Goal: Task Accomplishment & Management: Manage account settings

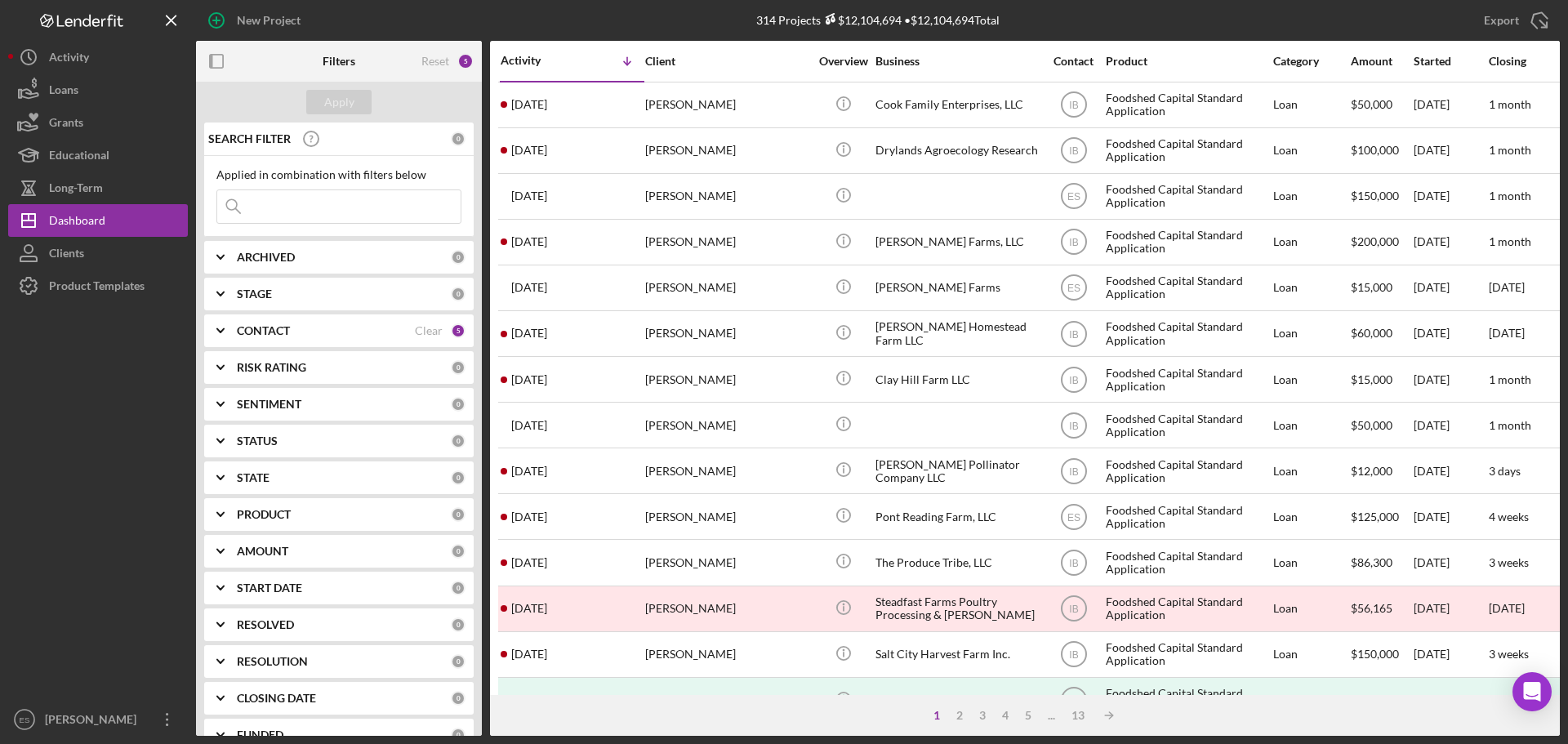
click at [370, 333] on div "CONTACT" at bounding box center [326, 330] width 178 height 13
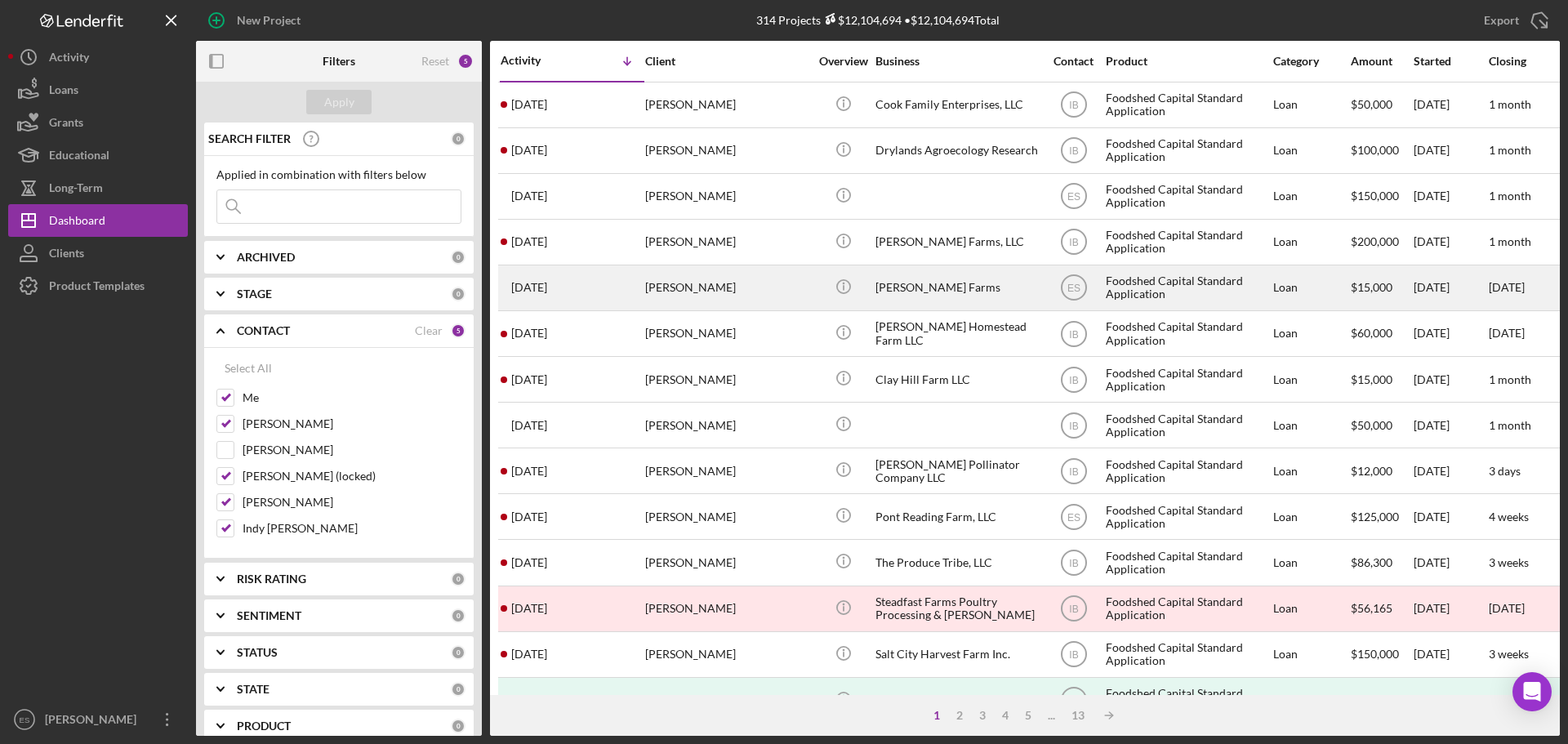
click at [785, 292] on div "[PERSON_NAME]" at bounding box center [727, 287] width 163 height 43
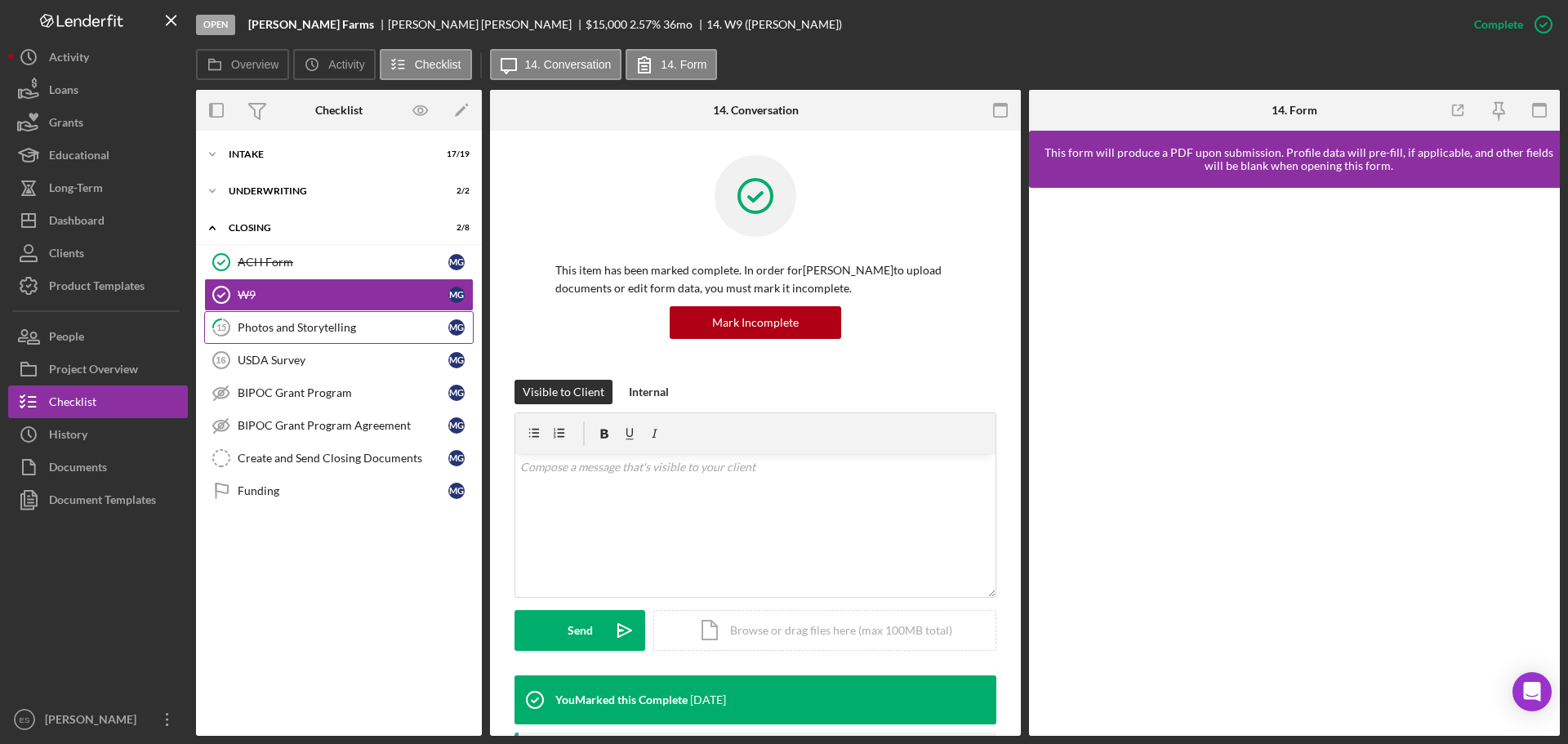
click at [376, 322] on div "Photos and Storytelling" at bounding box center [343, 328] width 211 height 13
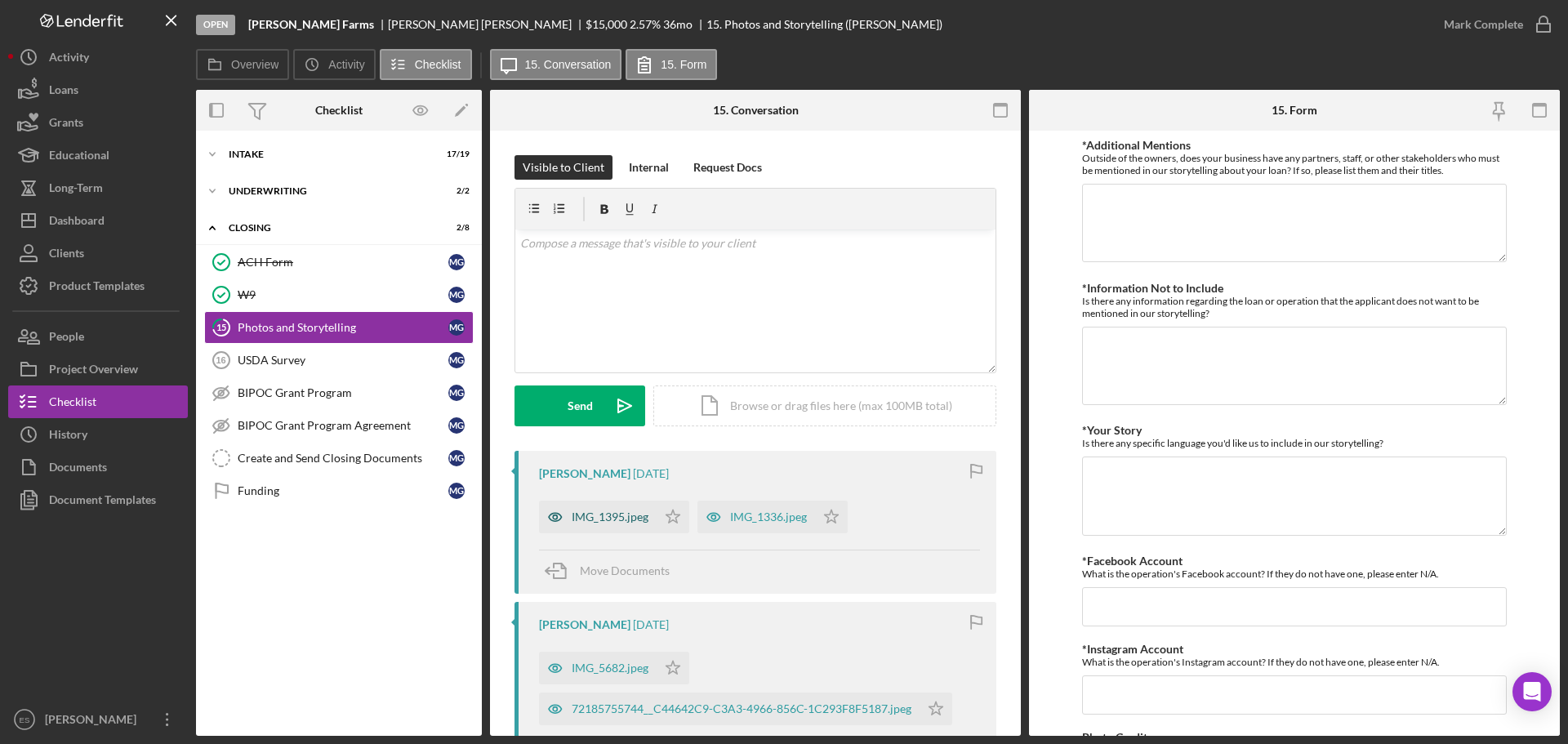
click at [620, 521] on div "IMG_1395.jpeg" at bounding box center [610, 517] width 76 height 13
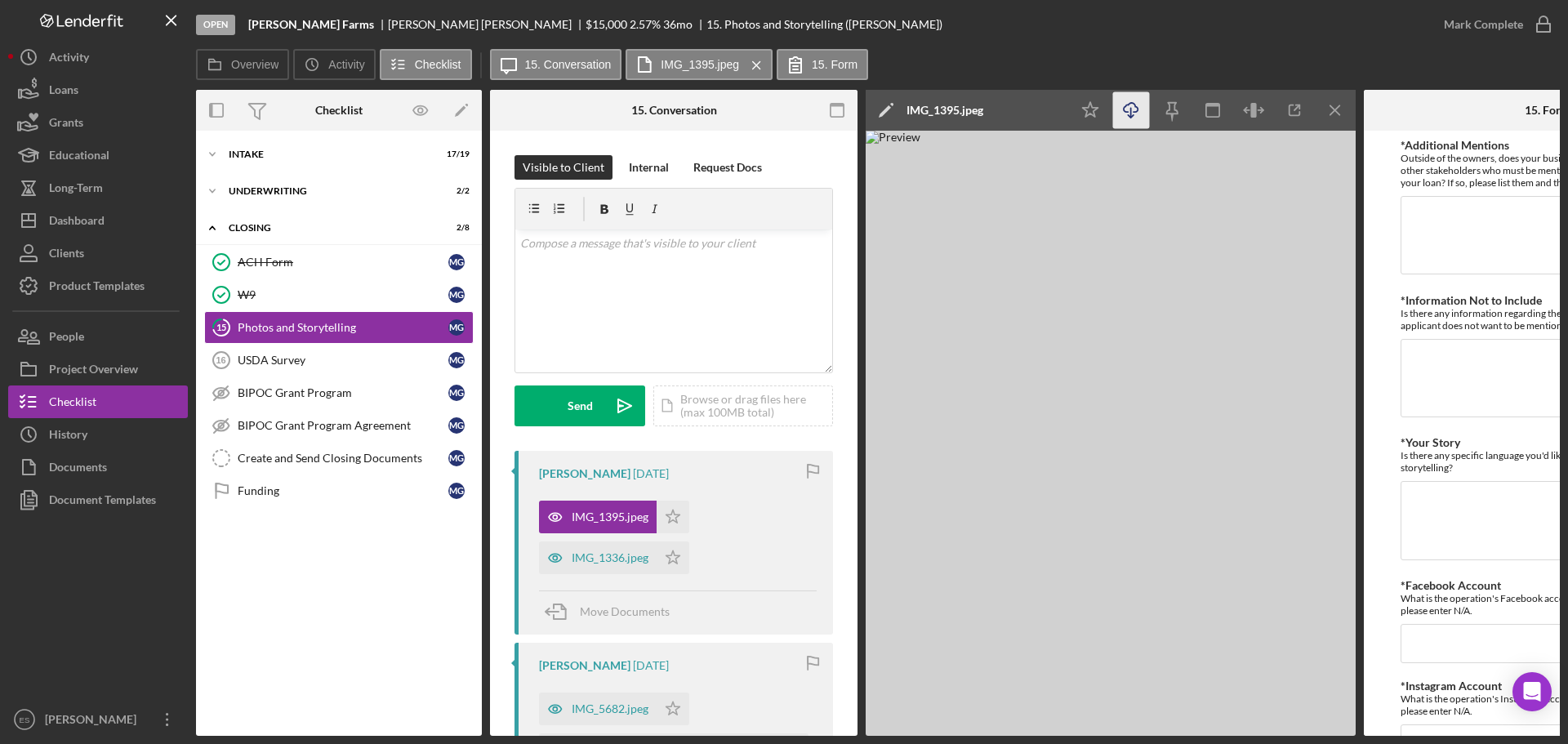
click at [1125, 109] on icon "Icon/Download" at bounding box center [1132, 111] width 36 height 36
click at [619, 533] on div "IMG_1336.jpeg" at bounding box center [610, 558] width 76 height 13
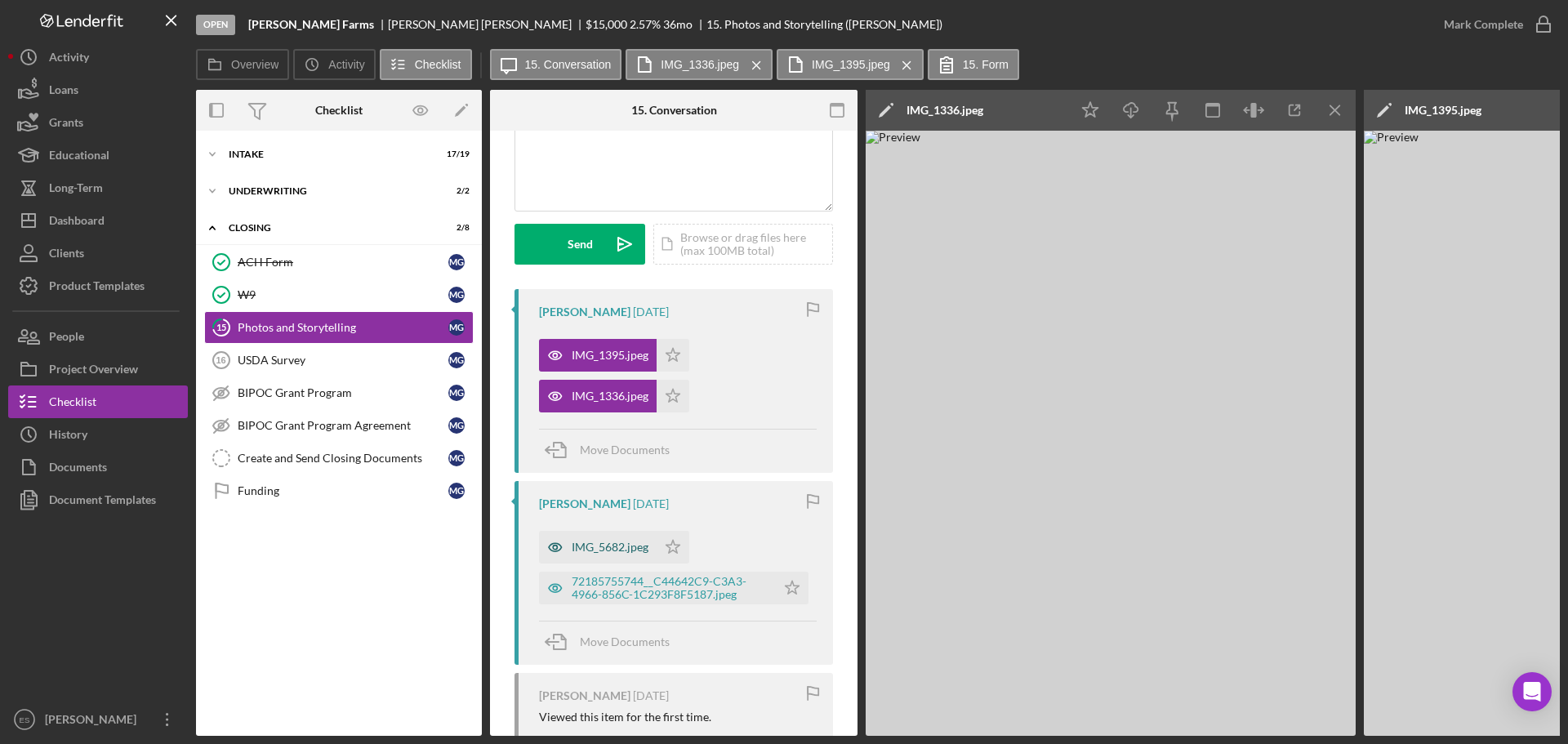
scroll to position [163, 0]
click at [615, 533] on div "IMG_5682.jpeg" at bounding box center [610, 545] width 76 height 13
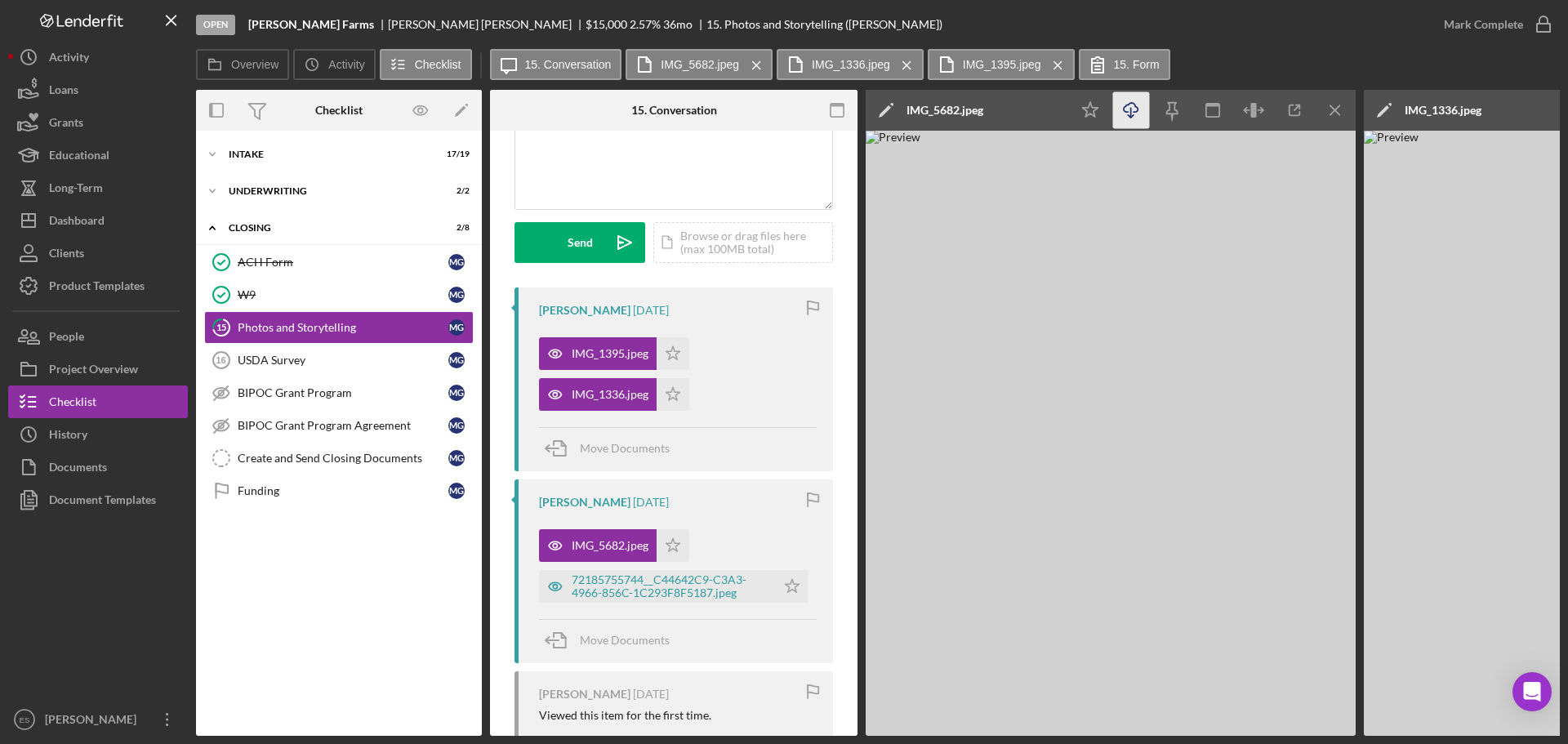
click at [1129, 114] on icon "Icon/Download" at bounding box center [1132, 111] width 36 height 36
click at [622, 533] on div "72185755744__C44642C9-C3A3-4966-856C-1C293F8F5187.jpeg" at bounding box center [669, 585] width 196 height 26
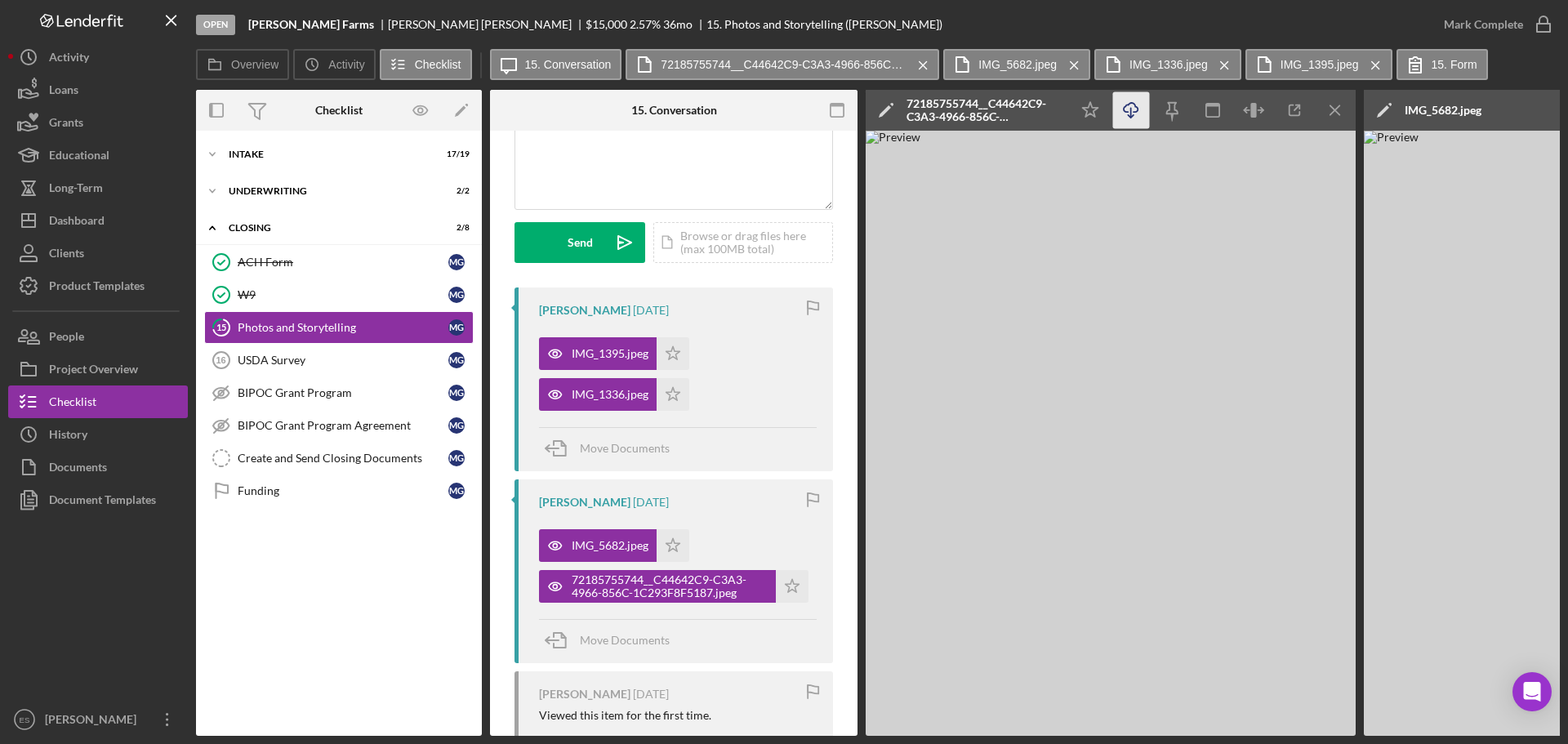
click at [1134, 115] on icon "Icon/Download" at bounding box center [1132, 111] width 36 height 36
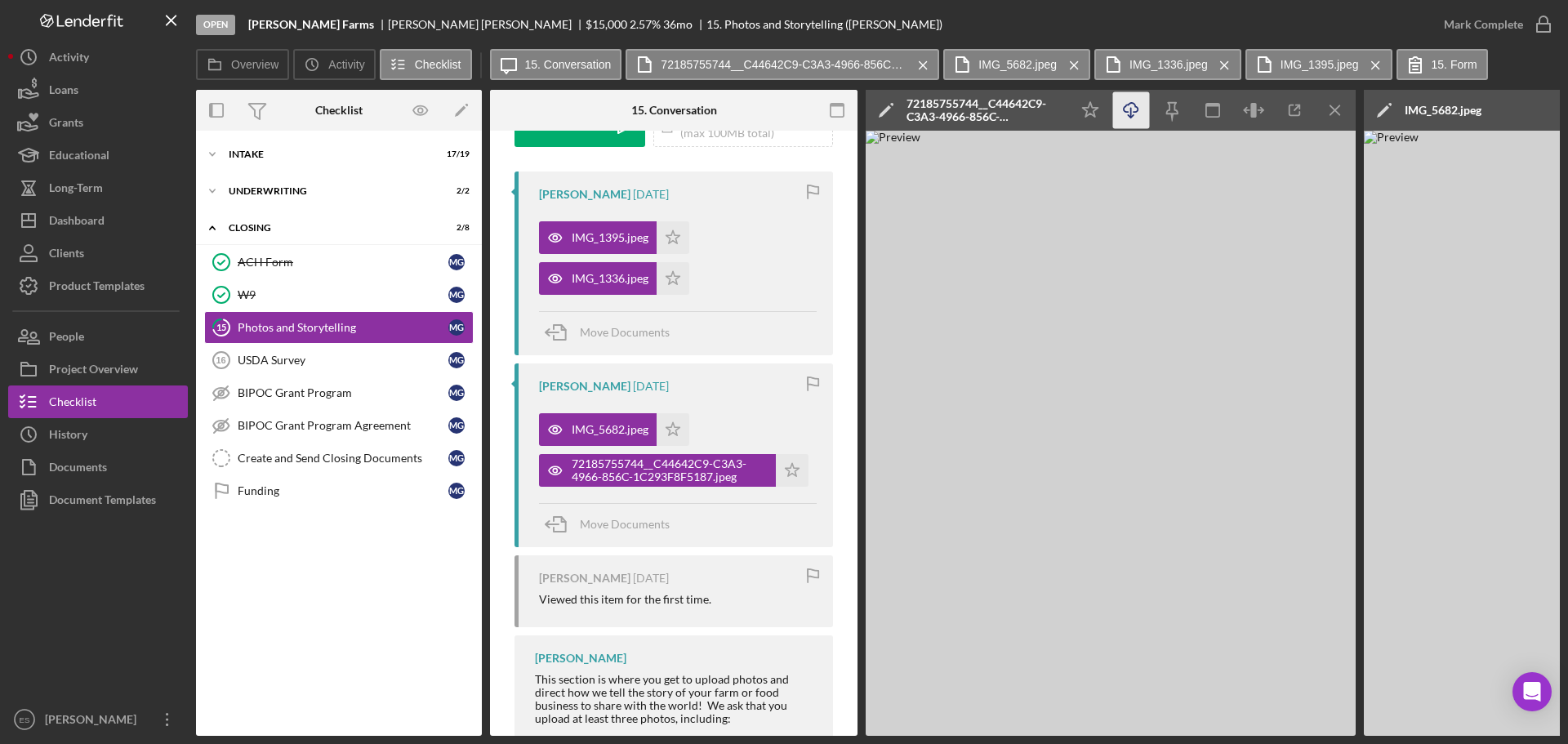
scroll to position [111, 0]
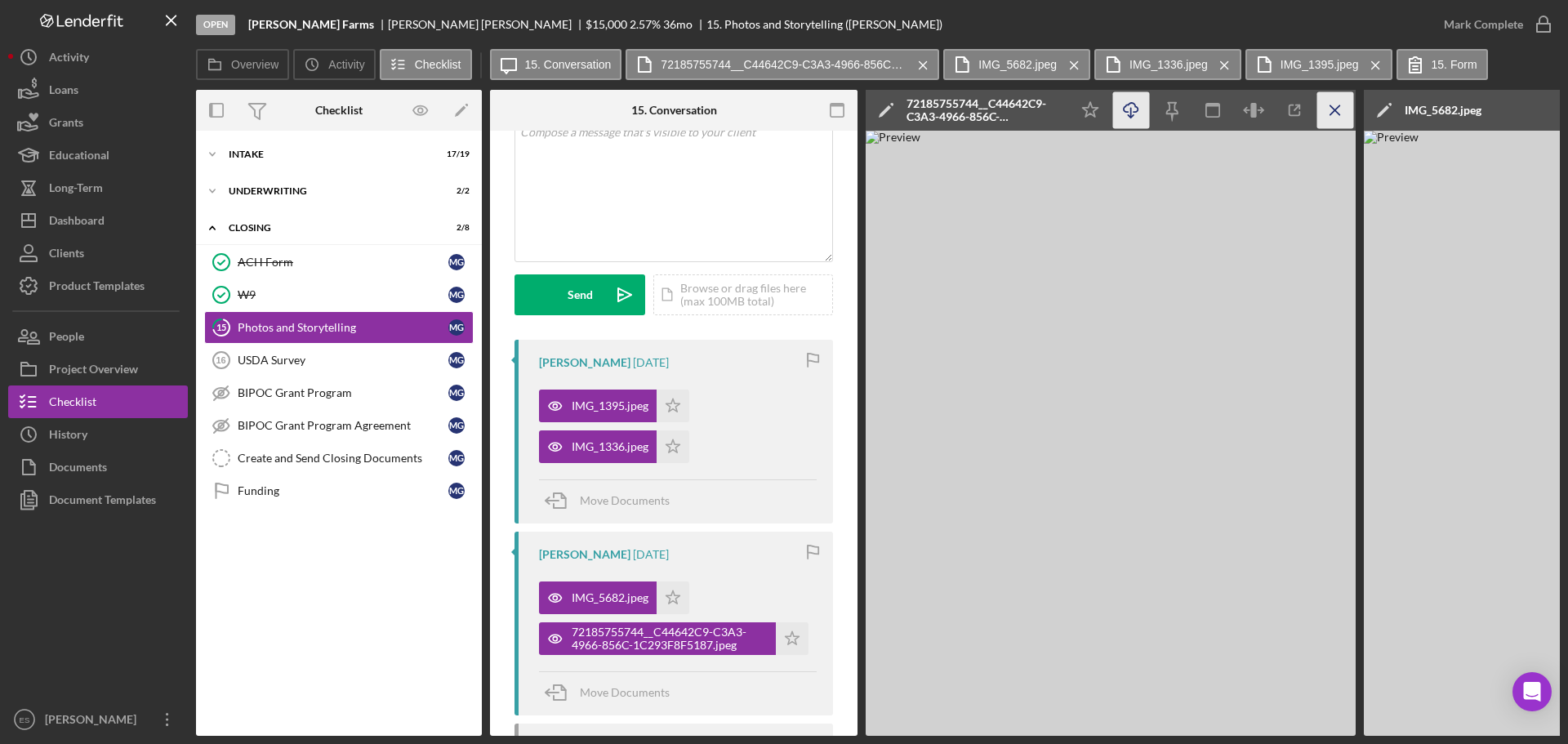
click at [1172, 113] on line "button" at bounding box center [1334, 109] width 9 height 9
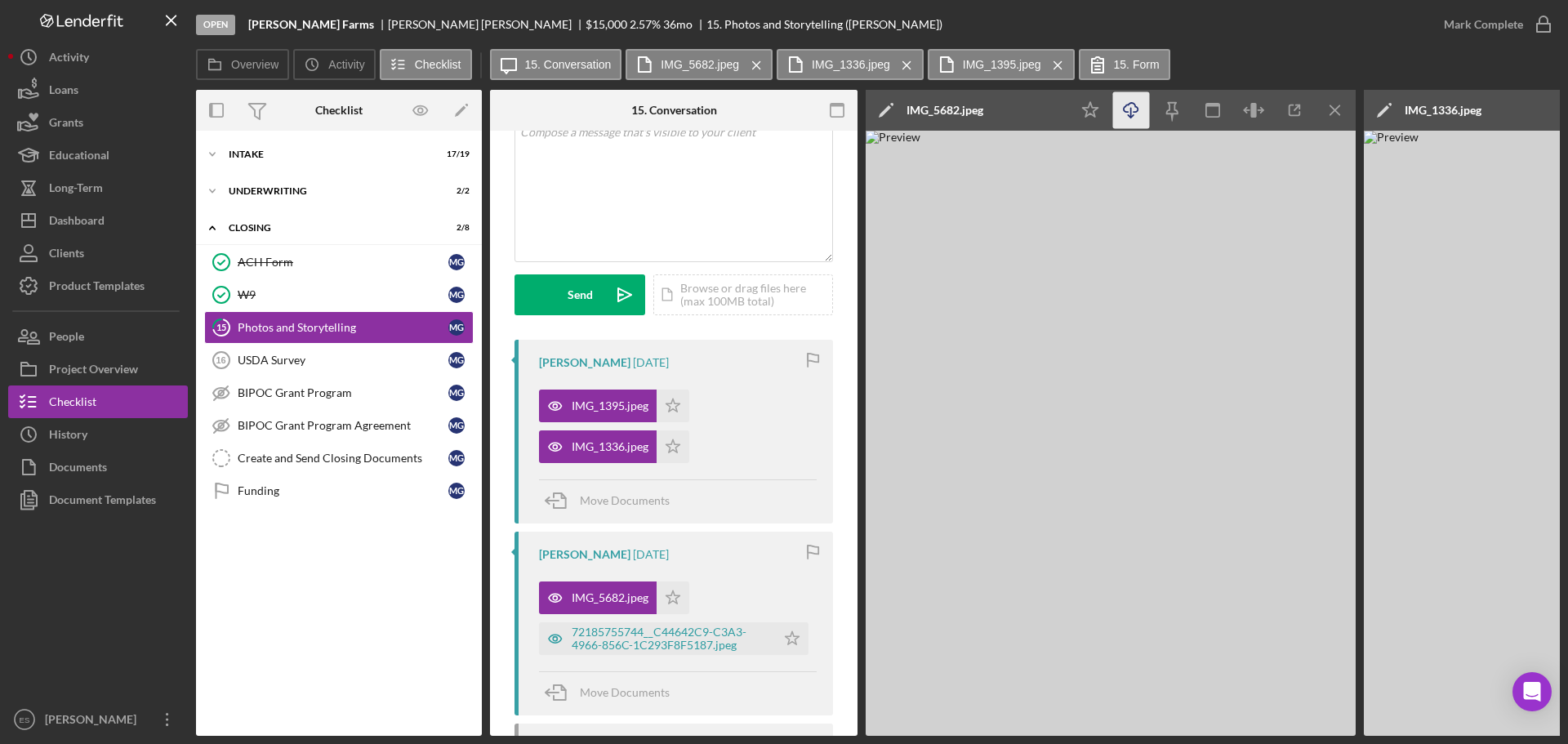
click at [1172, 113] on line "button" at bounding box center [1334, 109] width 9 height 9
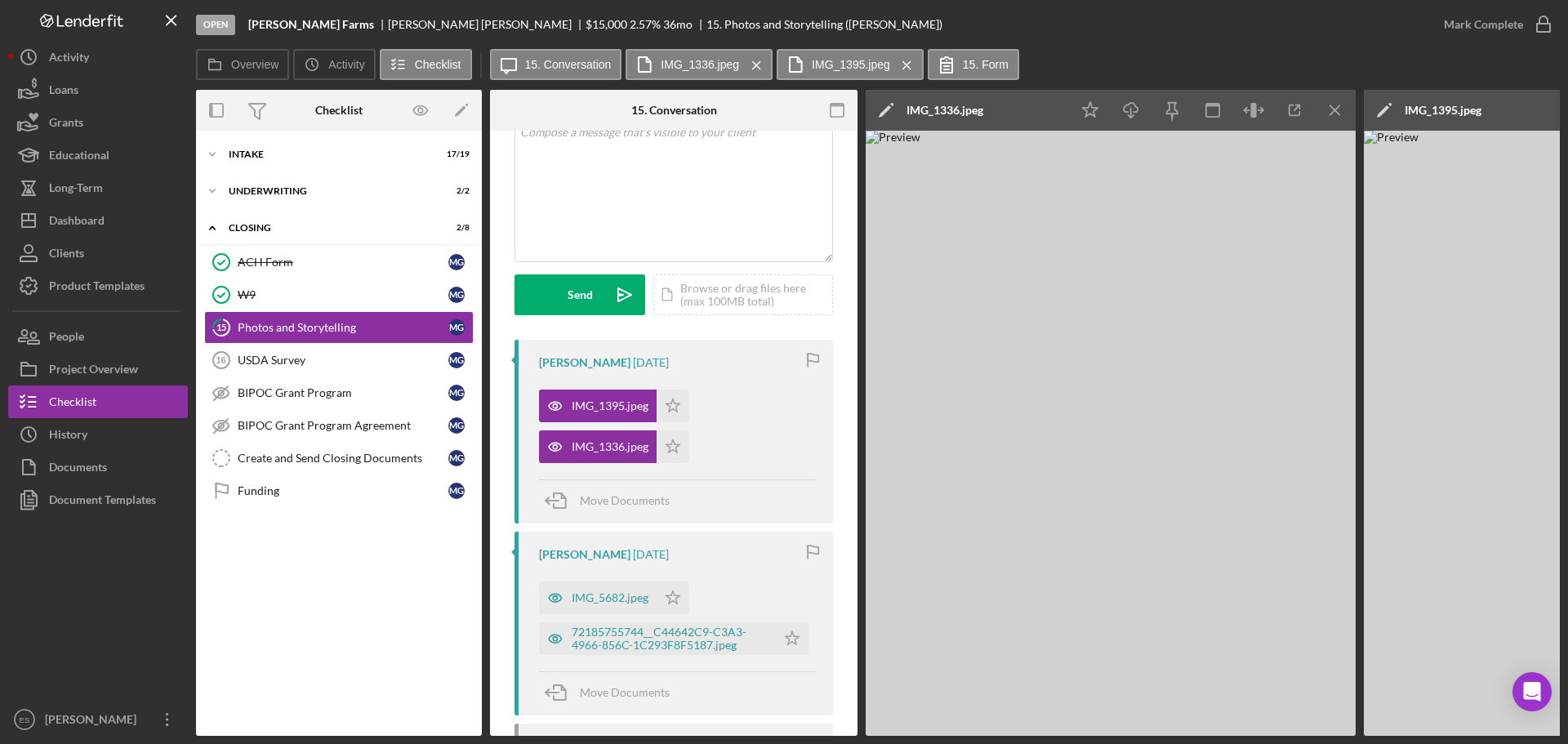
click at [1172, 113] on line "button" at bounding box center [1334, 109] width 9 height 9
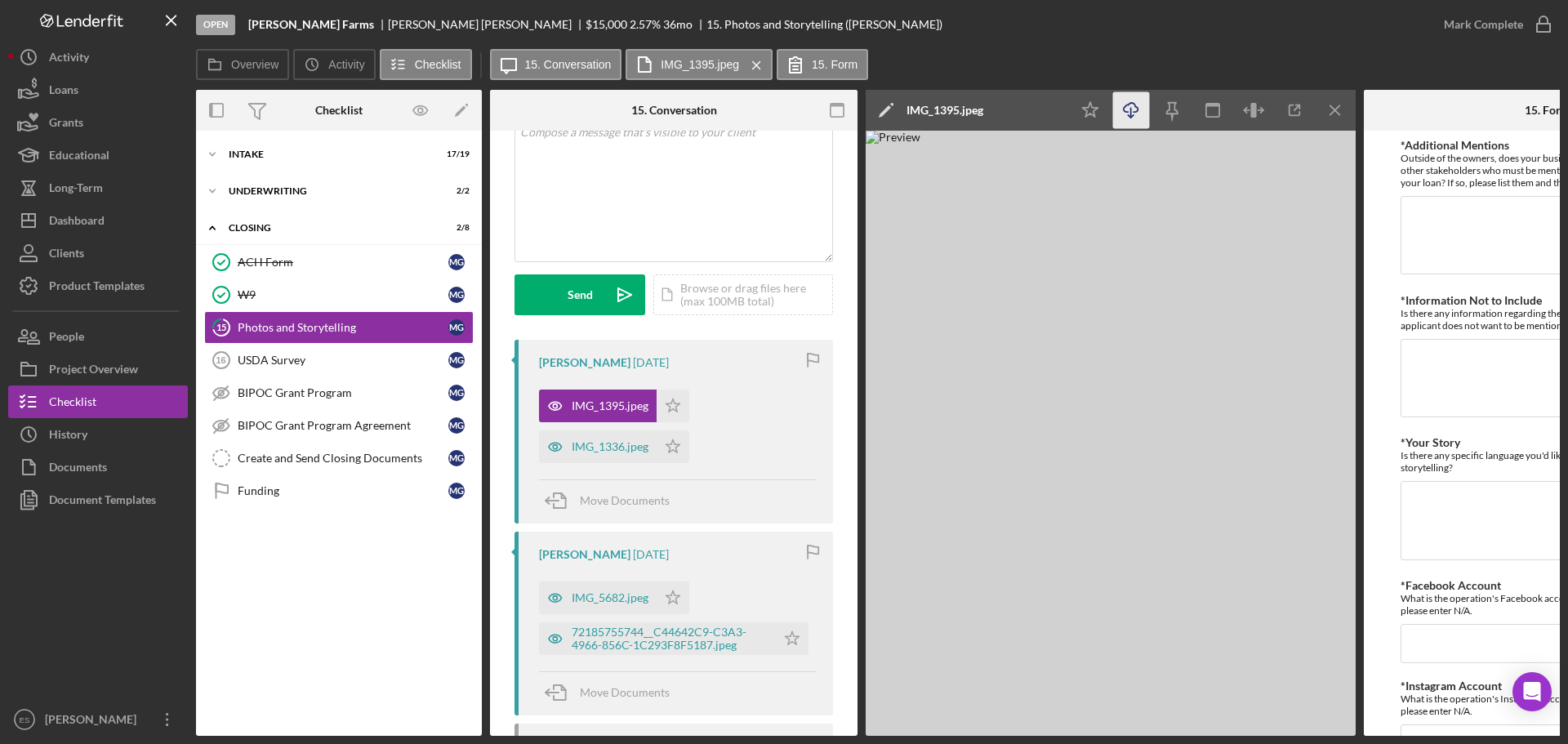
click at [1172, 113] on line "button" at bounding box center [1334, 109] width 9 height 9
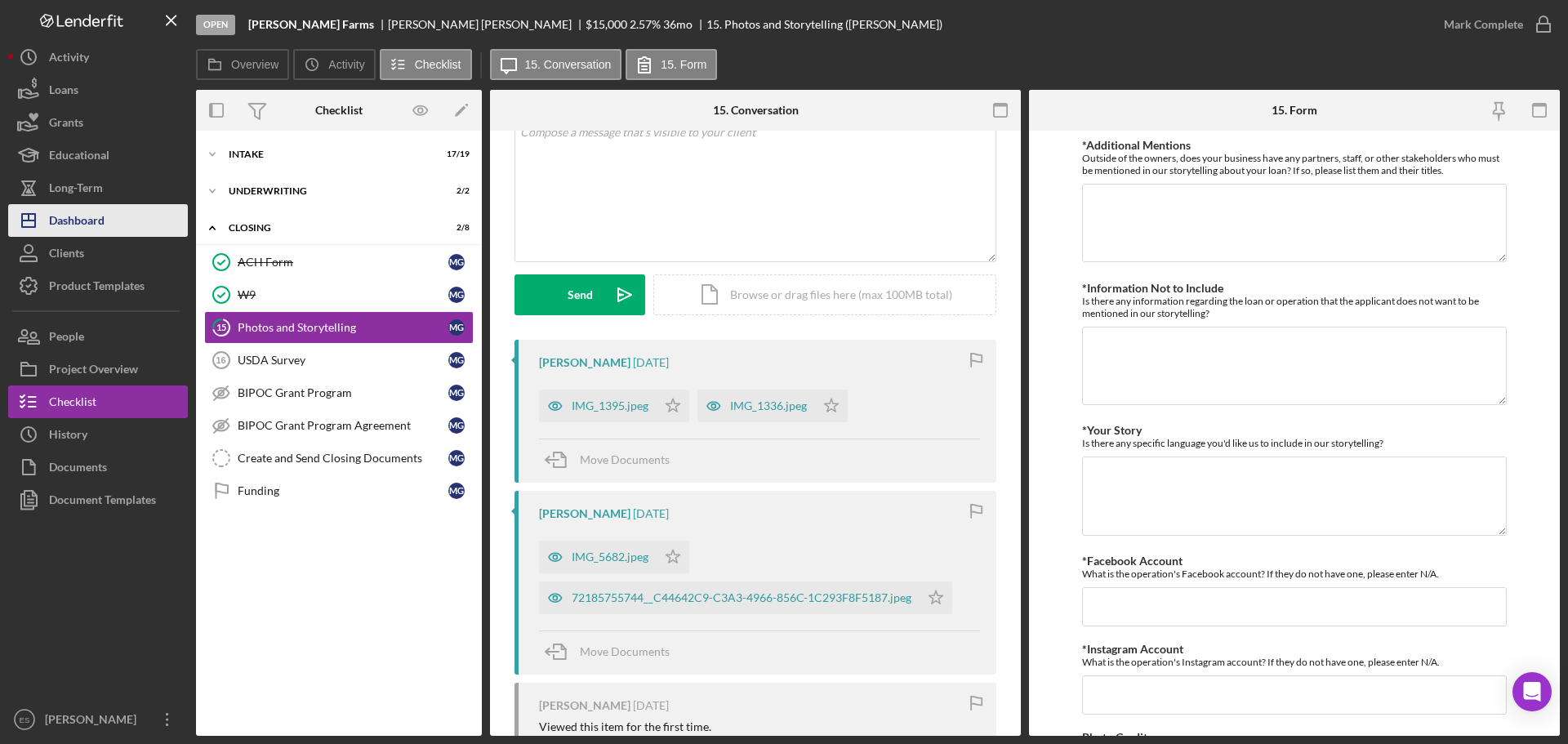
click at [106, 217] on button "Icon/Dashboard Dashboard" at bounding box center [98, 221] width 180 height 32
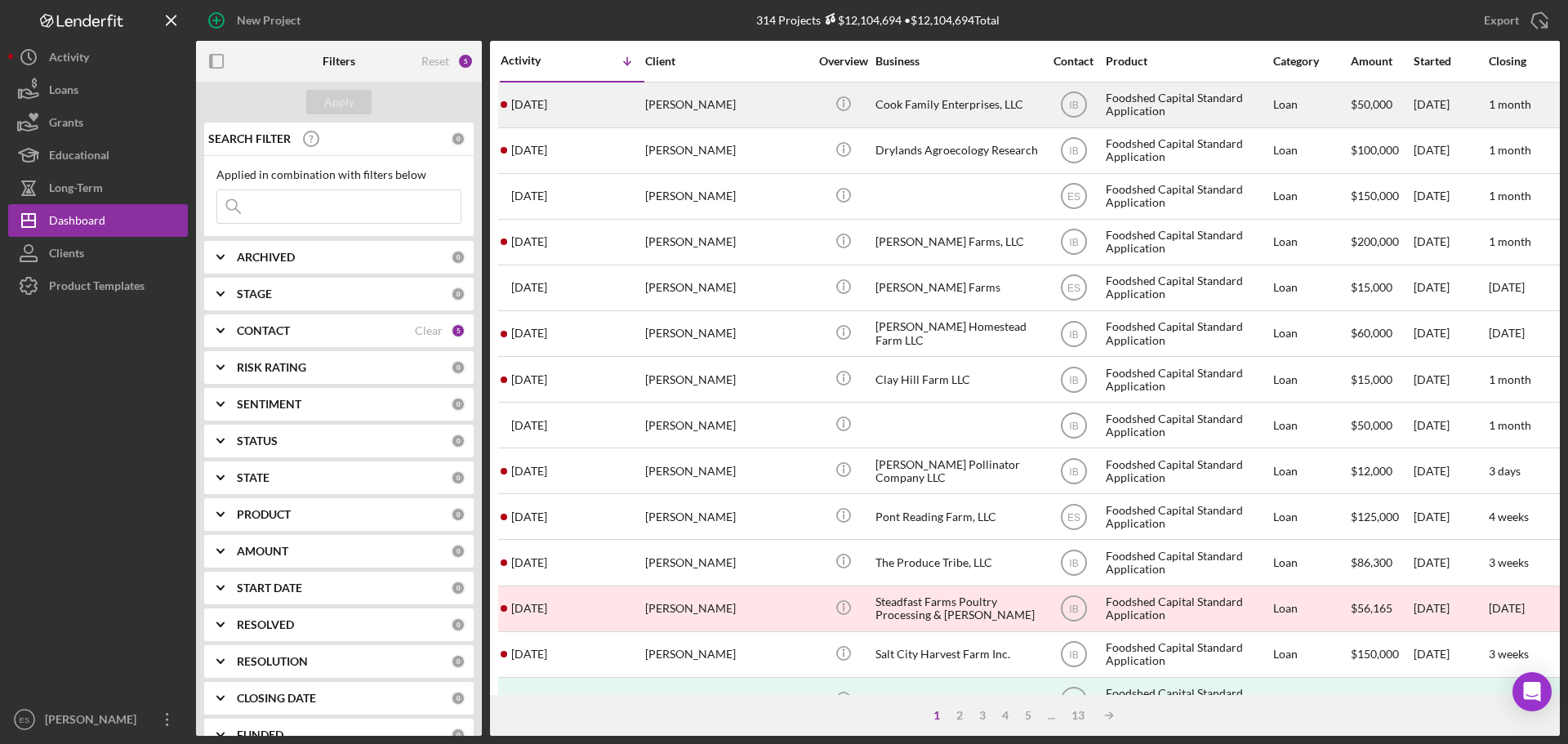
click at [783, 109] on div "[PERSON_NAME]" at bounding box center [727, 104] width 163 height 43
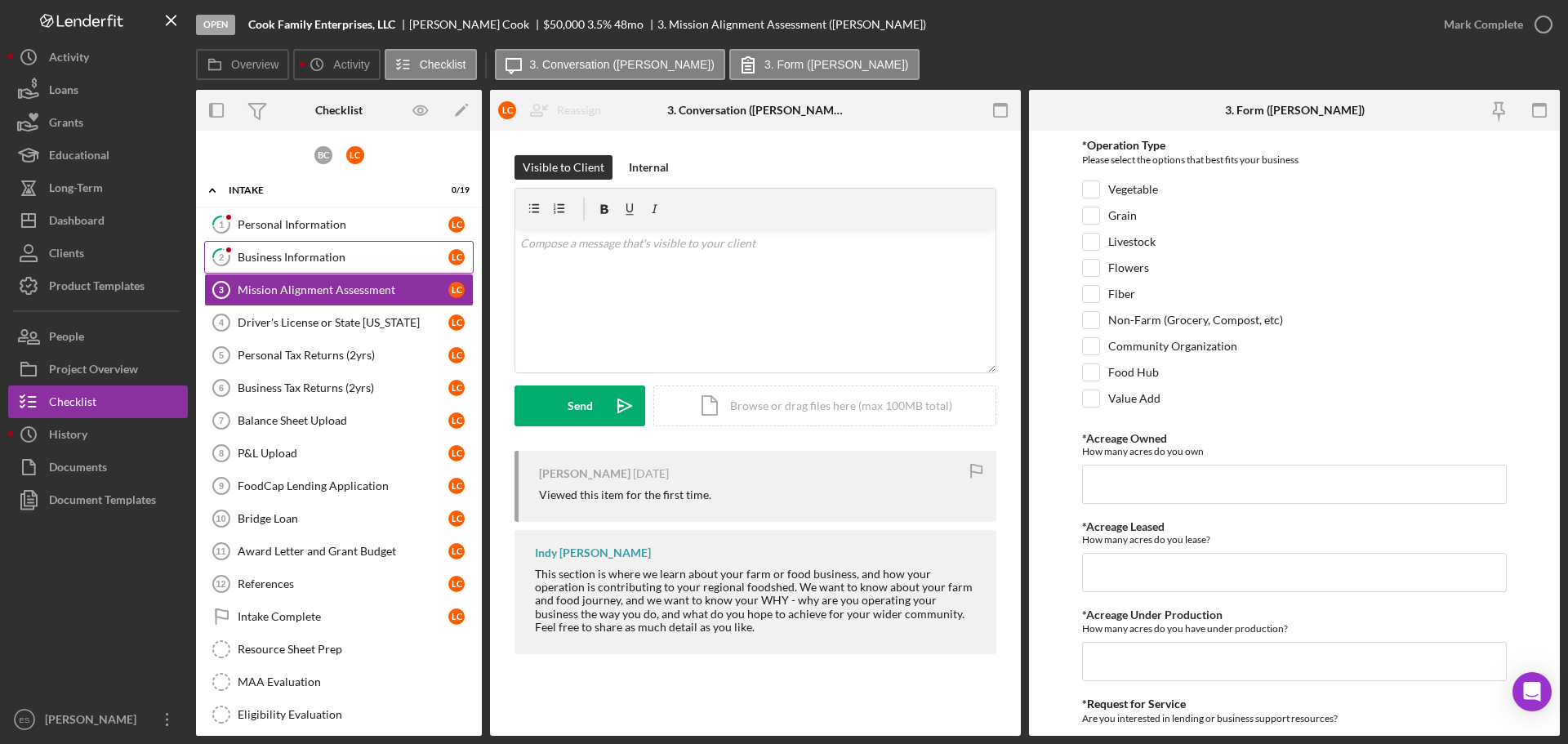
click at [267, 251] on div "Business Information" at bounding box center [343, 258] width 211 height 13
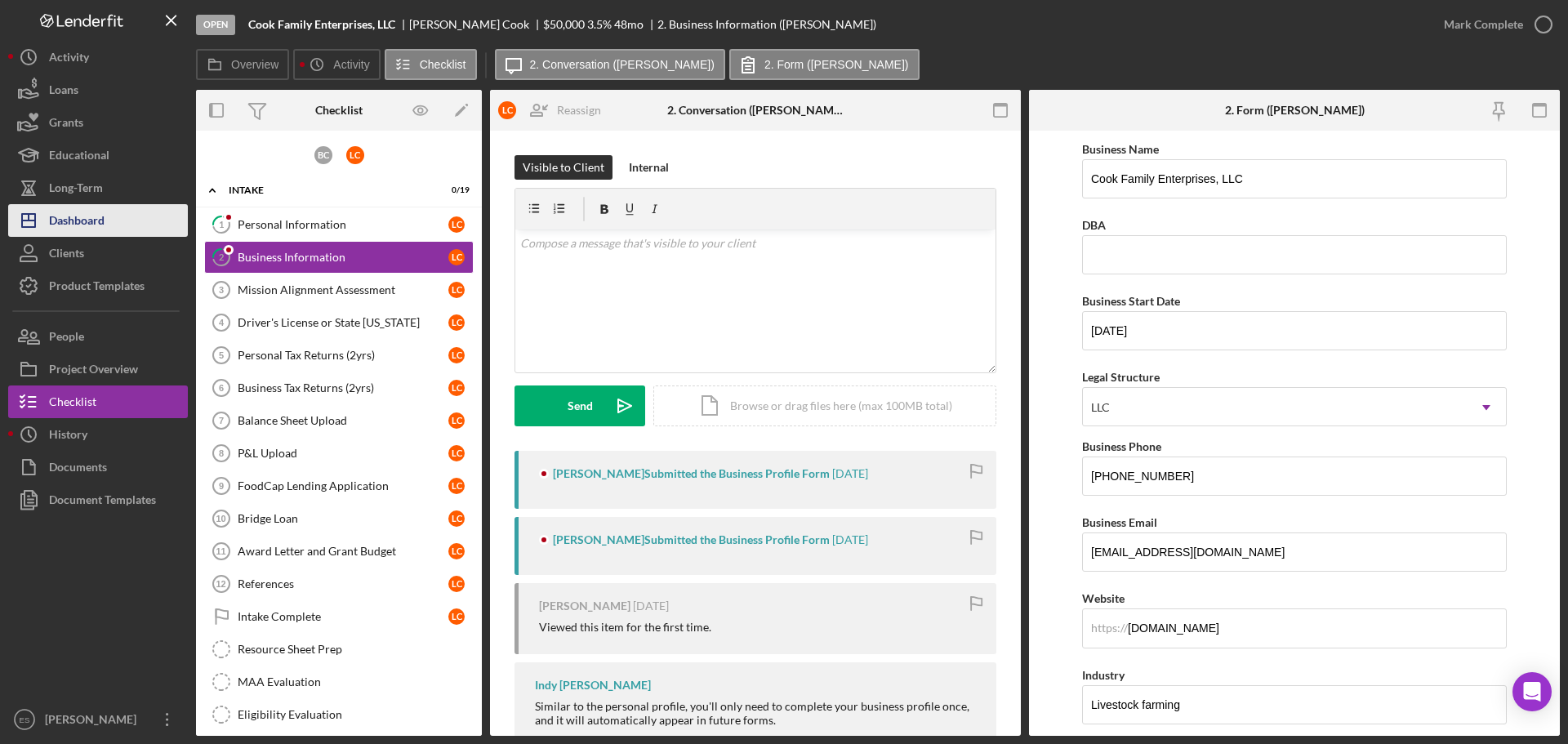
click at [113, 224] on button "Icon/Dashboard Dashboard" at bounding box center [98, 221] width 180 height 32
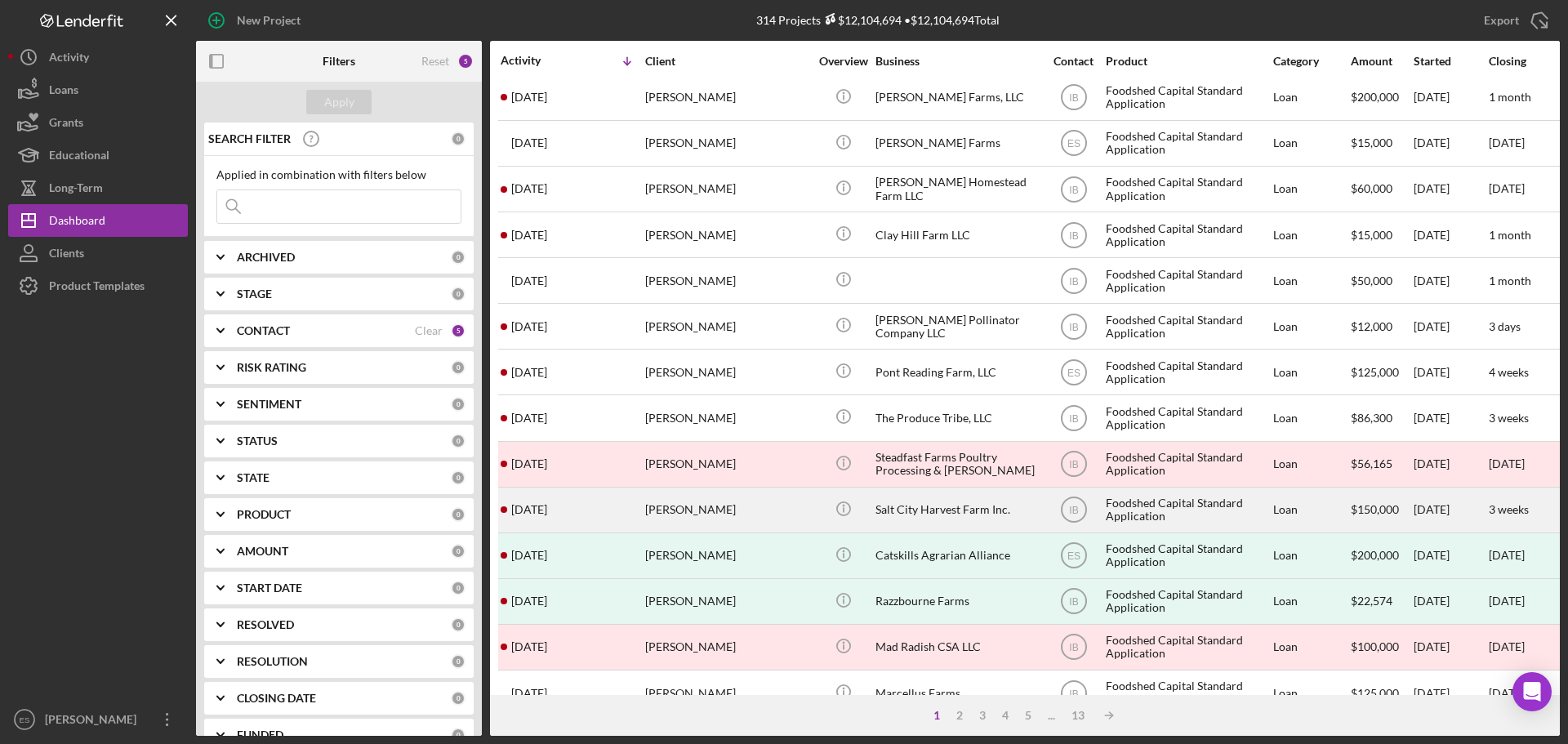
scroll to position [163, 0]
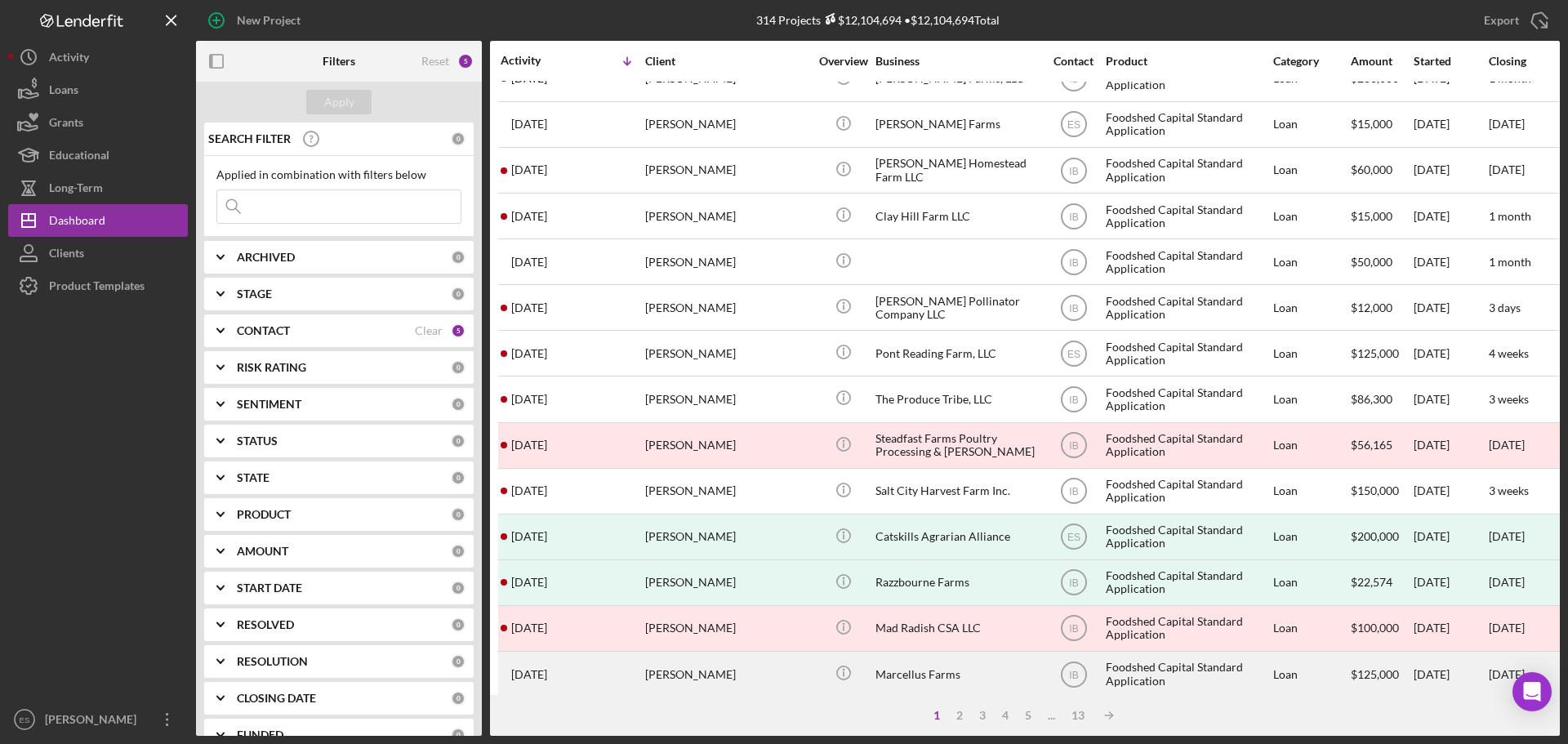
click at [984, 533] on div "Marcellus Farms" at bounding box center [957, 673] width 163 height 43
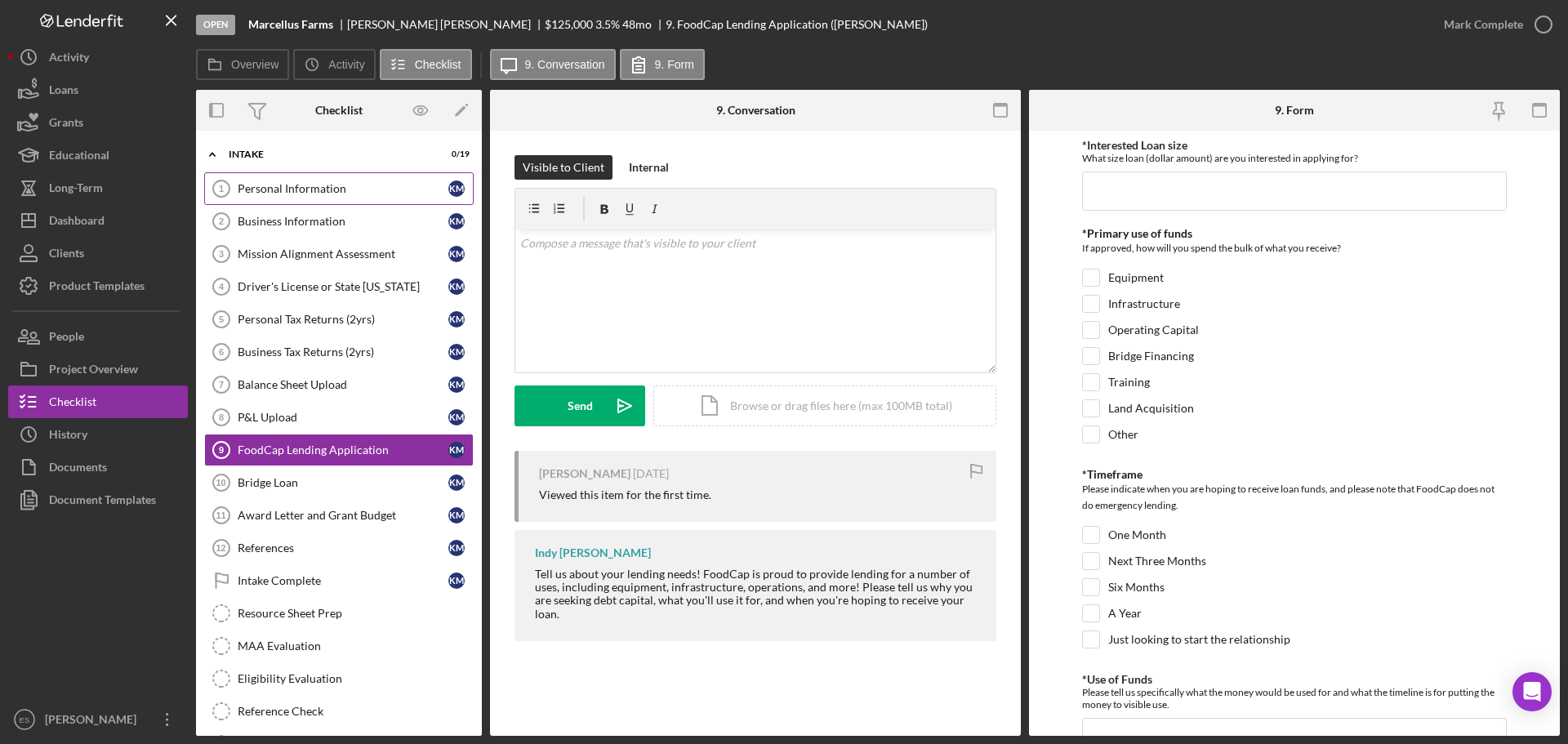
click at [358, 198] on link "Personal Information 1 Personal Information K M" at bounding box center [339, 188] width 269 height 32
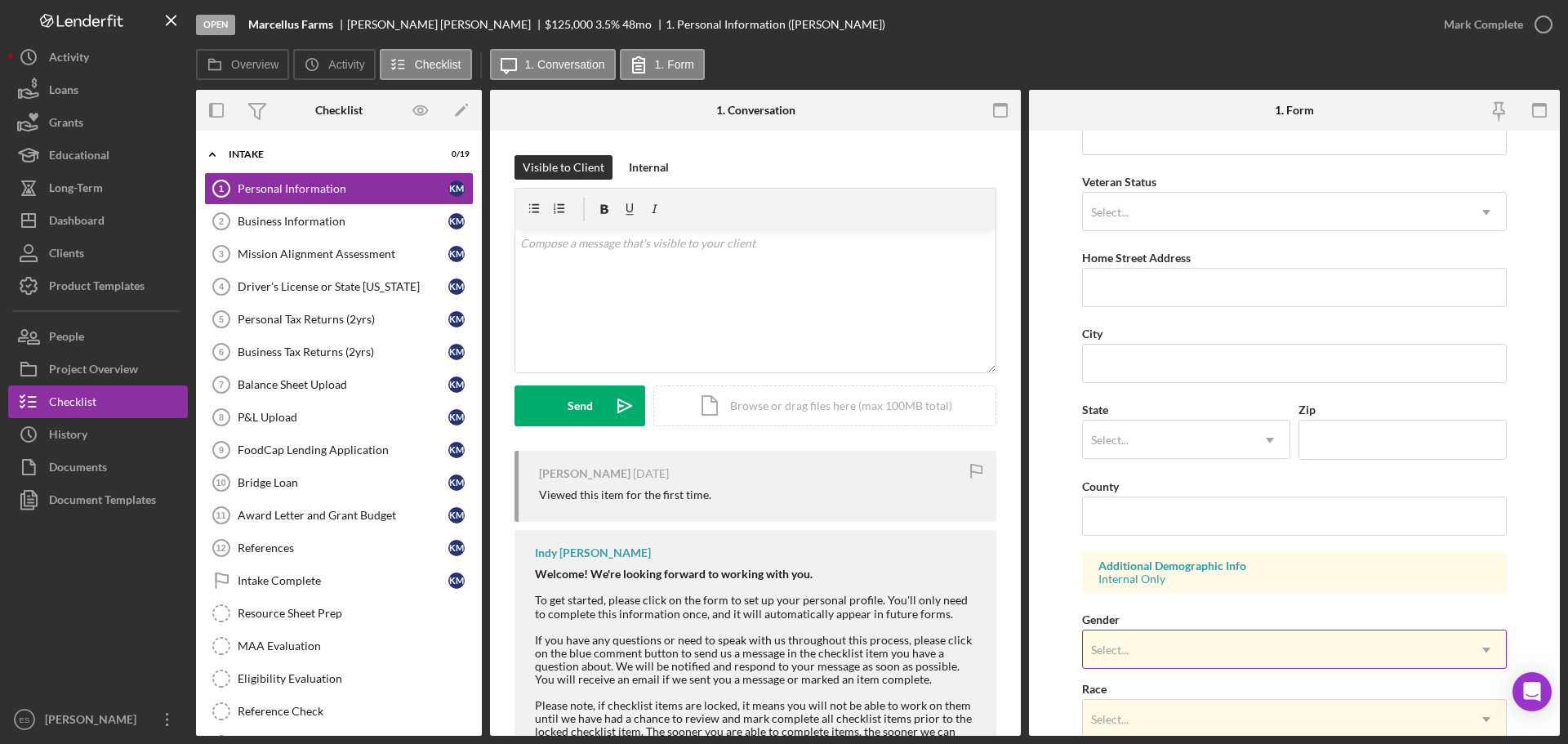
scroll to position [409, 0]
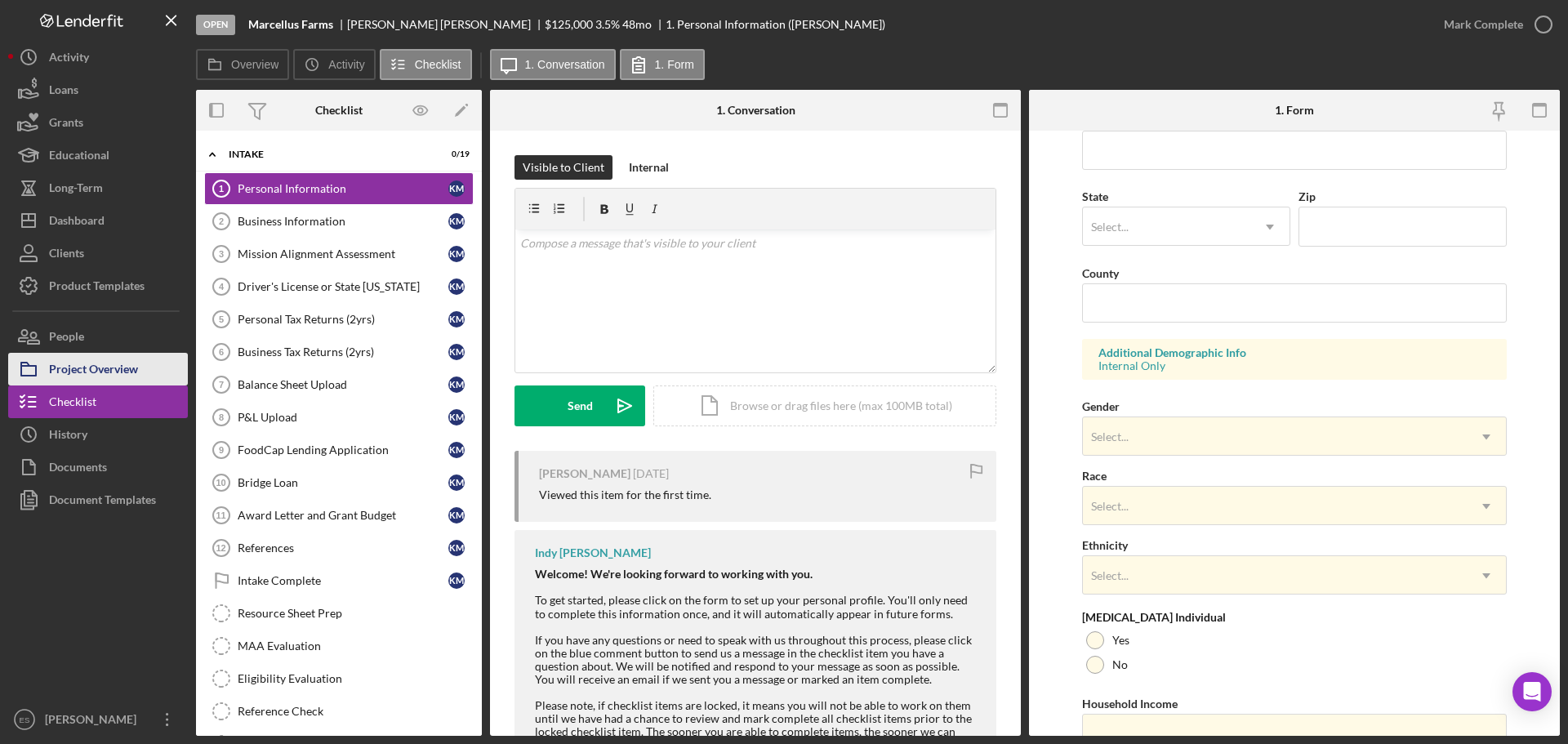
click at [87, 359] on div "Project Overview" at bounding box center [93, 371] width 89 height 36
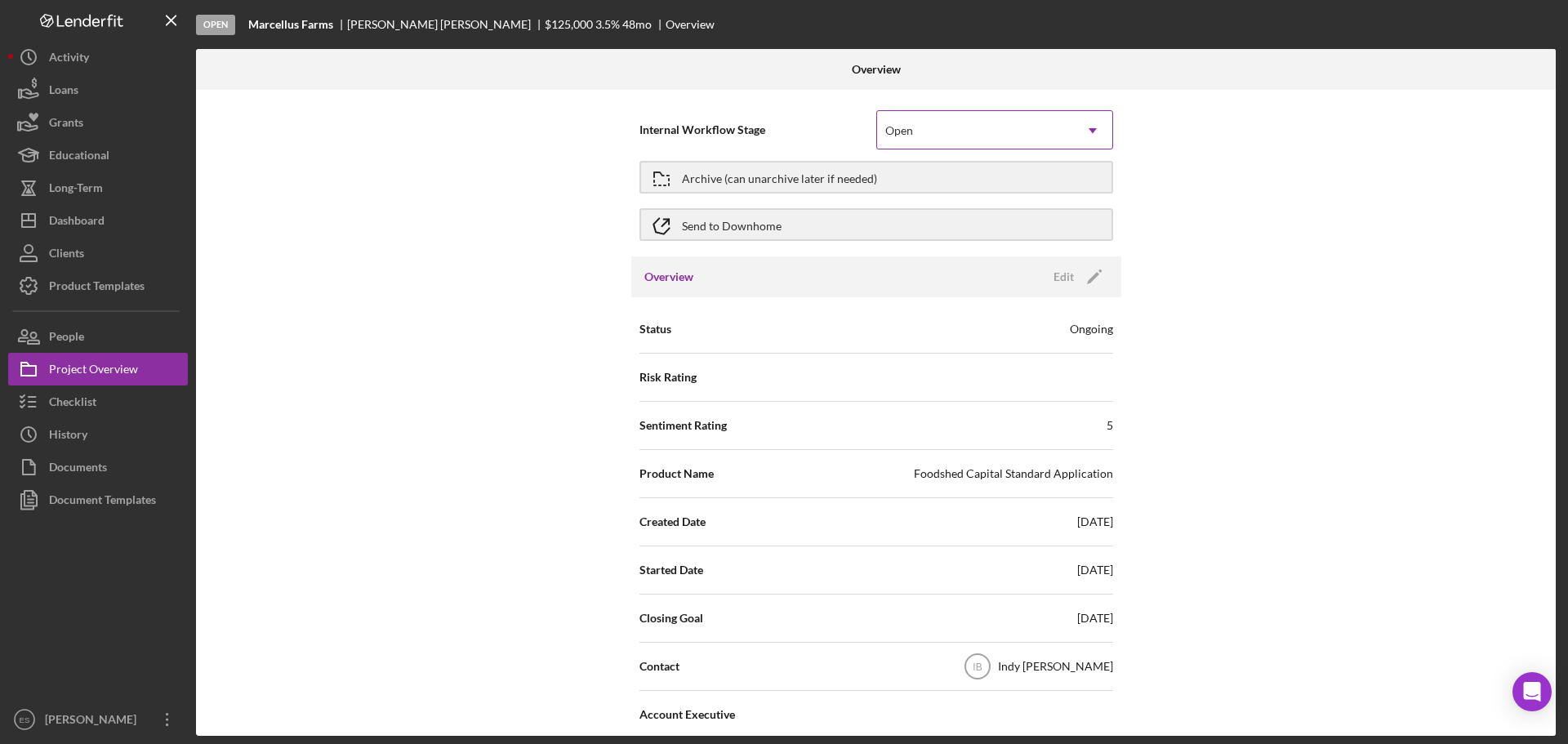
click at [1092, 136] on icon "Icon/Dropdown Arrow" at bounding box center [1092, 130] width 39 height 39
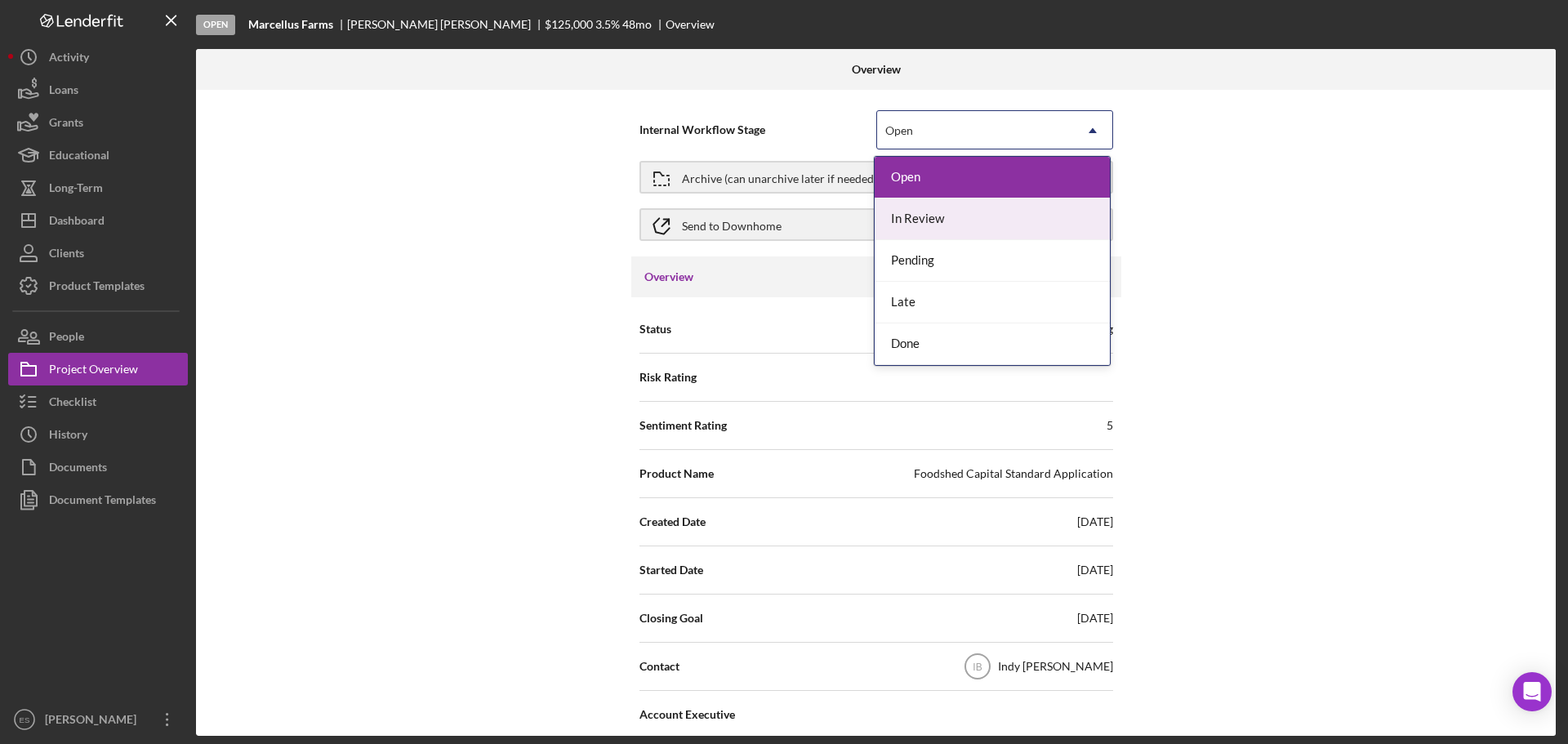
click at [1172, 205] on div "Internal Workflow Stage 5 results available. Use Up and Down to choose options,…" at bounding box center [876, 413] width 1360 height 646
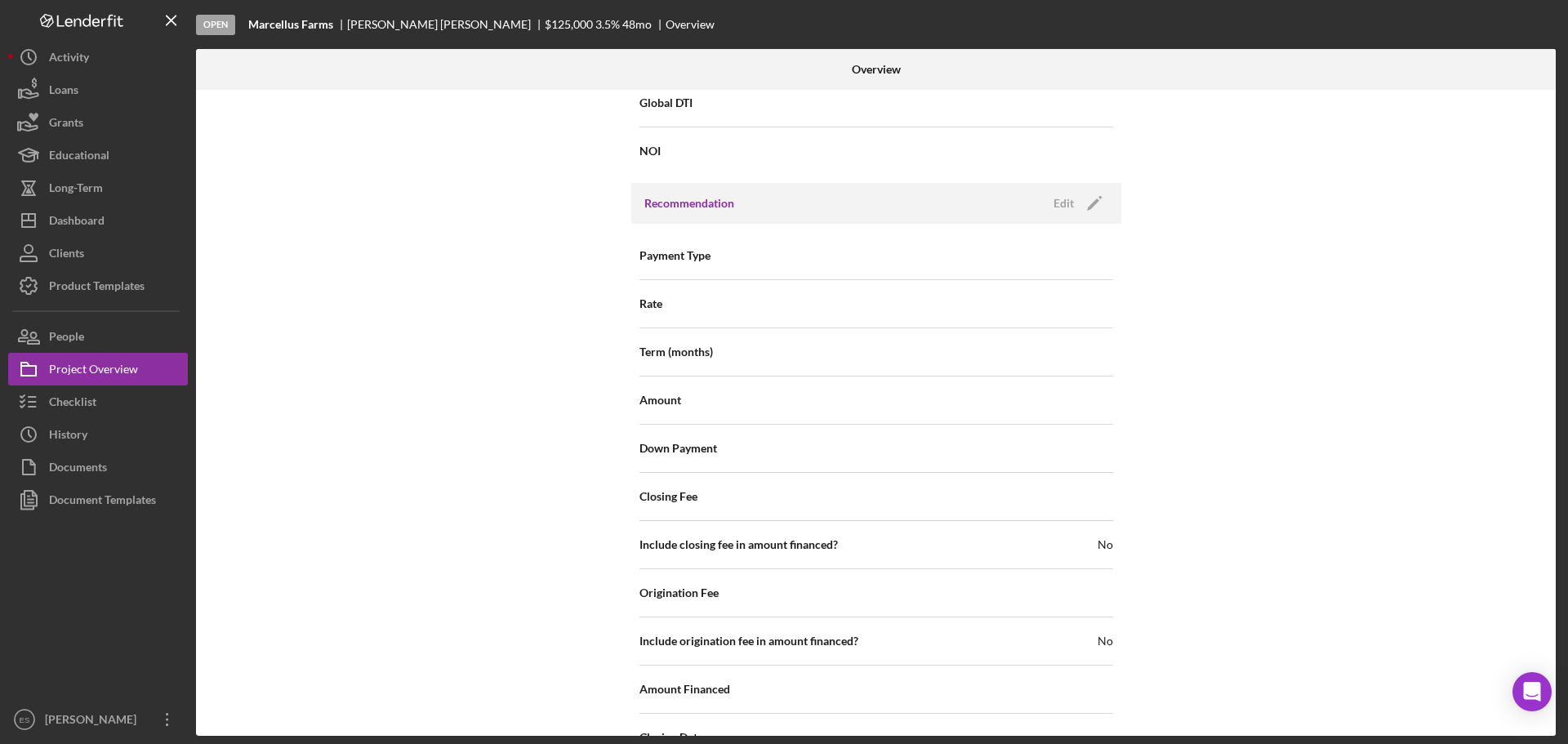
scroll to position [1679, 0]
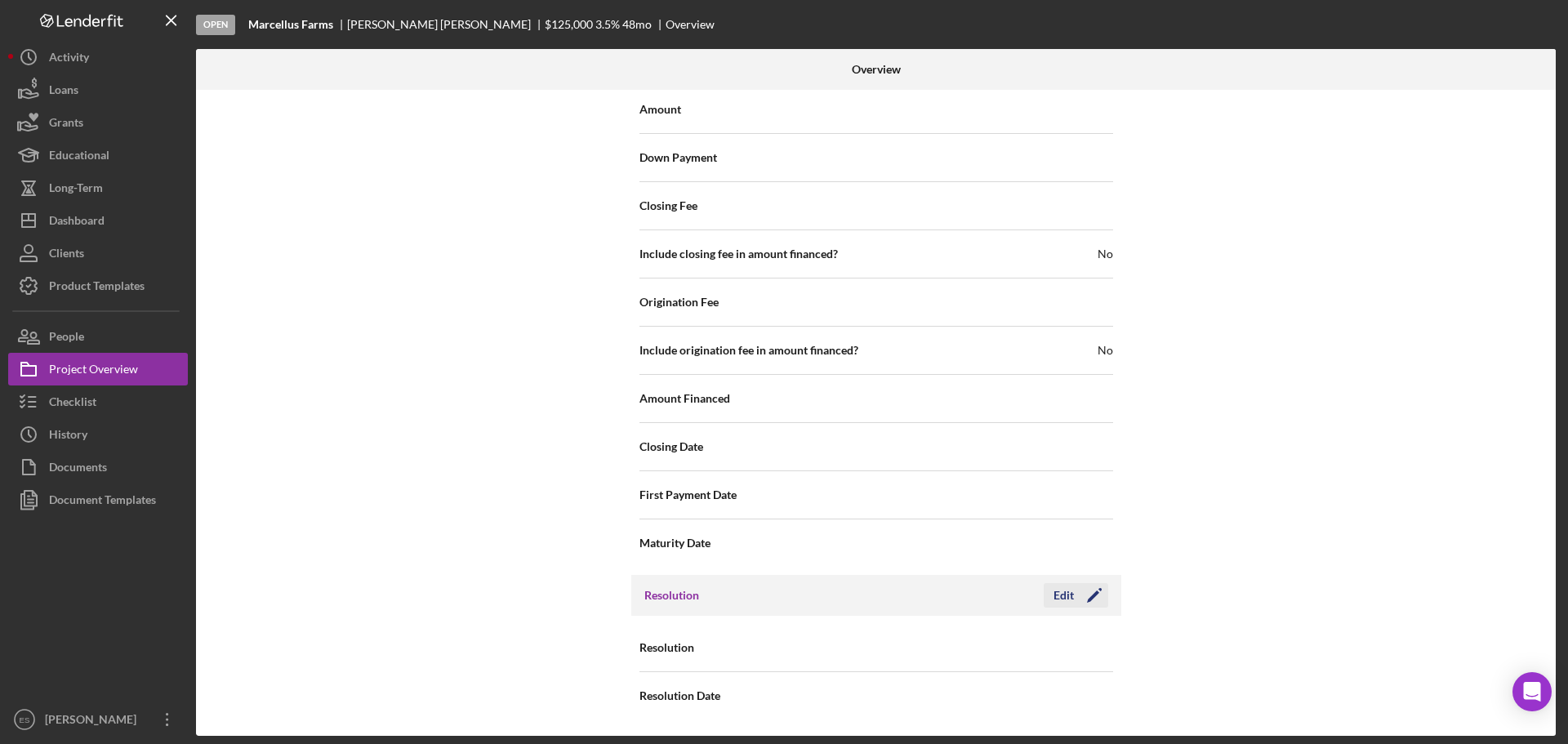
click at [1079, 533] on icon "Icon/Edit" at bounding box center [1093, 595] width 41 height 41
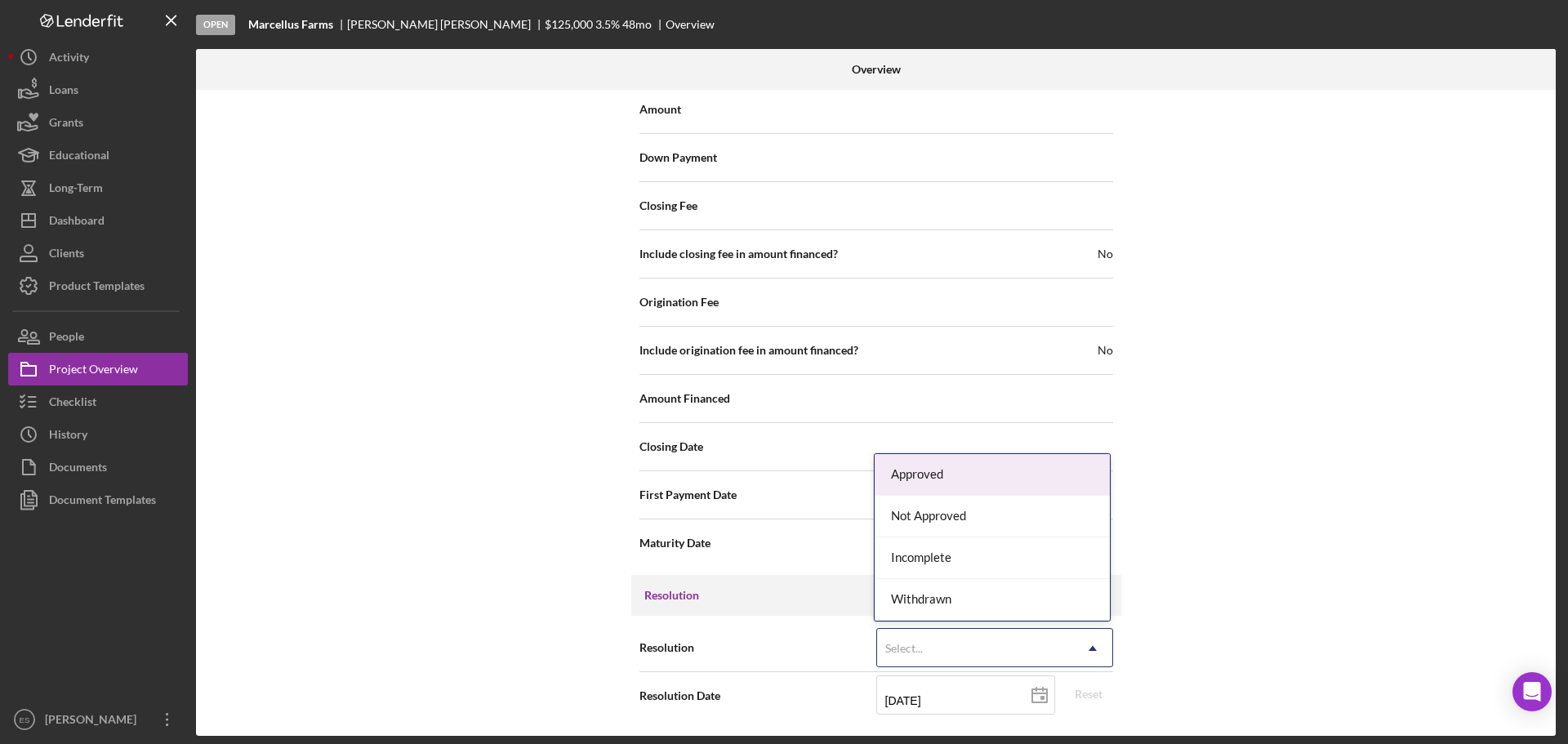
click at [1103, 533] on icon "Icon/Dropdown Arrow" at bounding box center [1092, 648] width 39 height 39
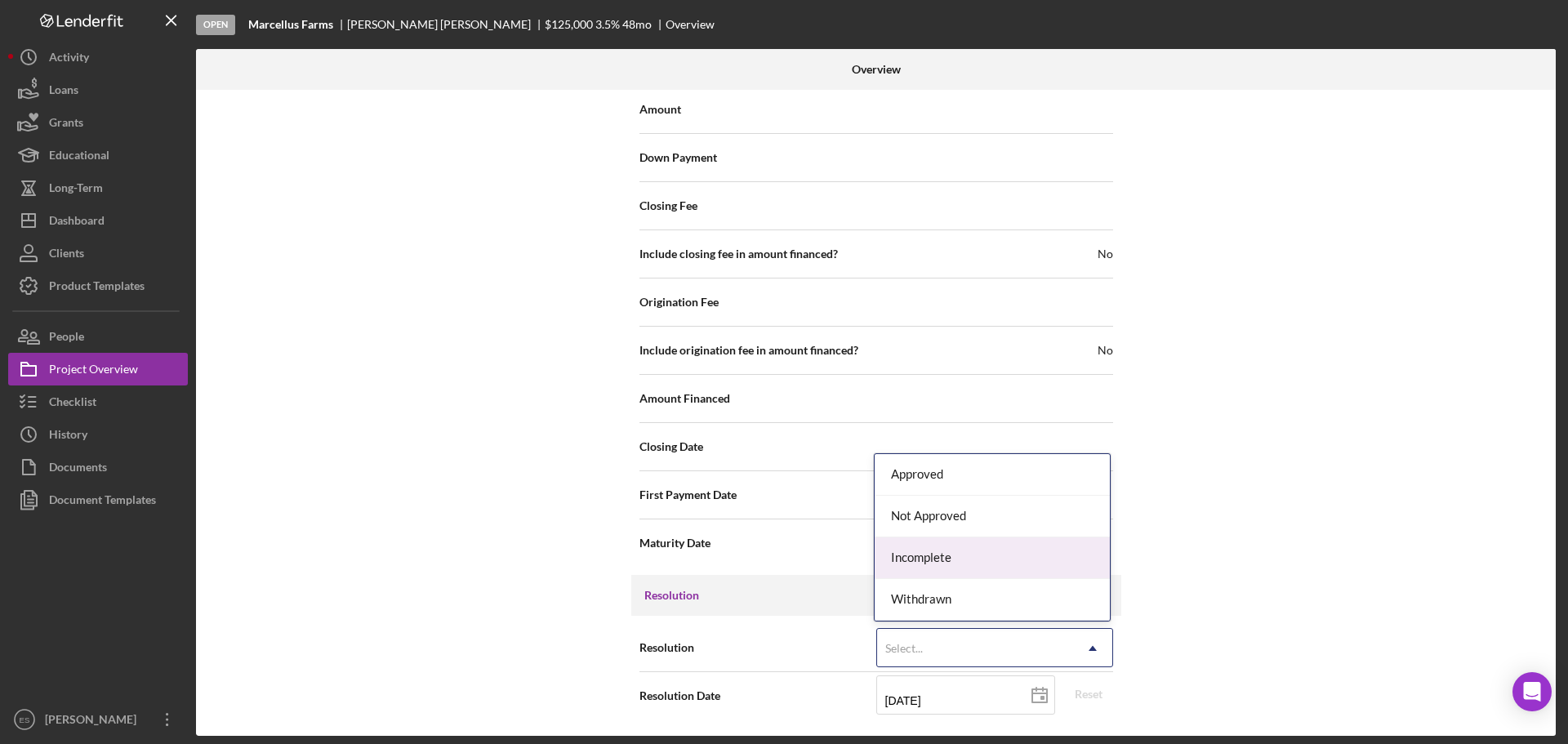
click at [983, 533] on div "Incomplete" at bounding box center [992, 559] width 235 height 42
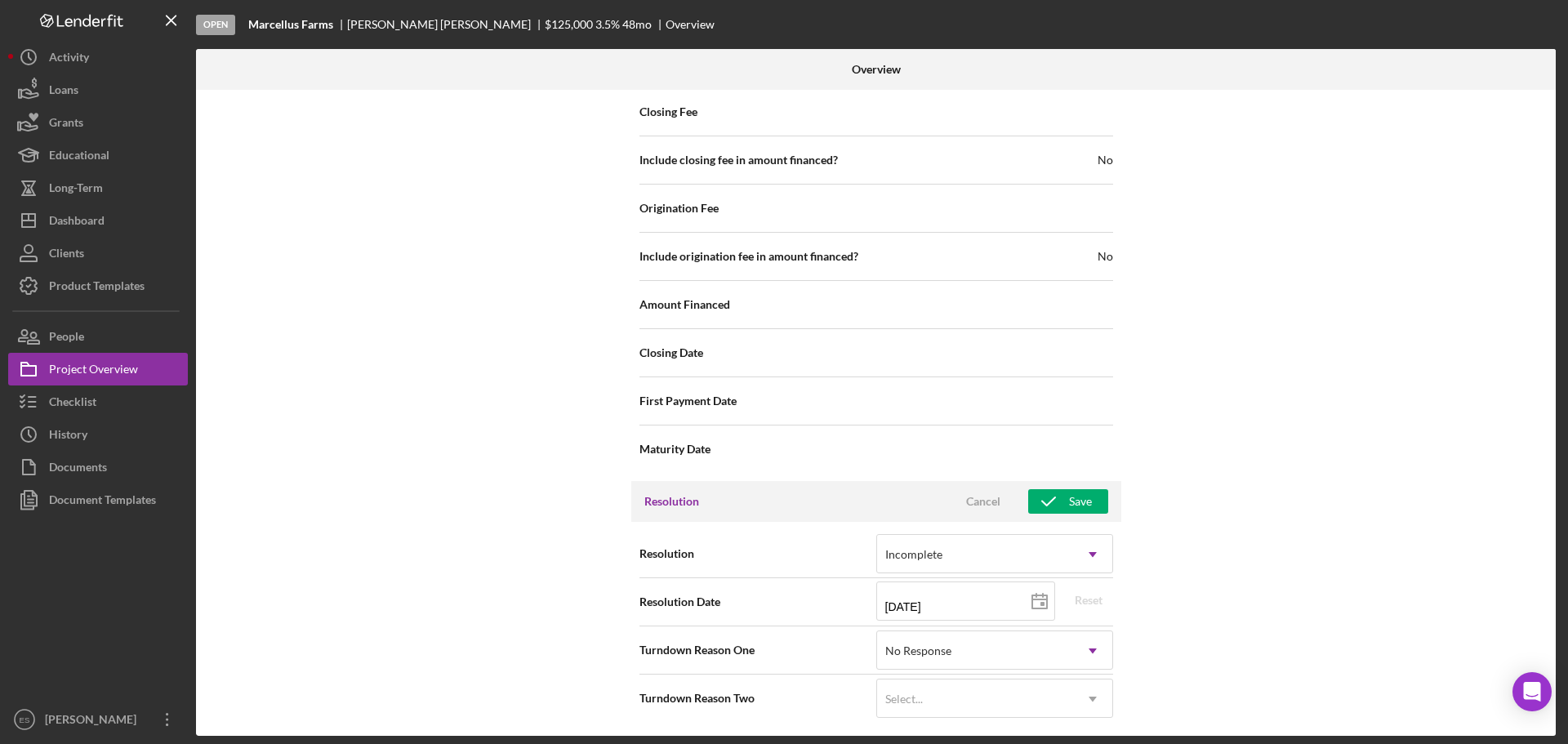
scroll to position [1775, 0]
click at [1085, 499] on div "Save" at bounding box center [1080, 500] width 23 height 25
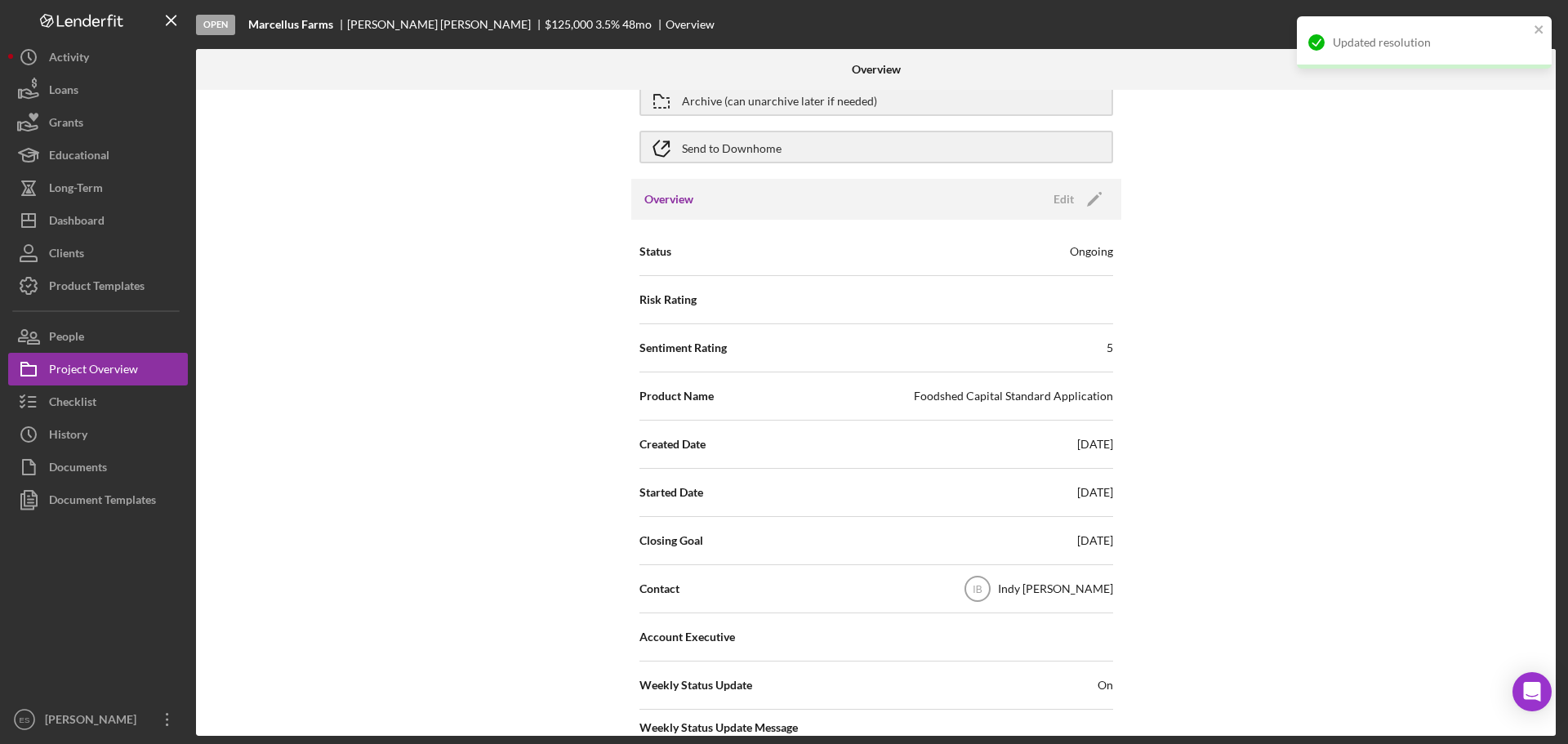
scroll to position [0, 0]
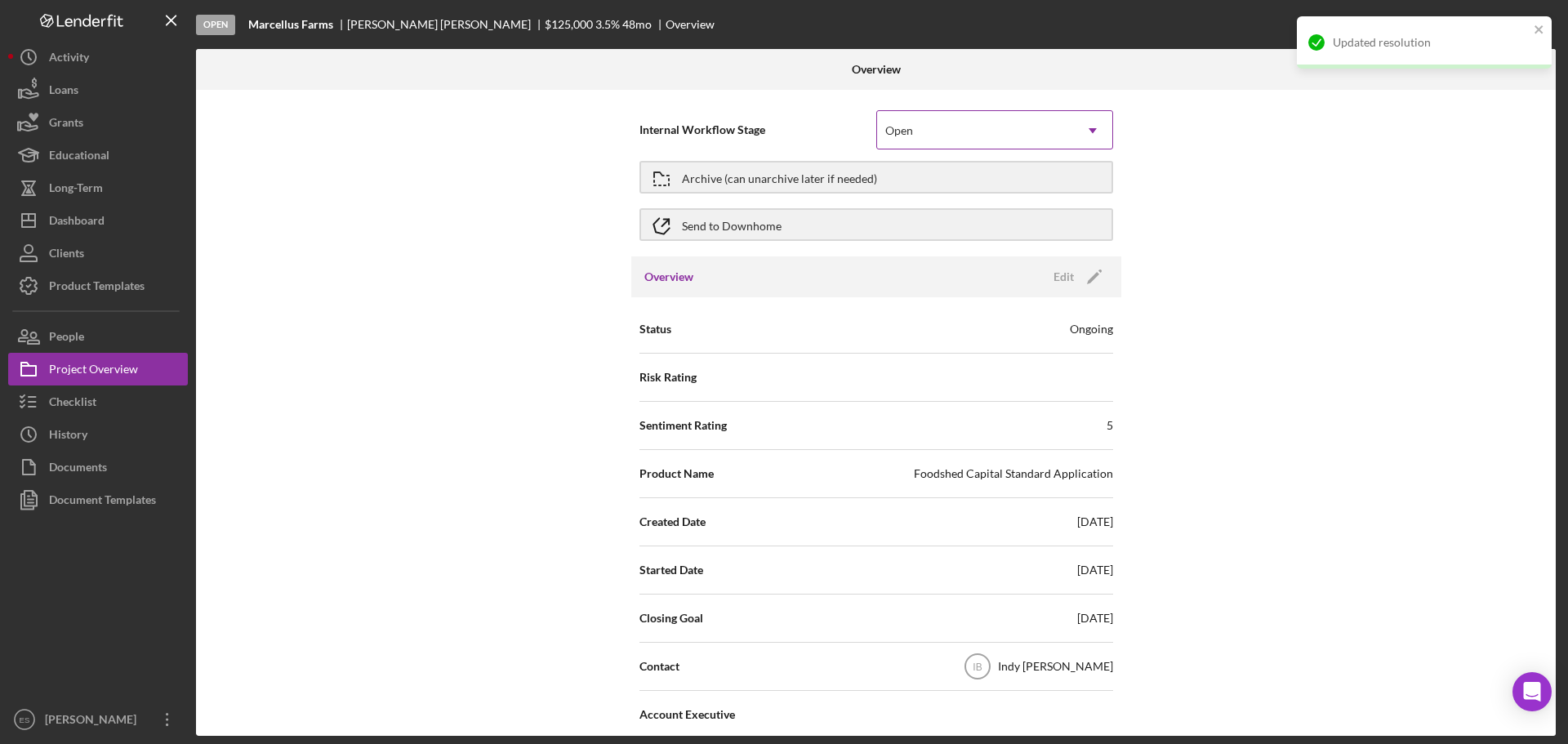
click at [1073, 128] on icon "Icon/Dropdown Arrow" at bounding box center [1092, 130] width 39 height 39
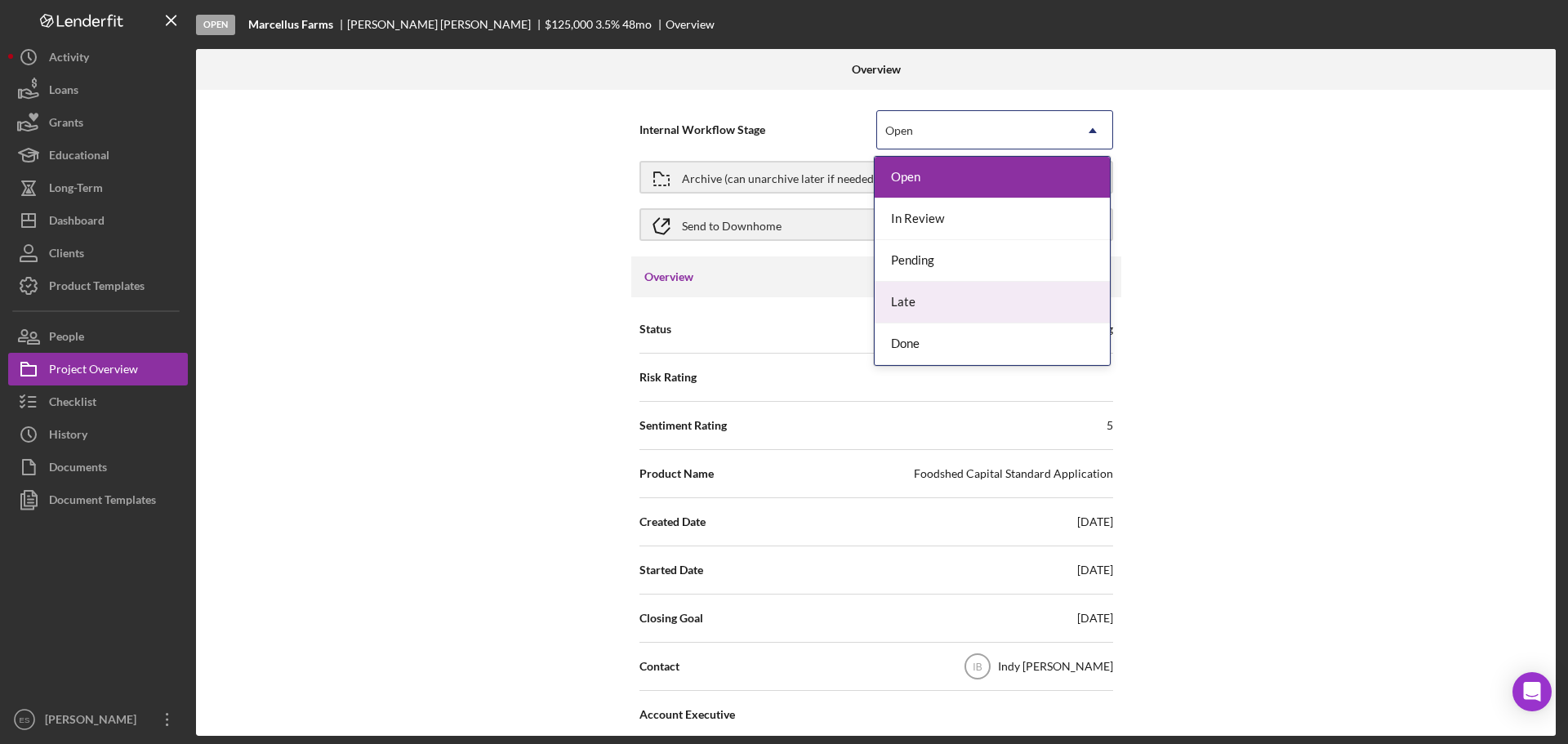
click at [1172, 302] on div "Internal Workflow Stage 5 results available. Use Up and Down to choose options,…" at bounding box center [876, 413] width 1360 height 646
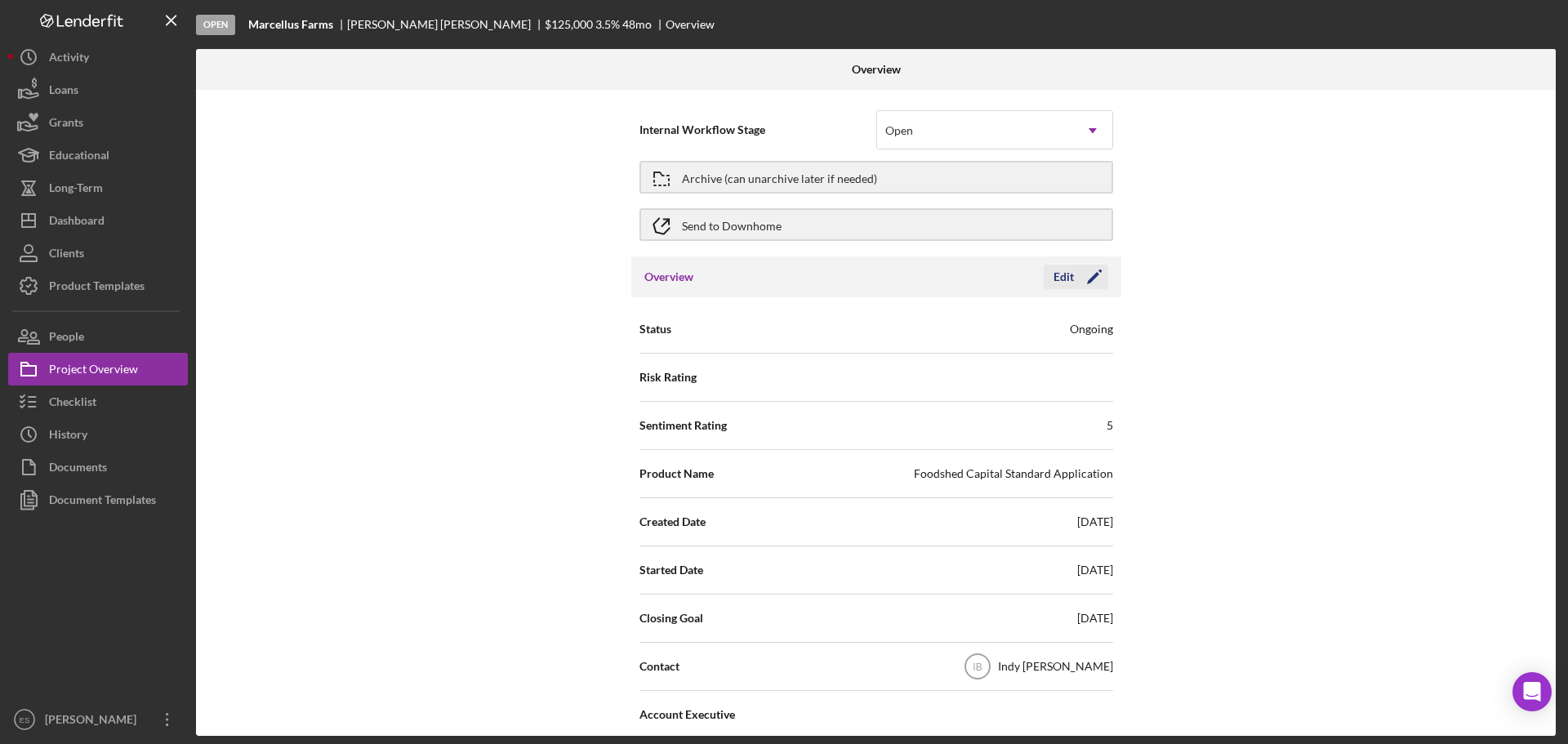
click at [1091, 273] on icon "Icon/Edit" at bounding box center [1093, 277] width 41 height 41
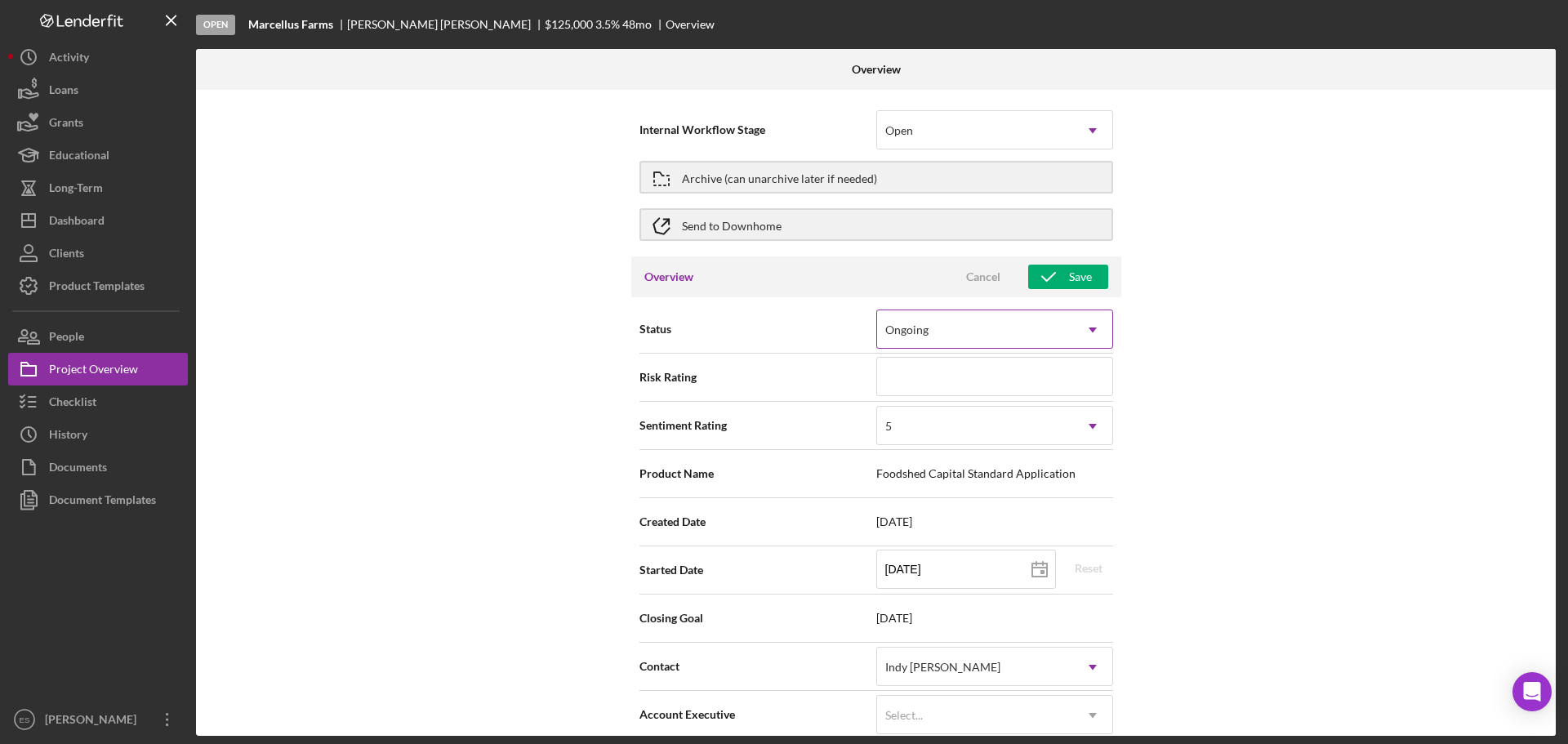
click at [1088, 335] on icon "Icon/Dropdown Arrow" at bounding box center [1092, 329] width 39 height 39
click at [1172, 324] on div "Internal Workflow Stage Open Icon/Dropdown Arrow Archive (can unarchive later i…" at bounding box center [876, 413] width 1360 height 646
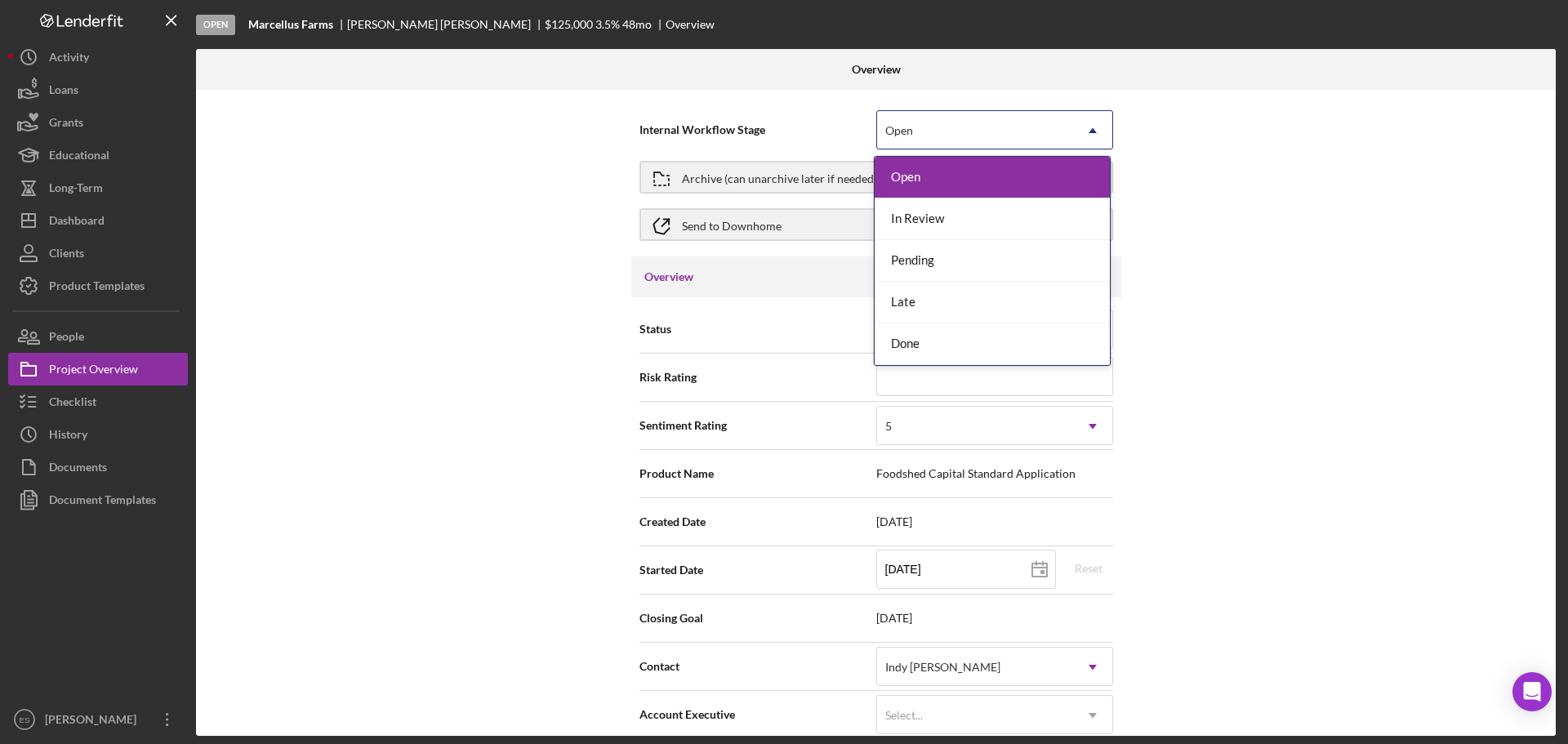
click at [1099, 136] on icon "Icon/Dropdown Arrow" at bounding box center [1092, 130] width 39 height 39
click at [1037, 349] on div "Done" at bounding box center [992, 345] width 235 height 42
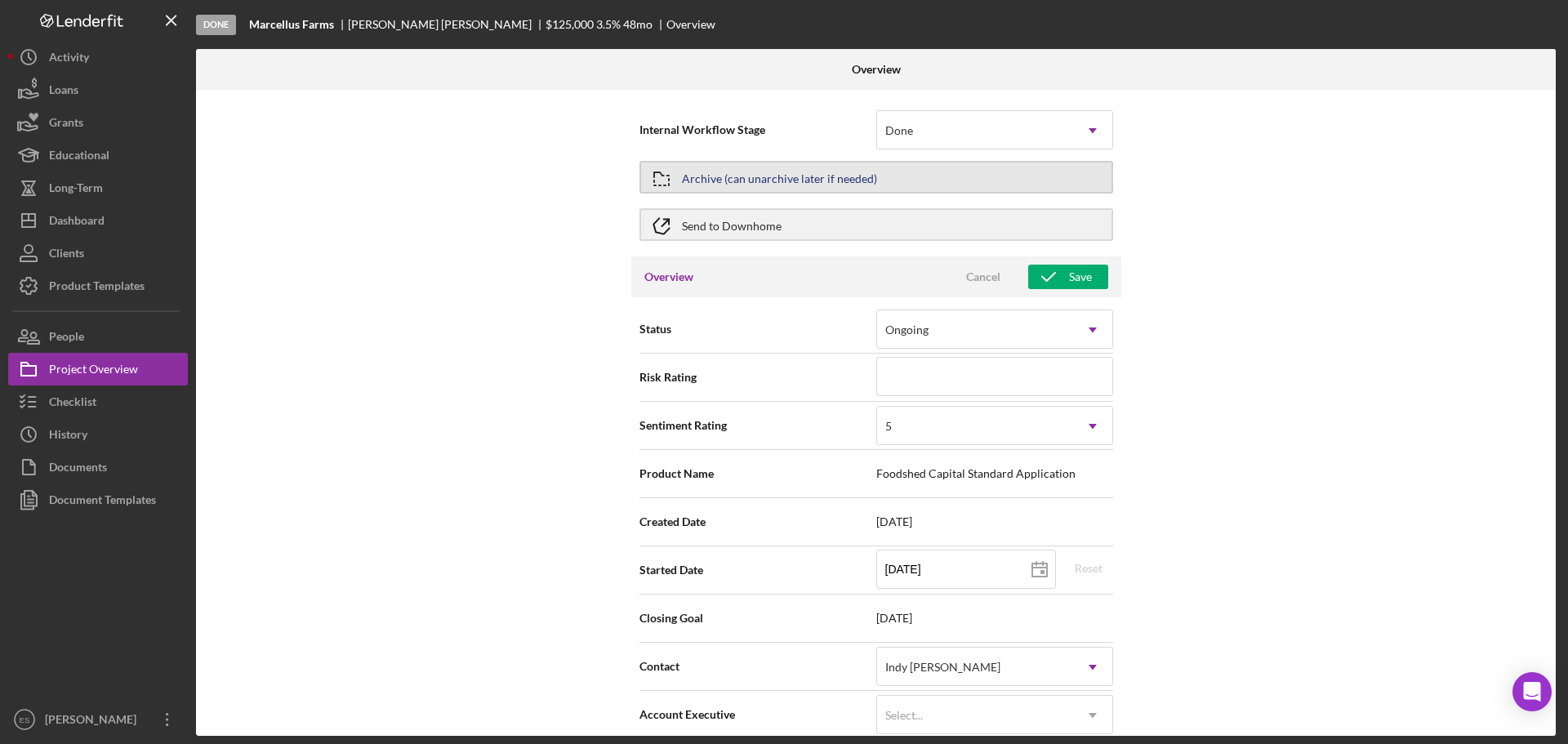
click at [1019, 169] on button "Archive (can unarchive later if needed)" at bounding box center [877, 177] width 474 height 32
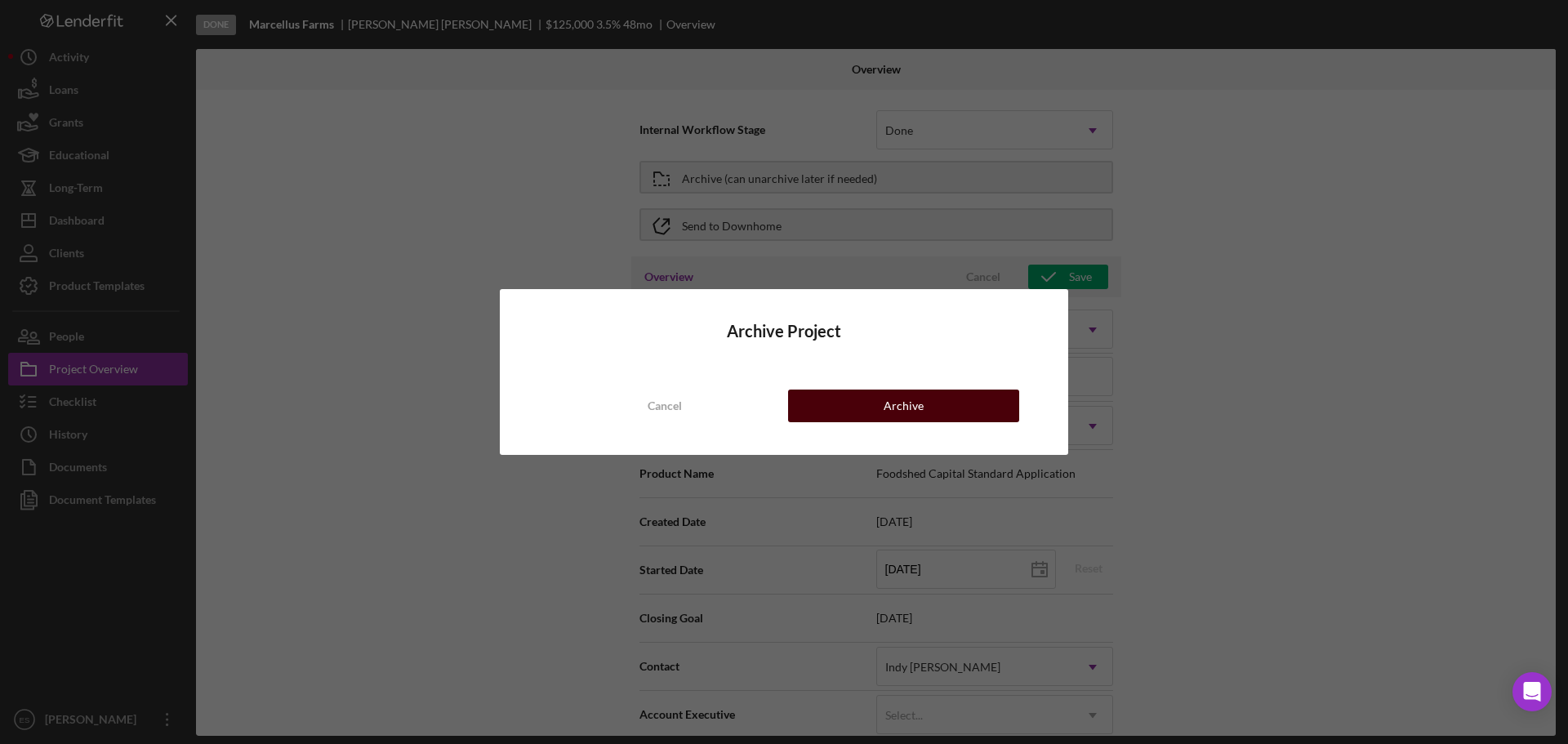
click at [939, 397] on button "Archive" at bounding box center [903, 406] width 231 height 32
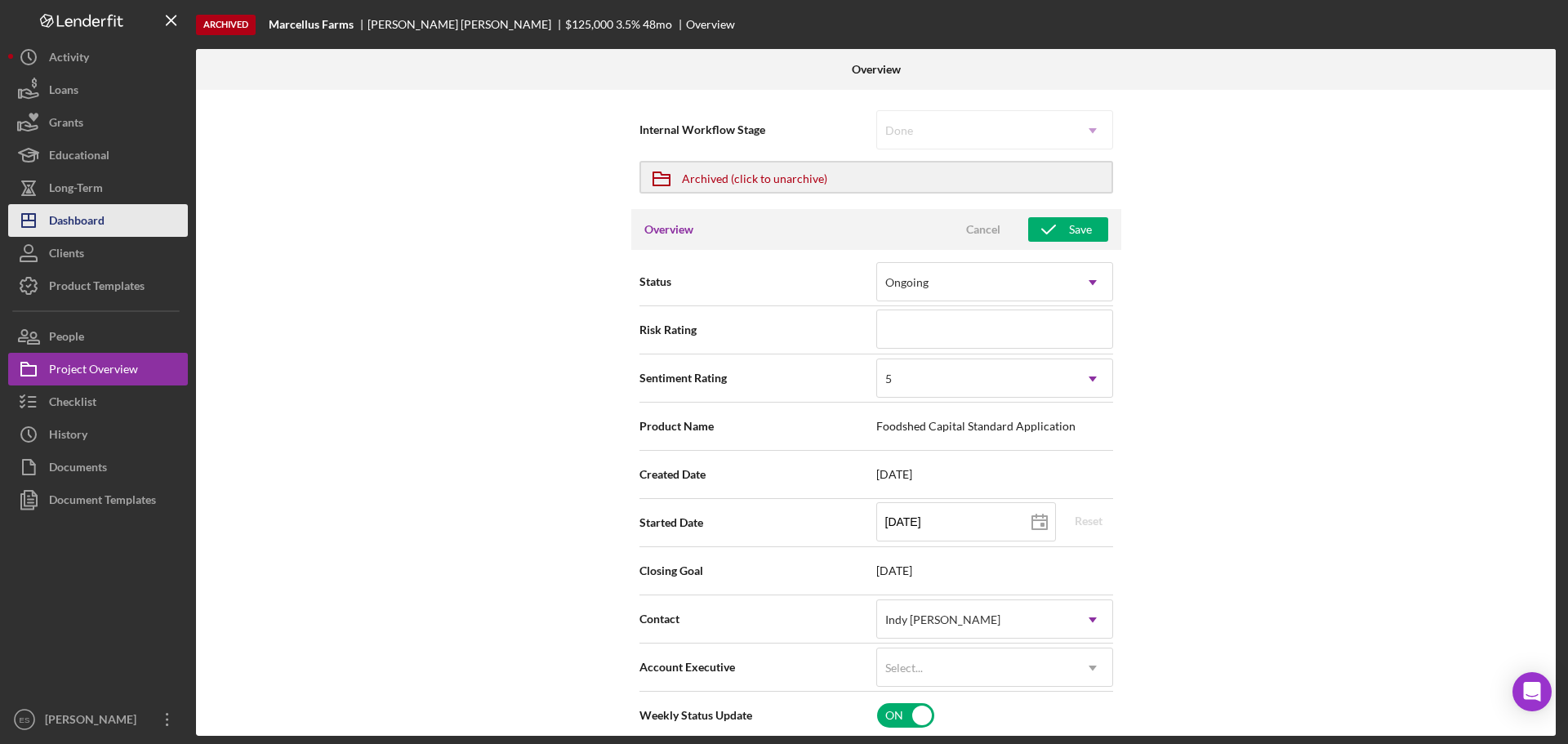
click at [116, 226] on button "Icon/Dashboard Dashboard" at bounding box center [98, 221] width 180 height 32
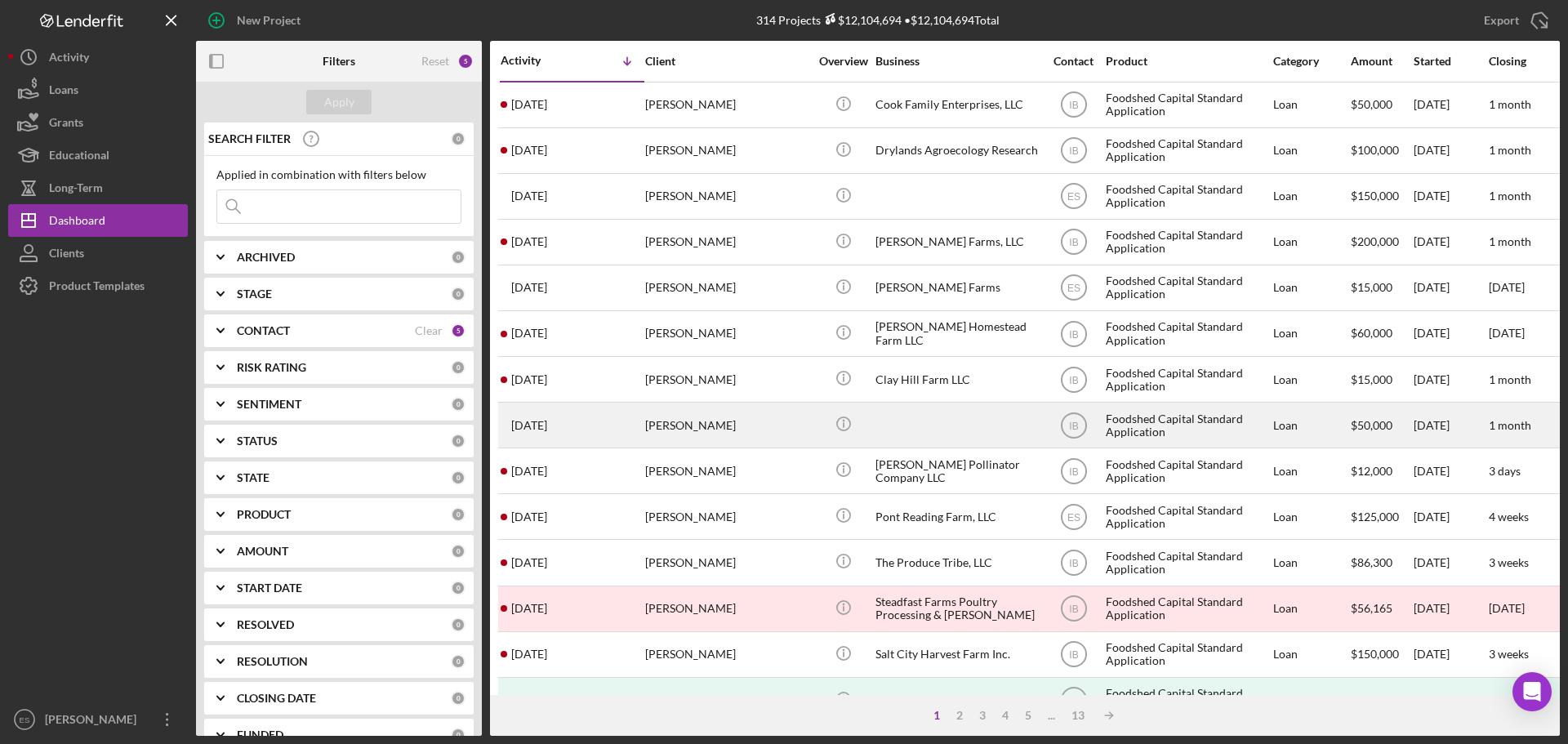
click at [958, 431] on div at bounding box center [957, 424] width 163 height 43
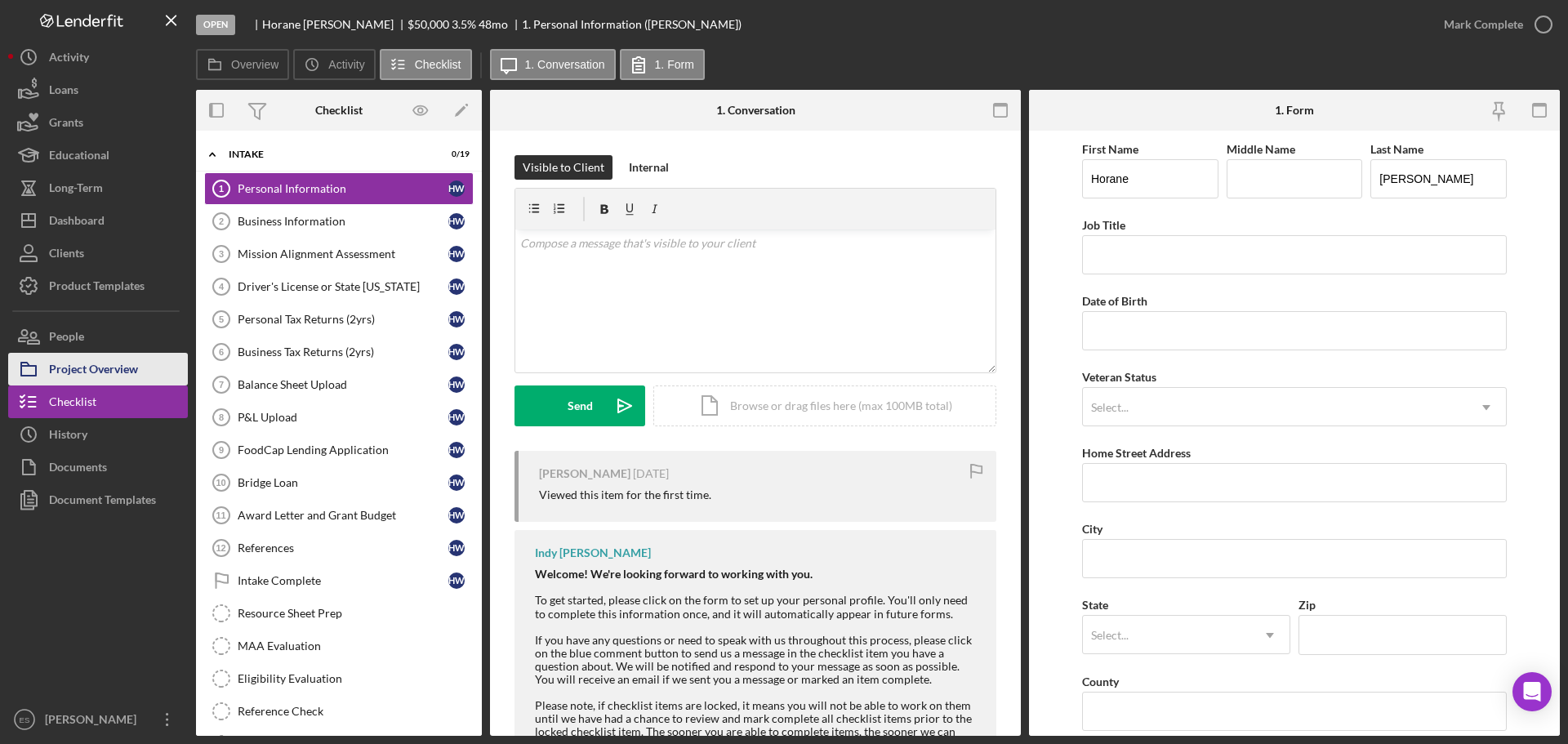
click at [113, 376] on div "Project Overview" at bounding box center [93, 371] width 89 height 36
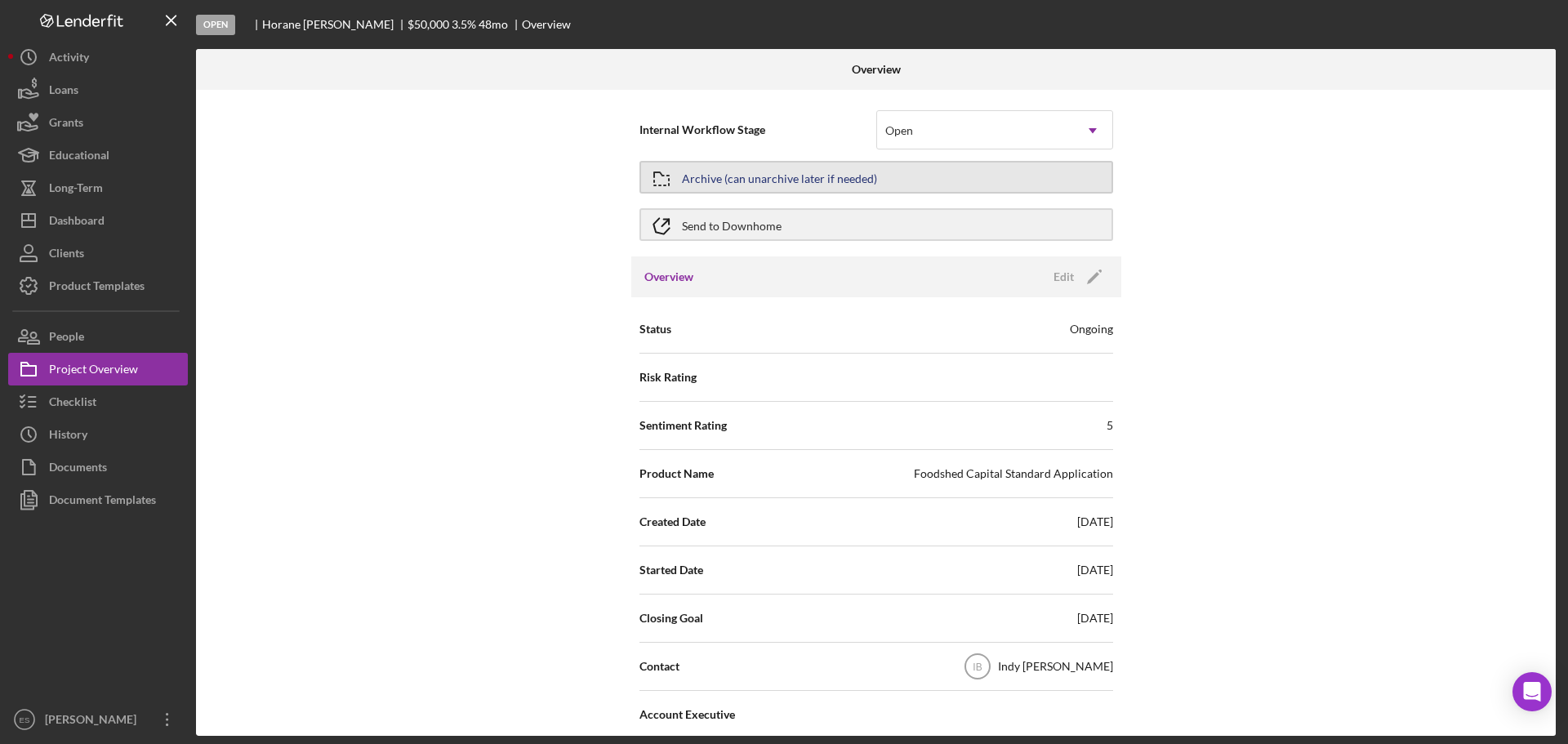
click at [725, 181] on div "Archive (can unarchive later if needed)" at bounding box center [779, 177] width 195 height 30
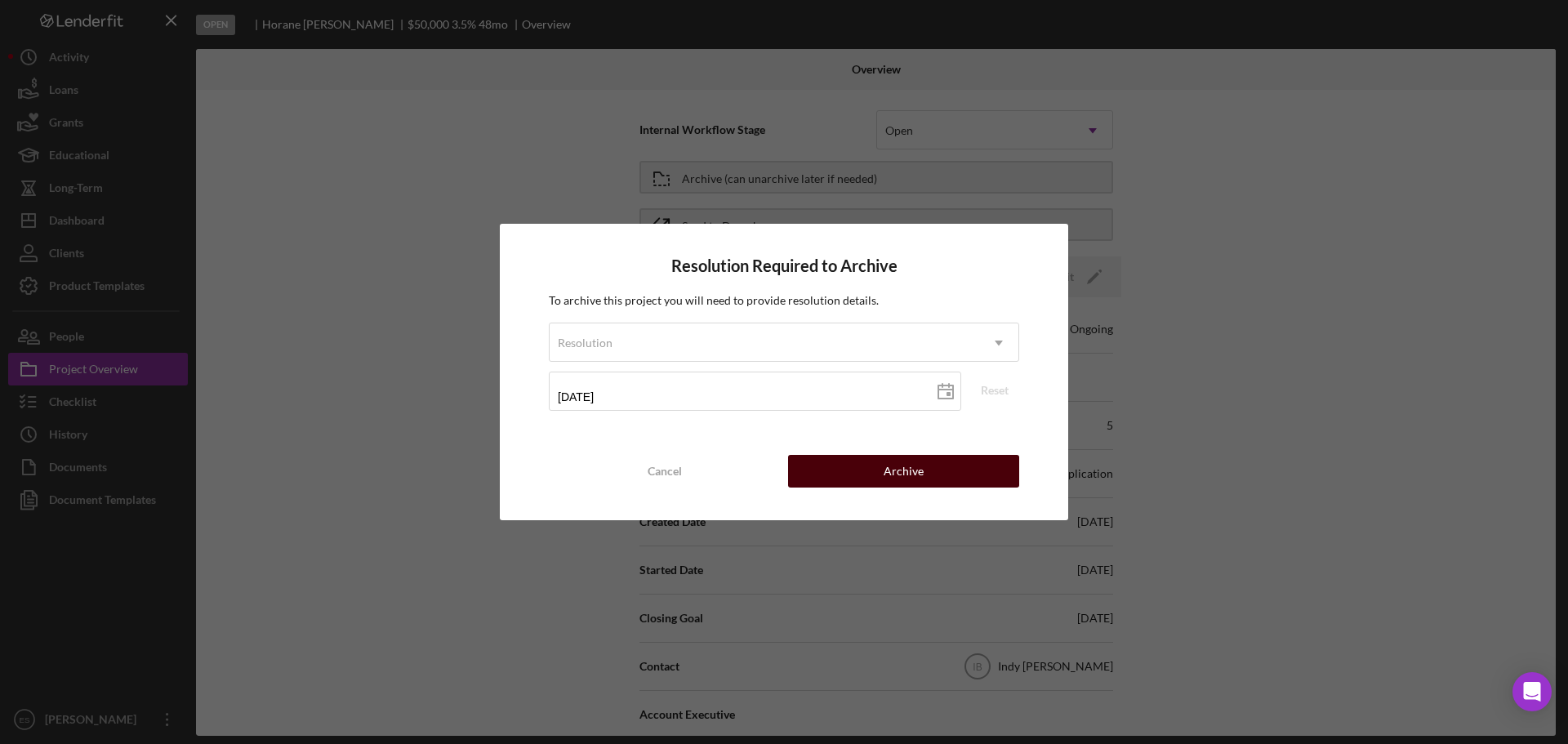
click at [852, 467] on button "Archive" at bounding box center [903, 471] width 231 height 32
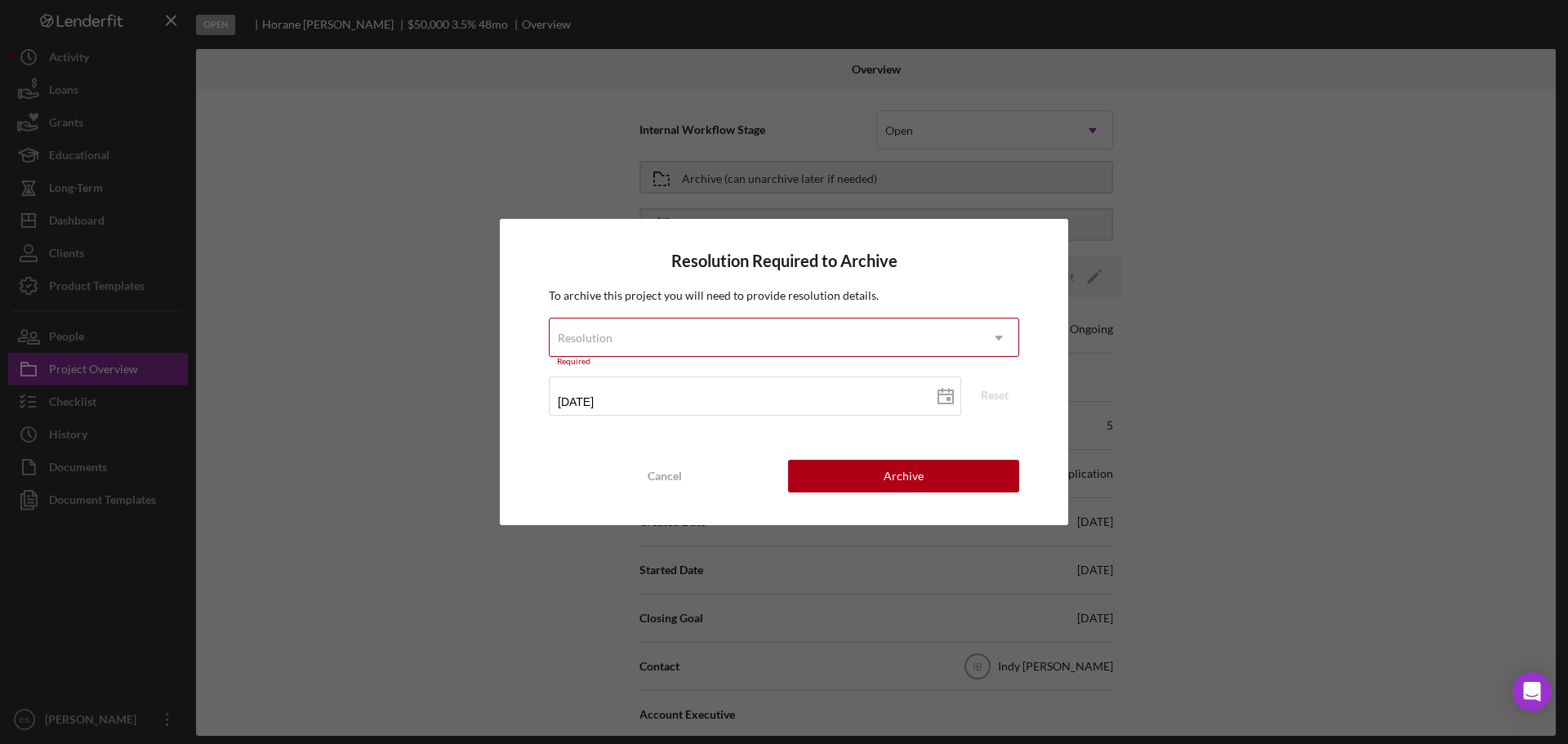
click at [720, 333] on div "Resolution" at bounding box center [765, 337] width 430 height 37
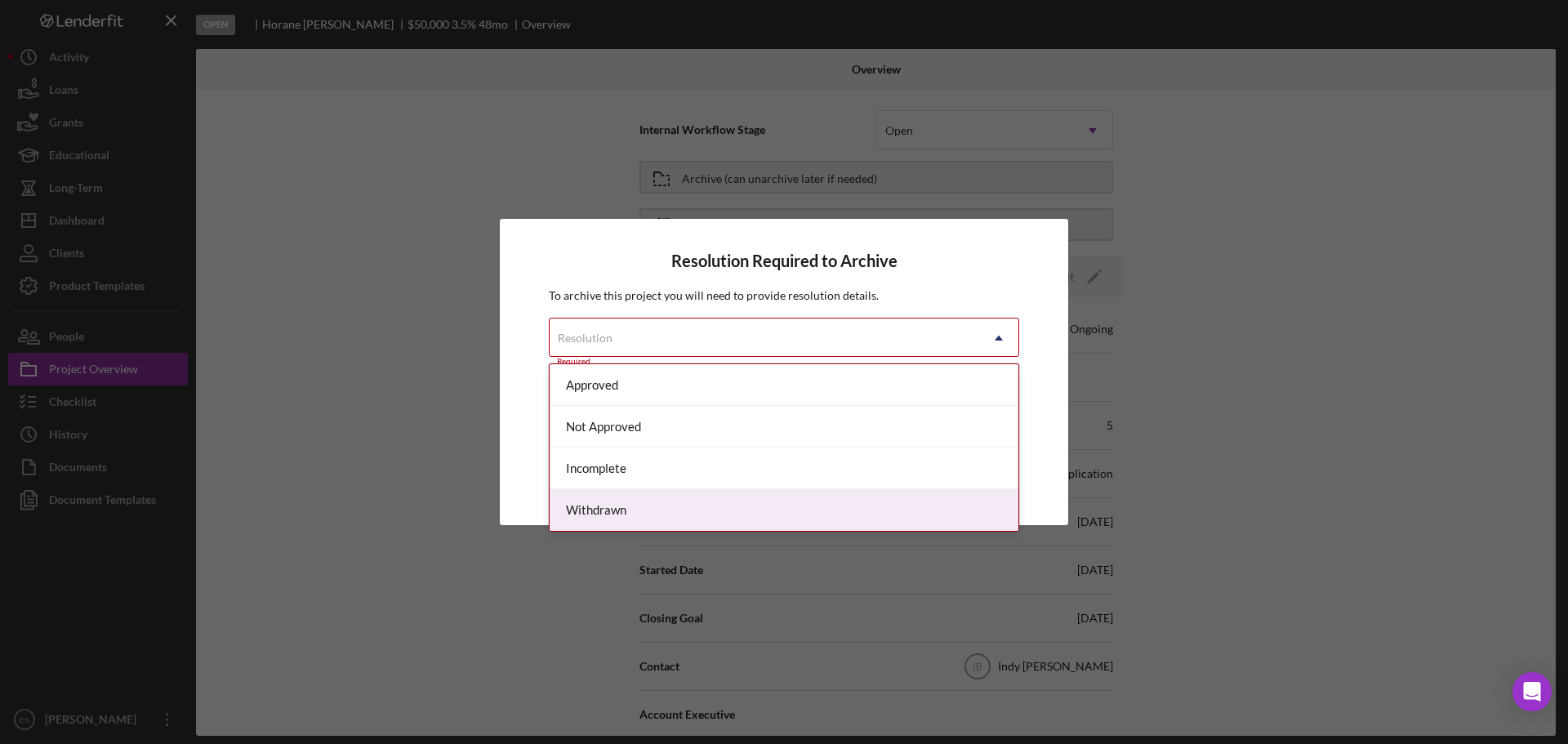
click at [669, 508] on div "Withdrawn" at bounding box center [784, 510] width 469 height 42
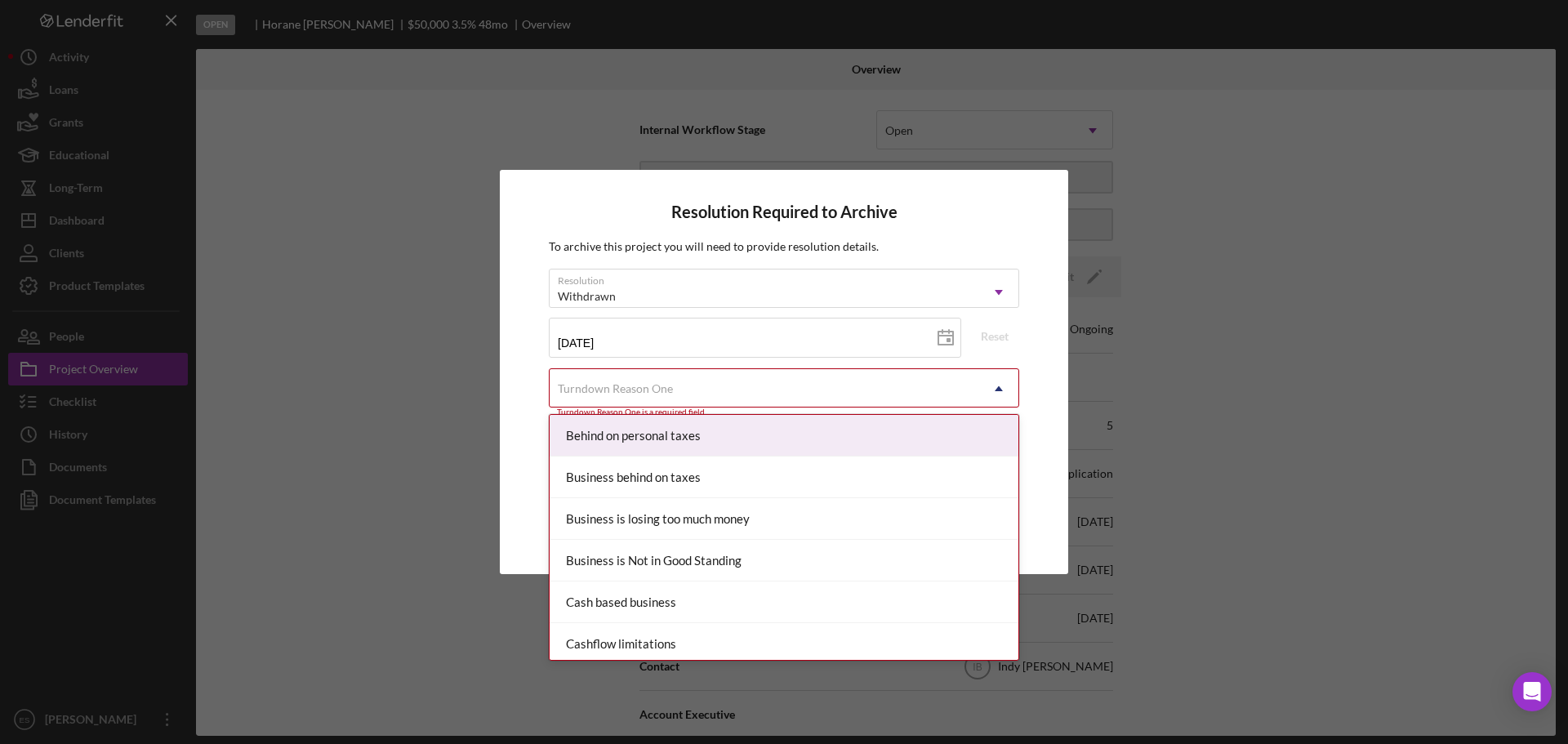
click at [702, 381] on div "Turndown Reason One" at bounding box center [765, 388] width 430 height 37
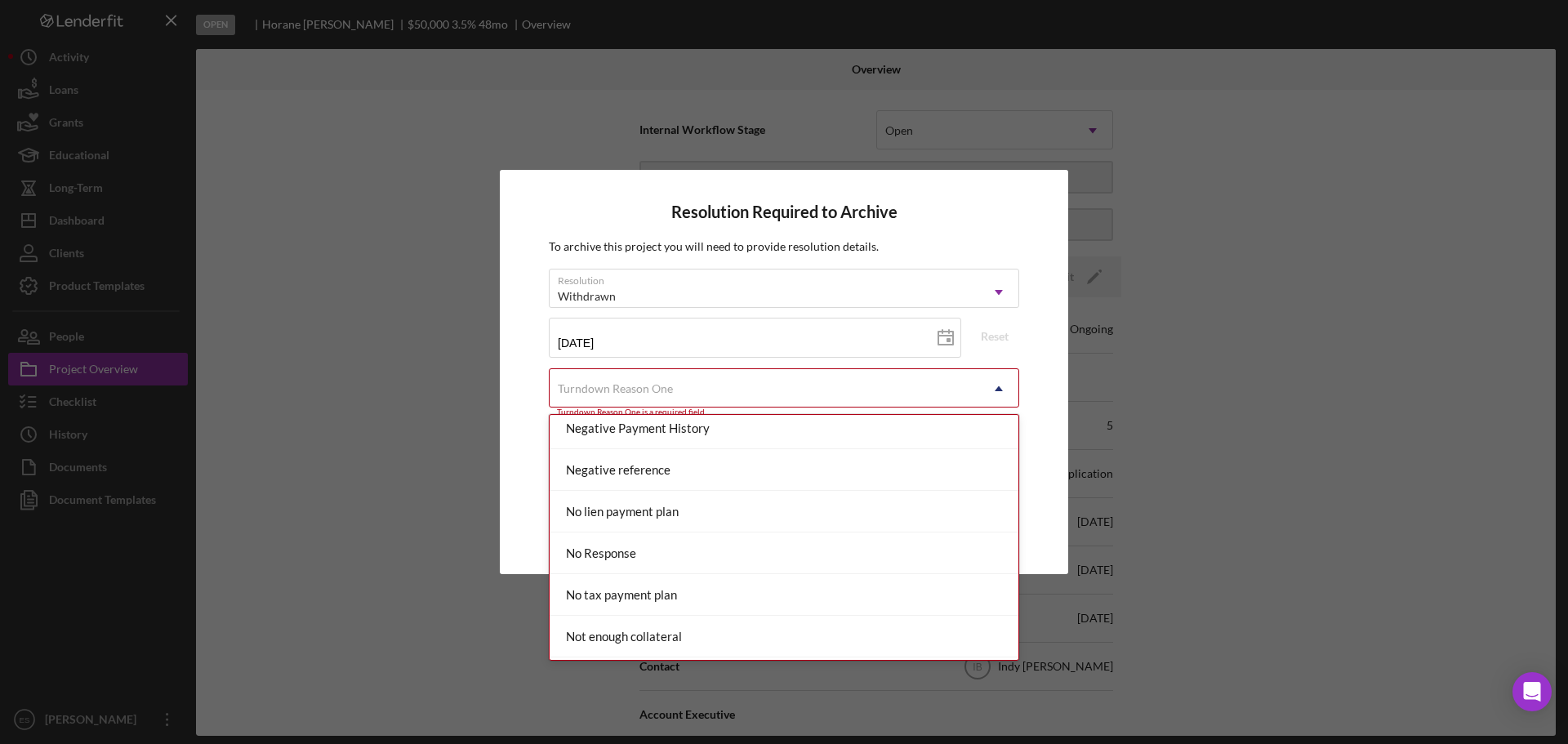
scroll to position [1062, 0]
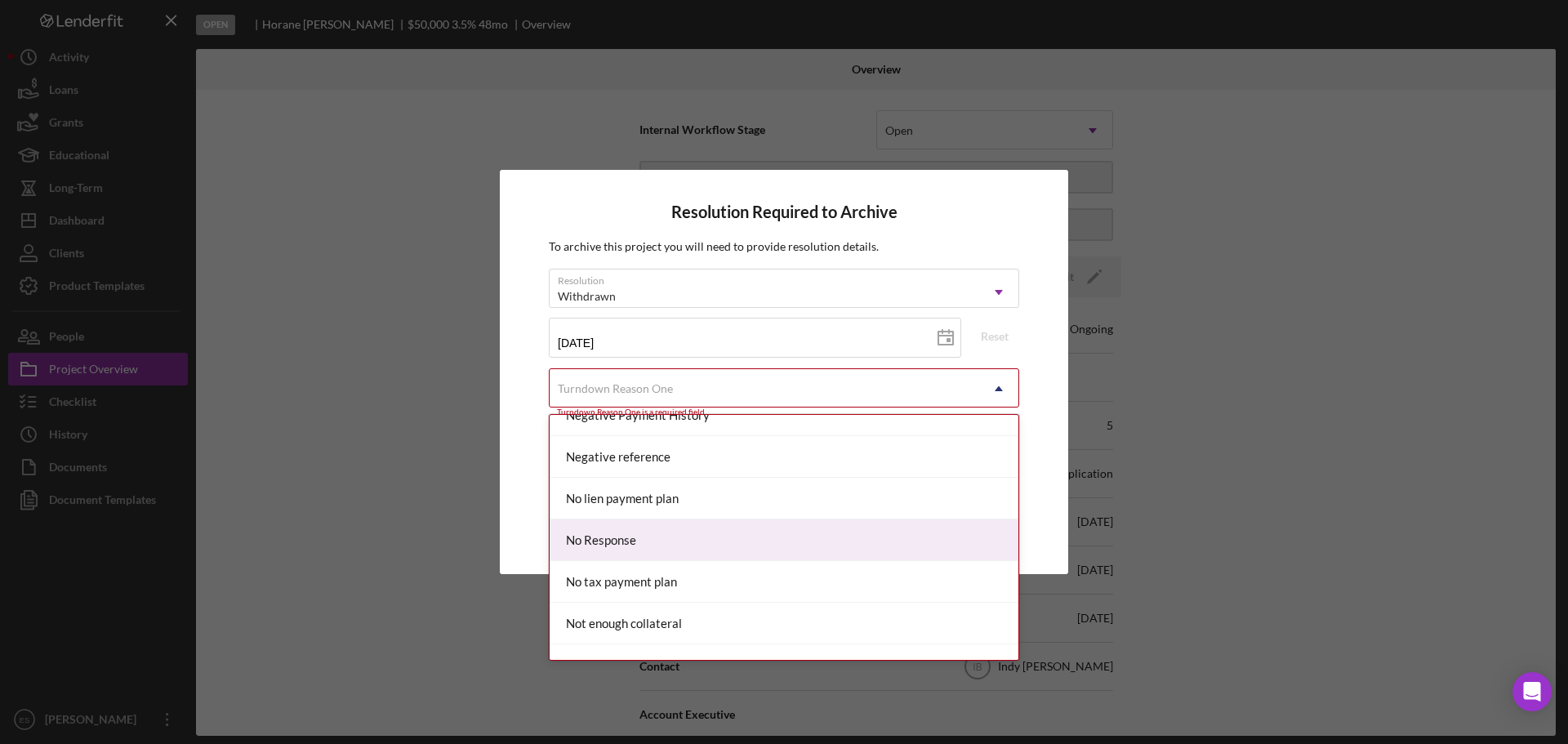
click at [720, 533] on div "No Response" at bounding box center [784, 541] width 469 height 42
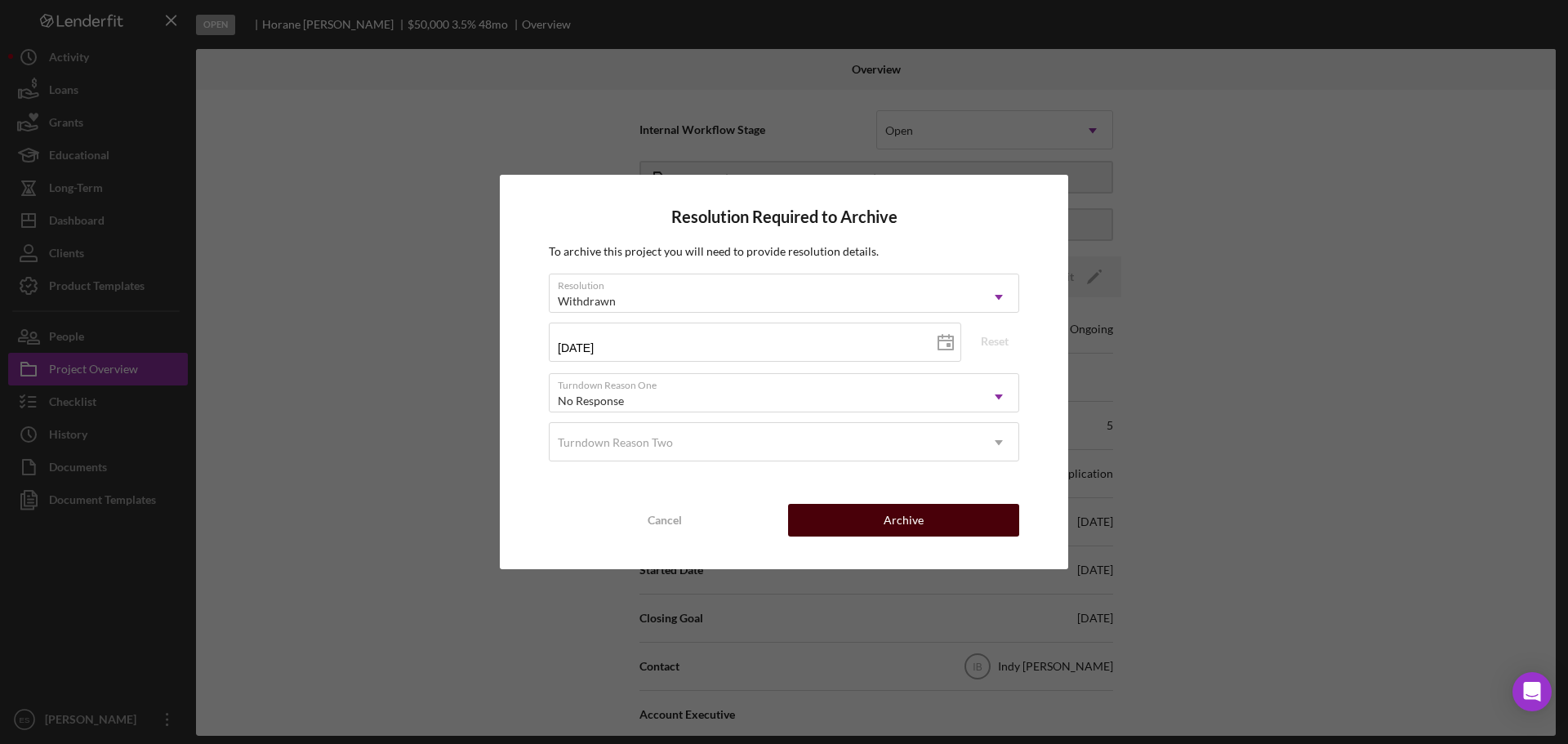
click at [914, 522] on div "Archive" at bounding box center [903, 521] width 40 height 32
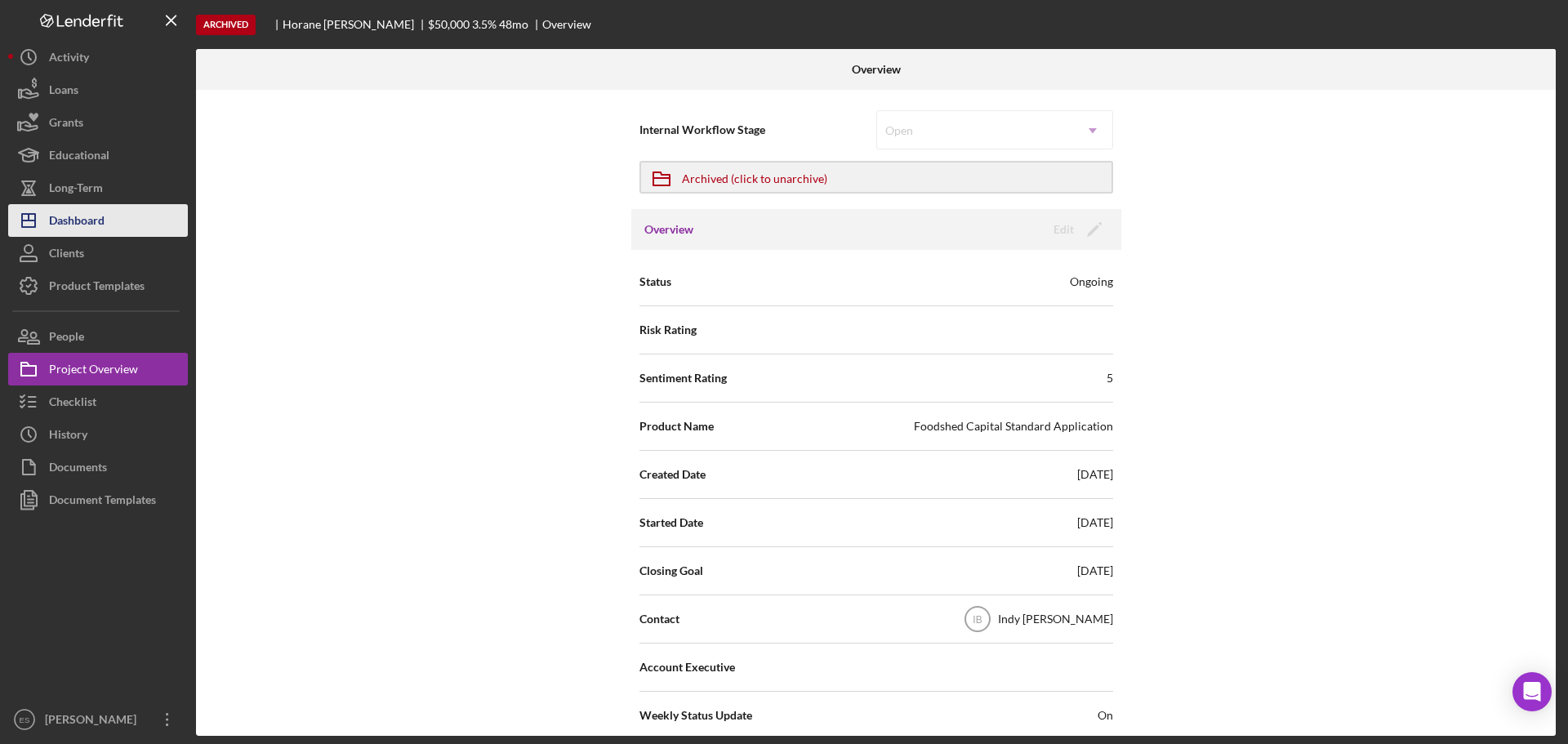
click at [114, 220] on button "Icon/Dashboard Dashboard" at bounding box center [98, 221] width 180 height 32
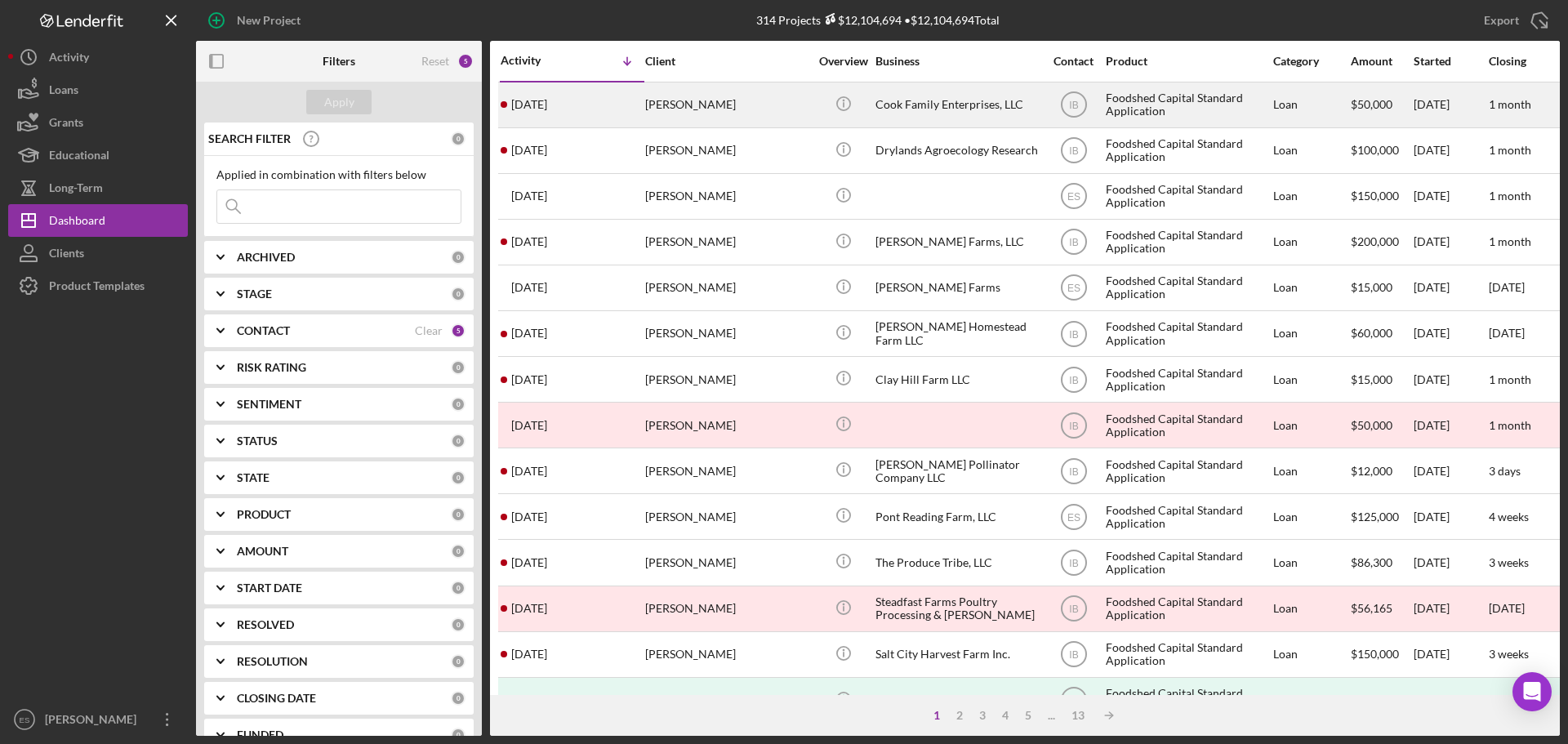
click at [950, 113] on div "Cook Family Enterprises, LLC" at bounding box center [957, 104] width 163 height 43
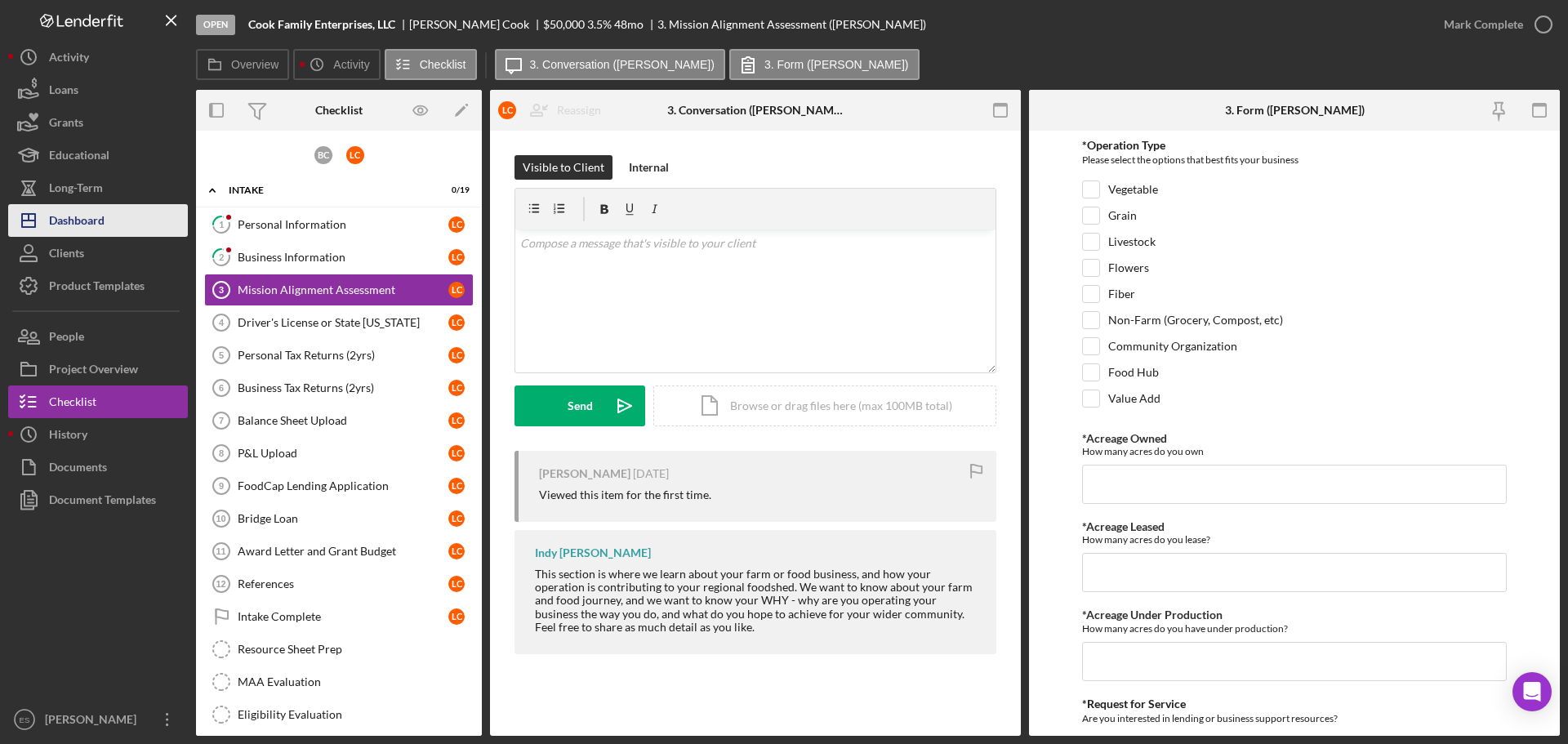
click at [114, 230] on button "Icon/Dashboard Dashboard" at bounding box center [98, 221] width 180 height 32
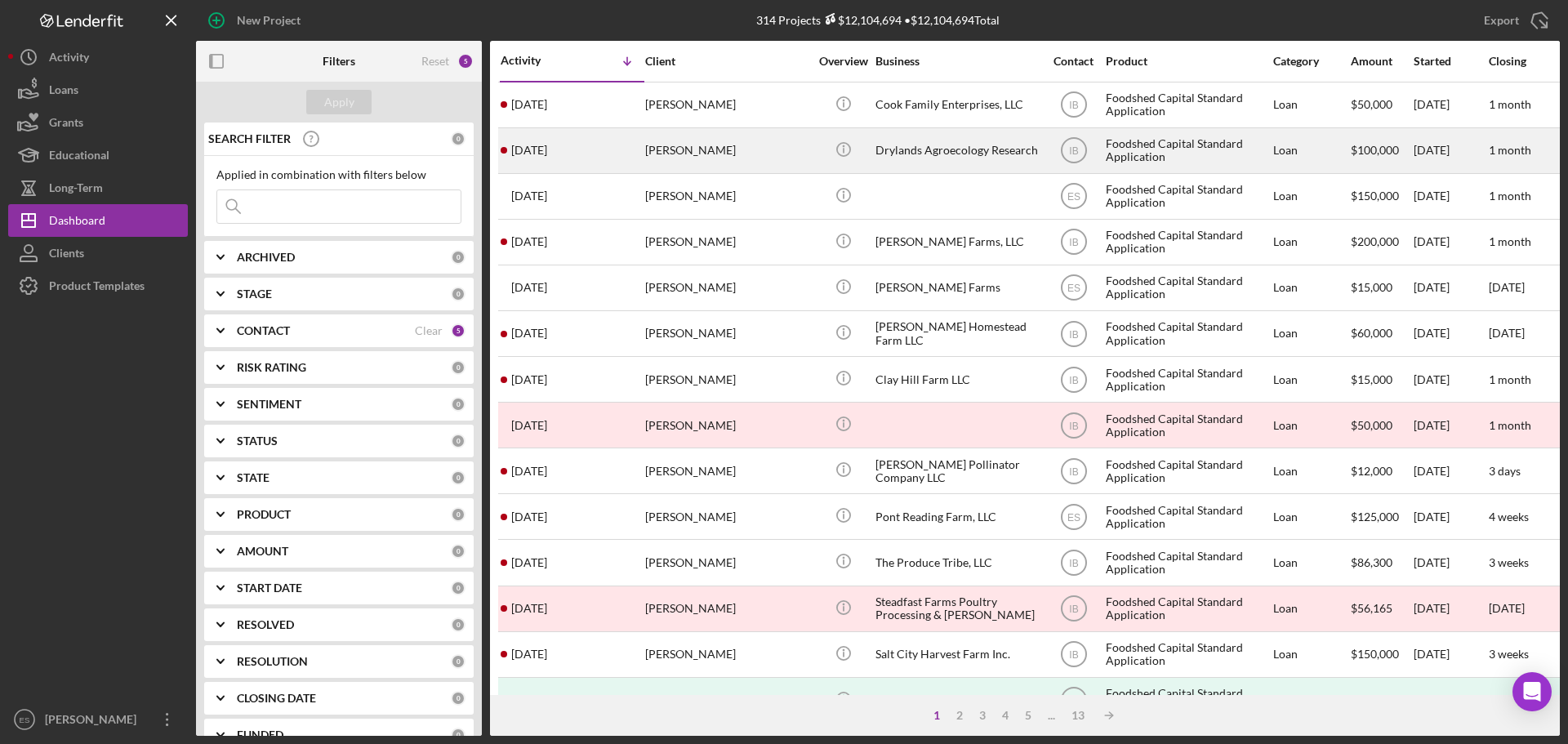
click at [753, 153] on div "[PERSON_NAME]" at bounding box center [727, 150] width 163 height 43
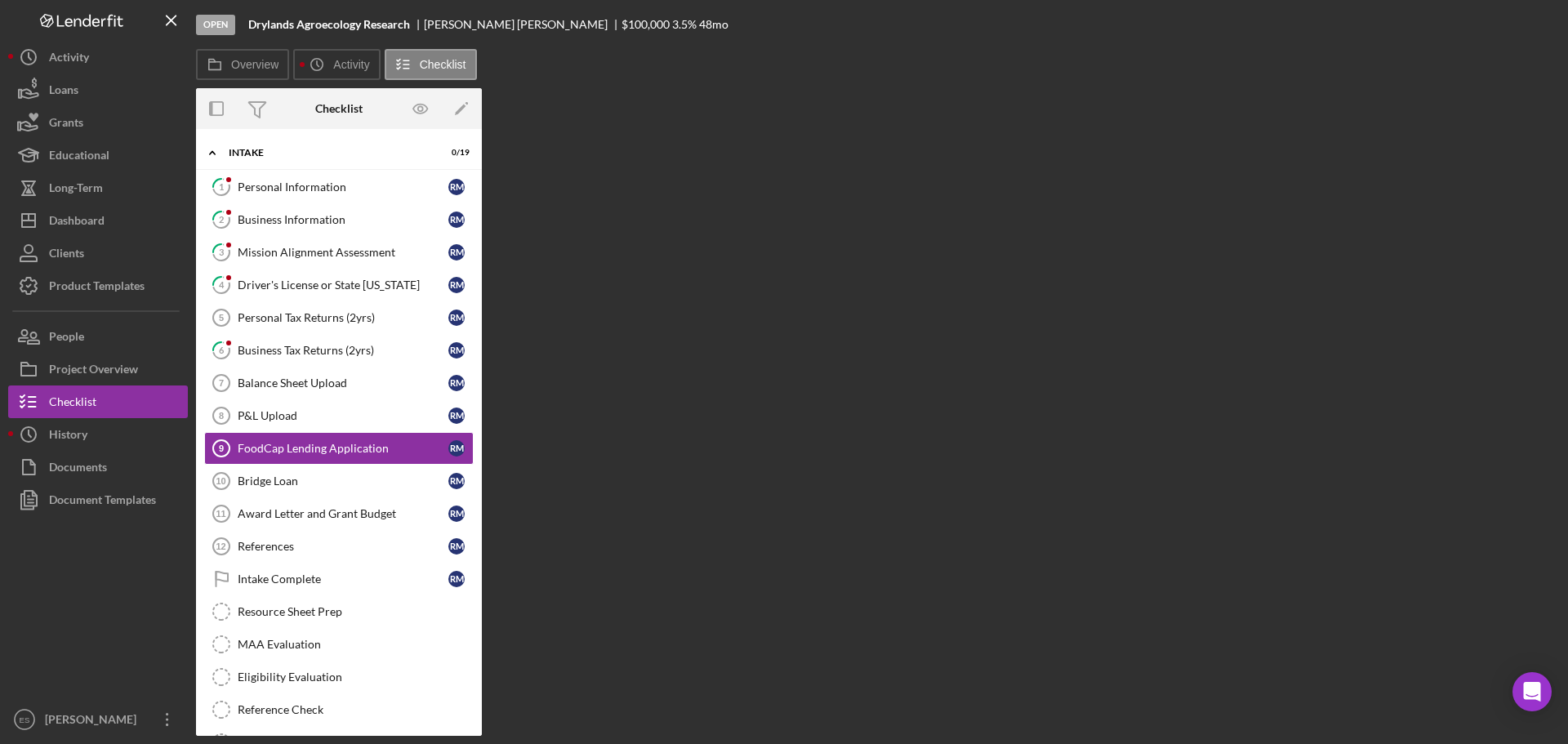
scroll to position [16, 0]
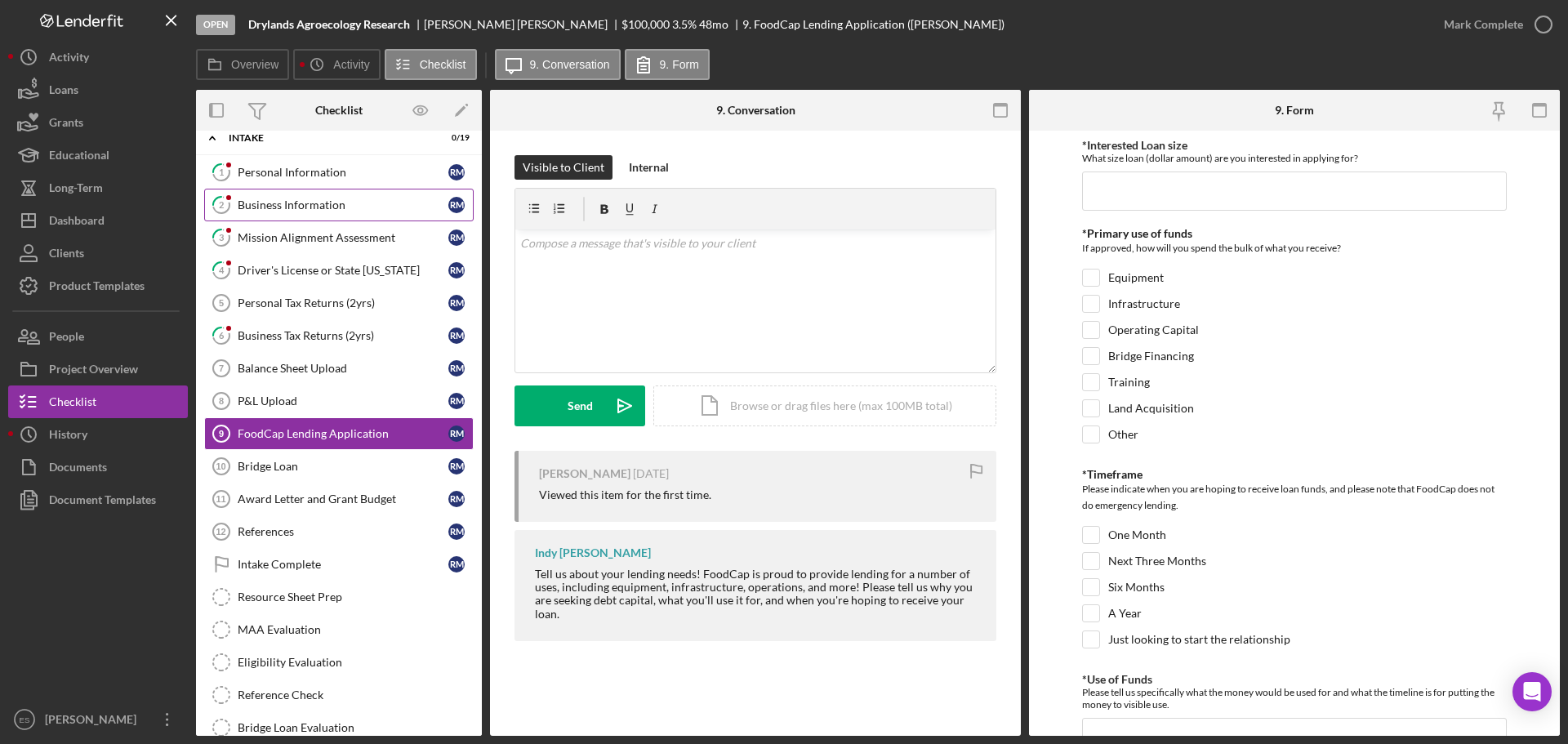
click at [336, 200] on div "Business Information" at bounding box center [343, 205] width 211 height 13
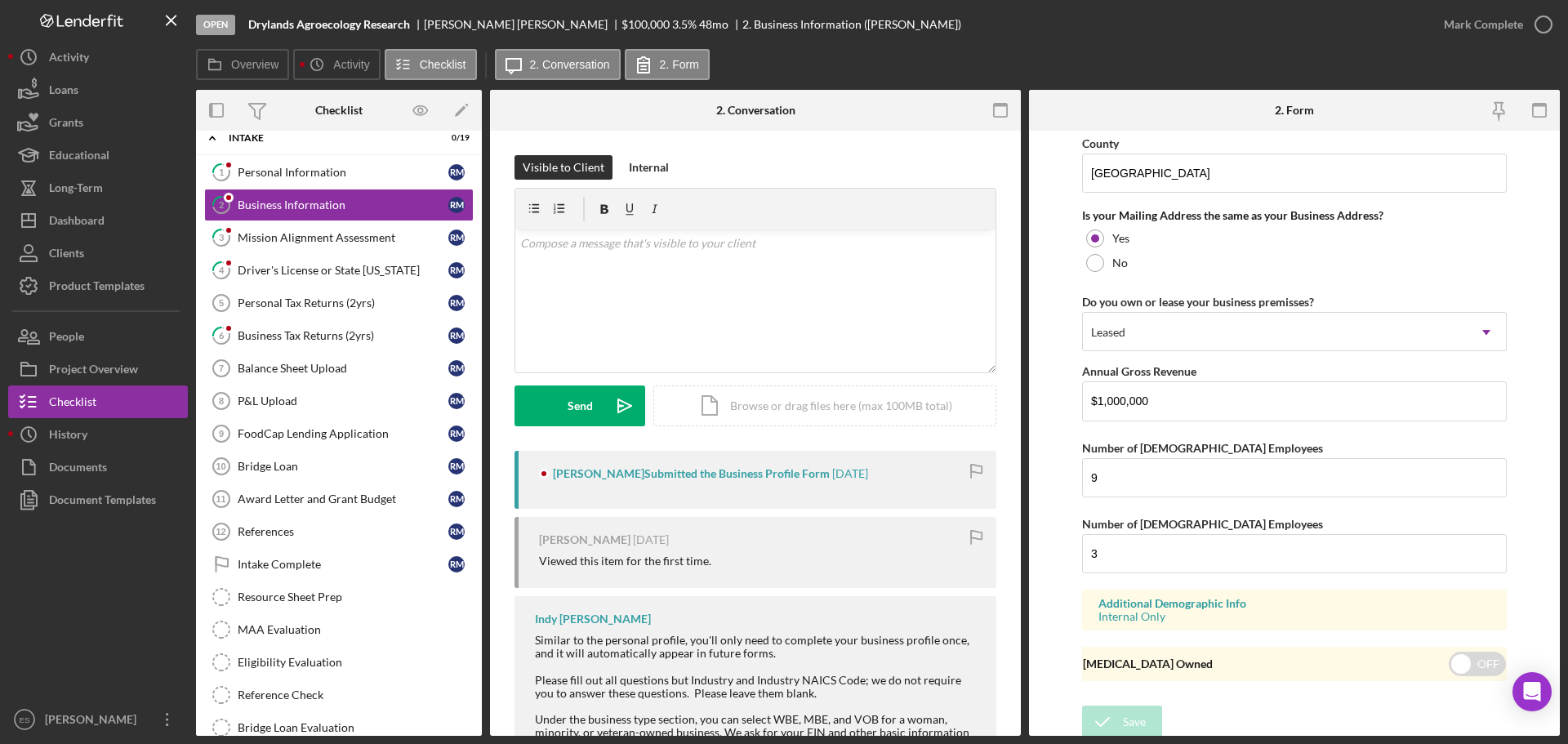
scroll to position [1208, 0]
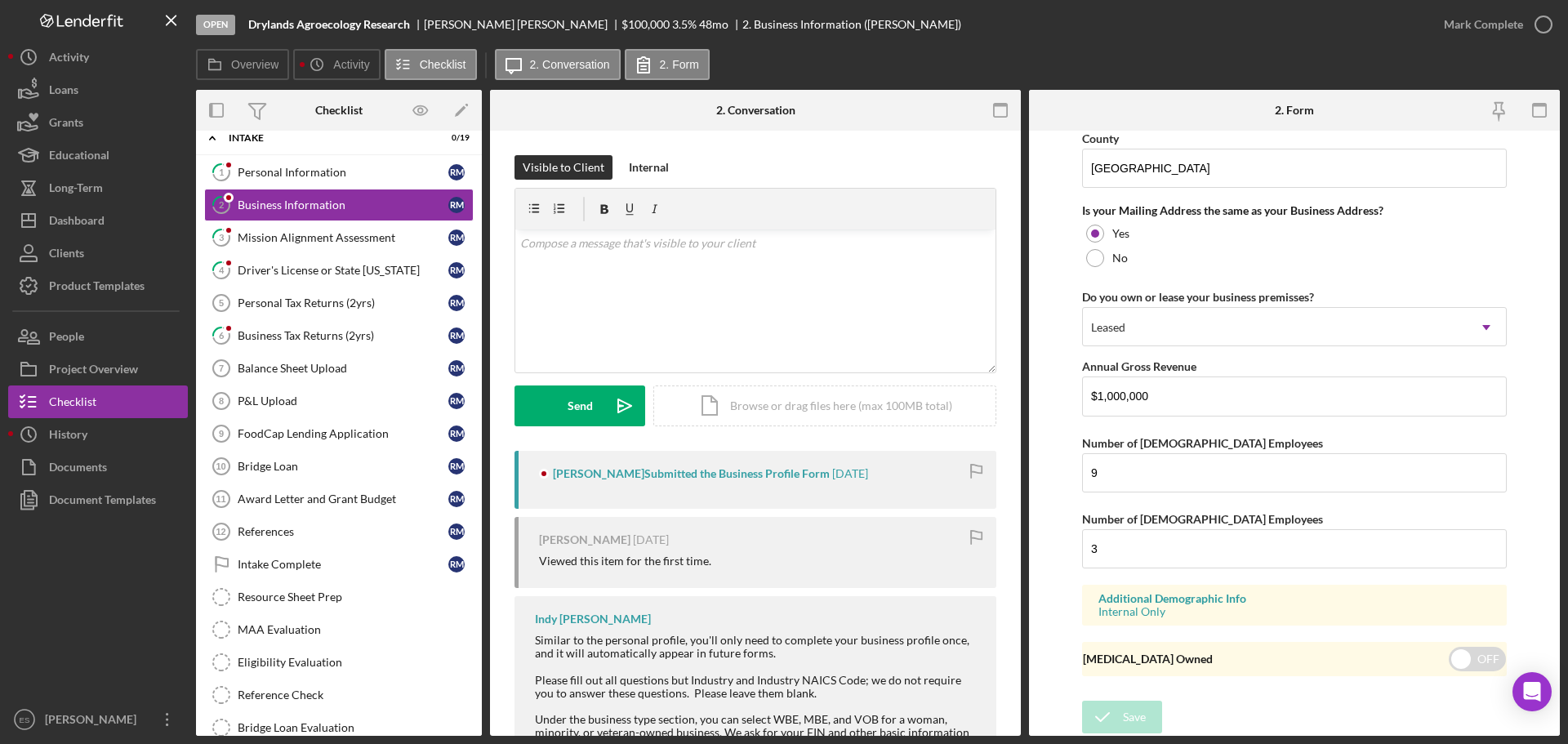
drag, startPoint x: 276, startPoint y: 239, endPoint x: 482, endPoint y: 255, distance: 206.6
click at [277, 239] on div "Mission Alignment Assessment" at bounding box center [343, 238] width 211 height 13
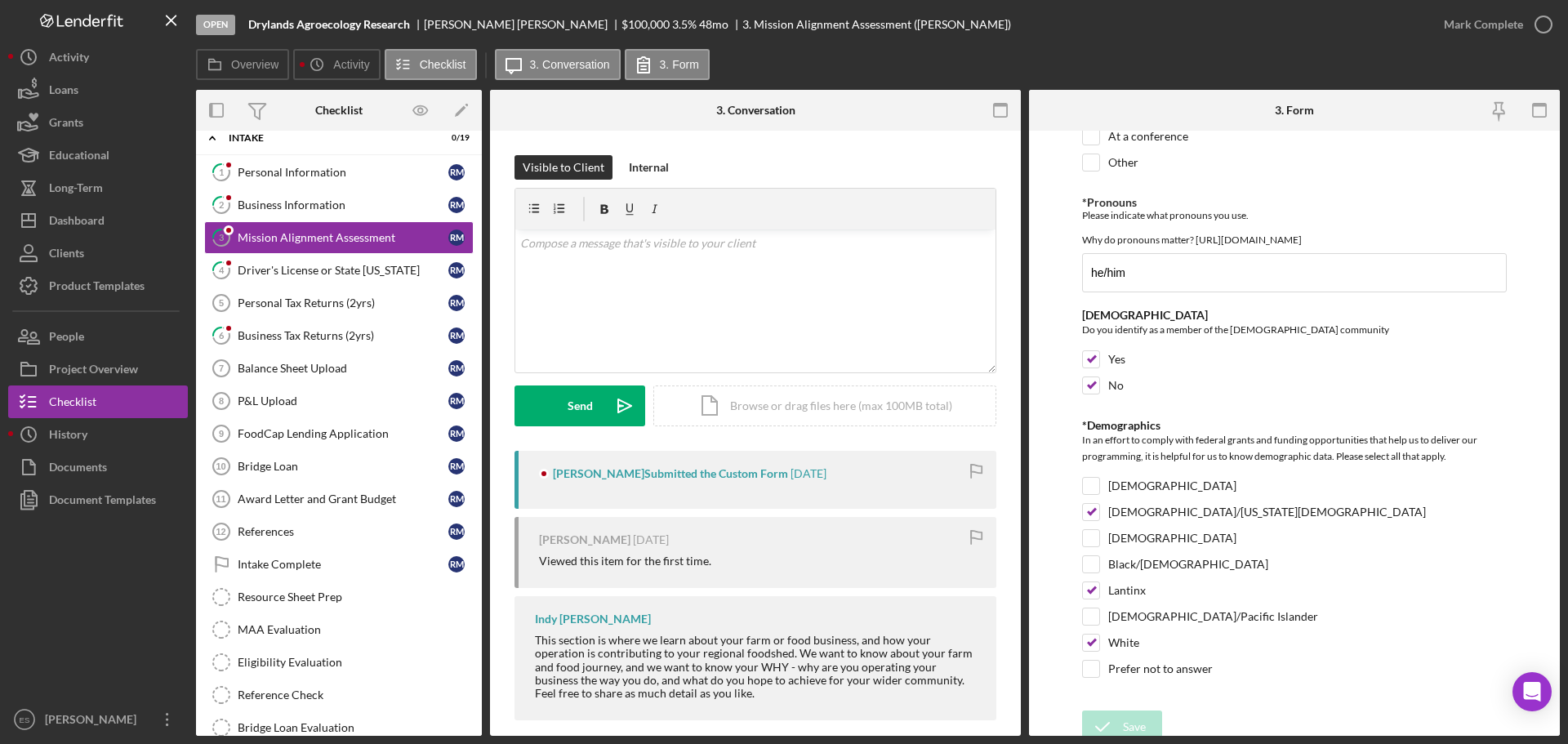
scroll to position [2518, 0]
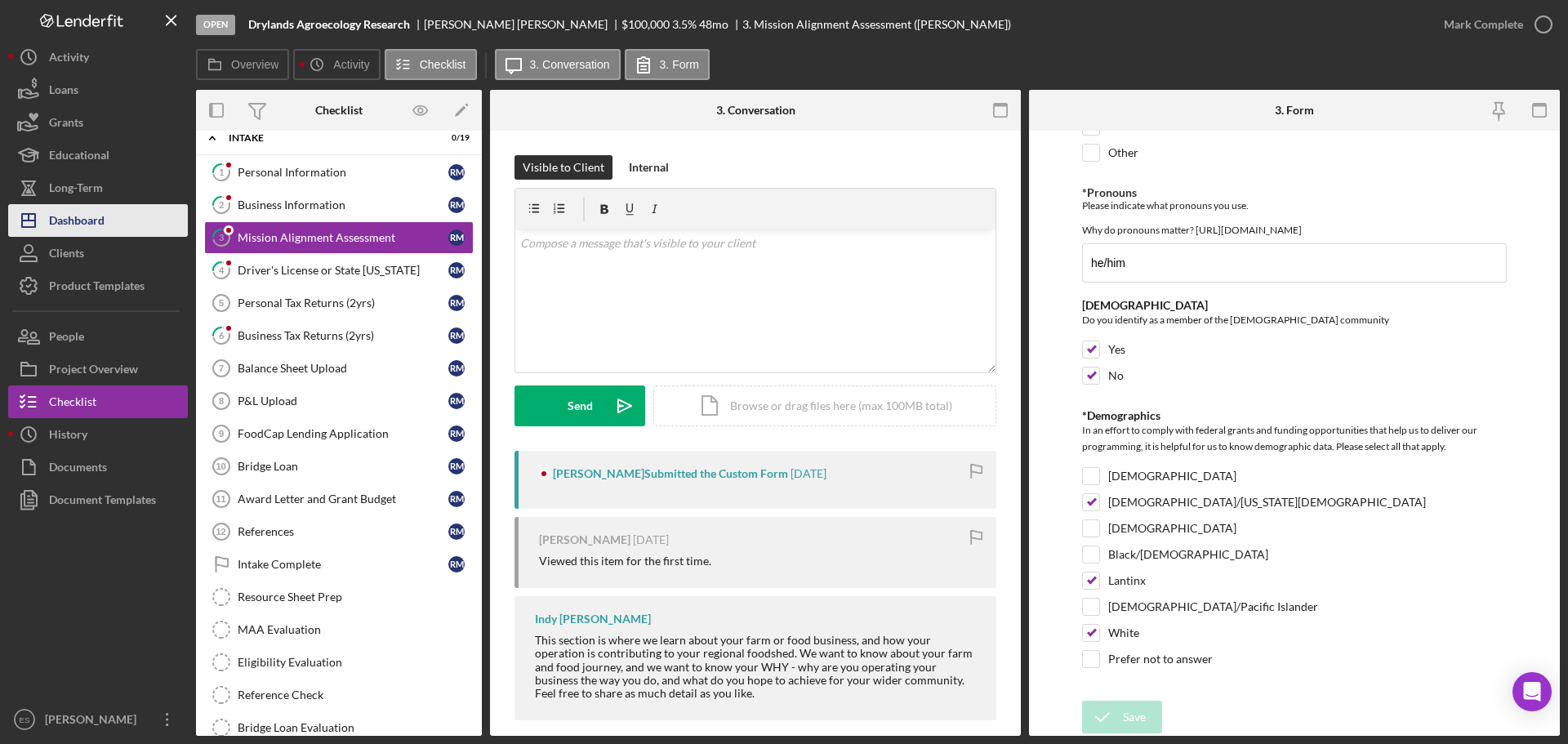
click at [88, 214] on div "Dashboard" at bounding box center [76, 223] width 55 height 36
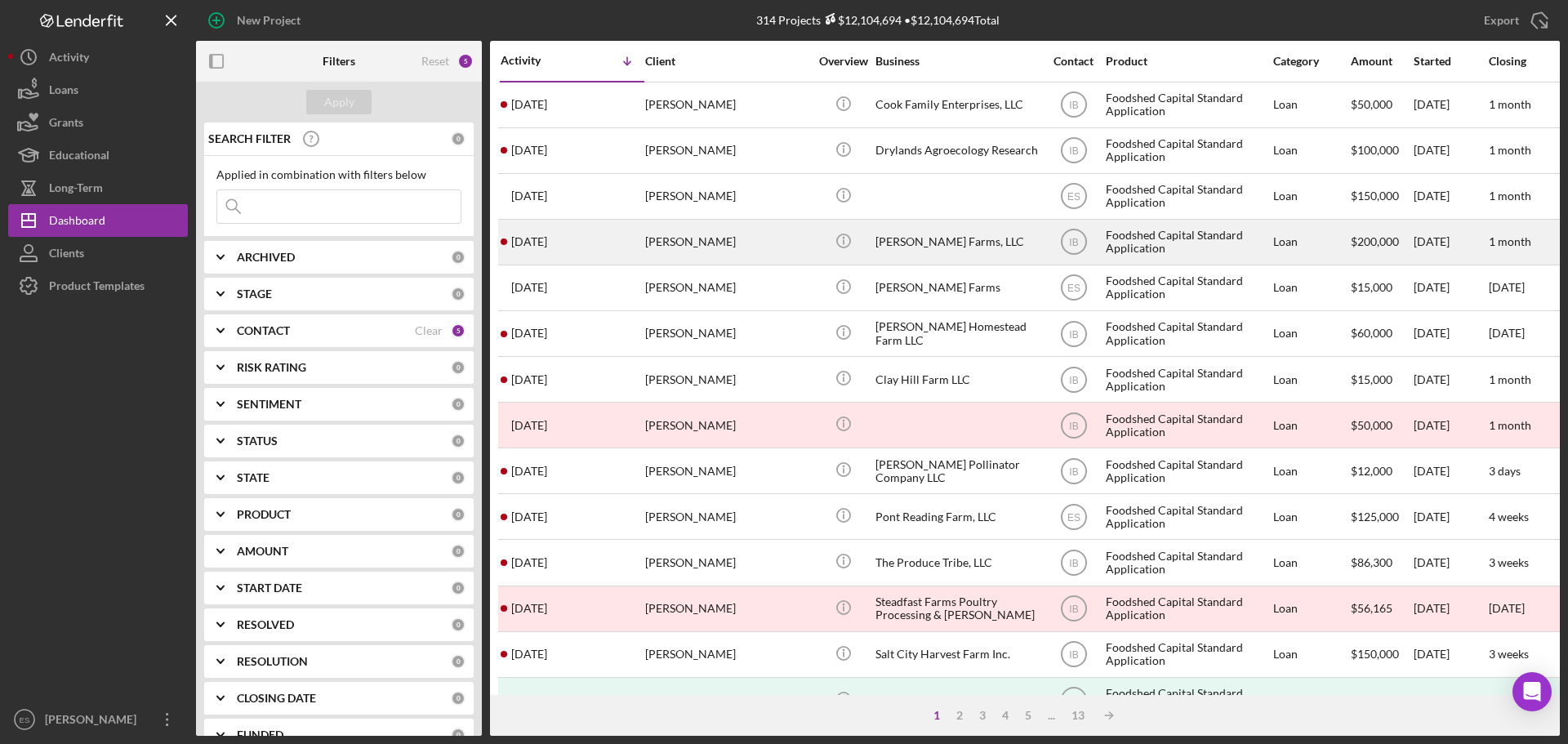
click at [743, 238] on div "[PERSON_NAME]" at bounding box center [727, 242] width 163 height 43
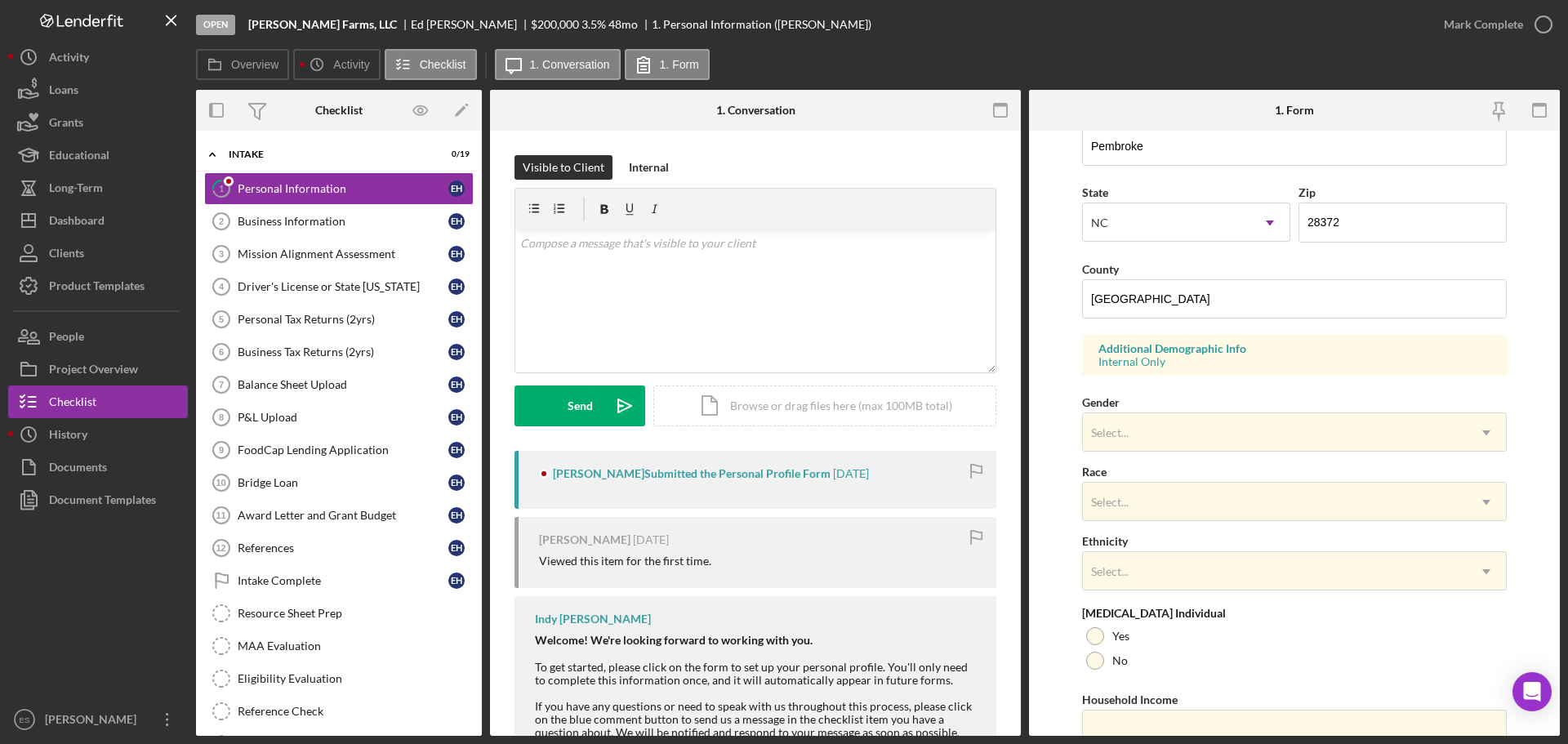
scroll to position [159, 0]
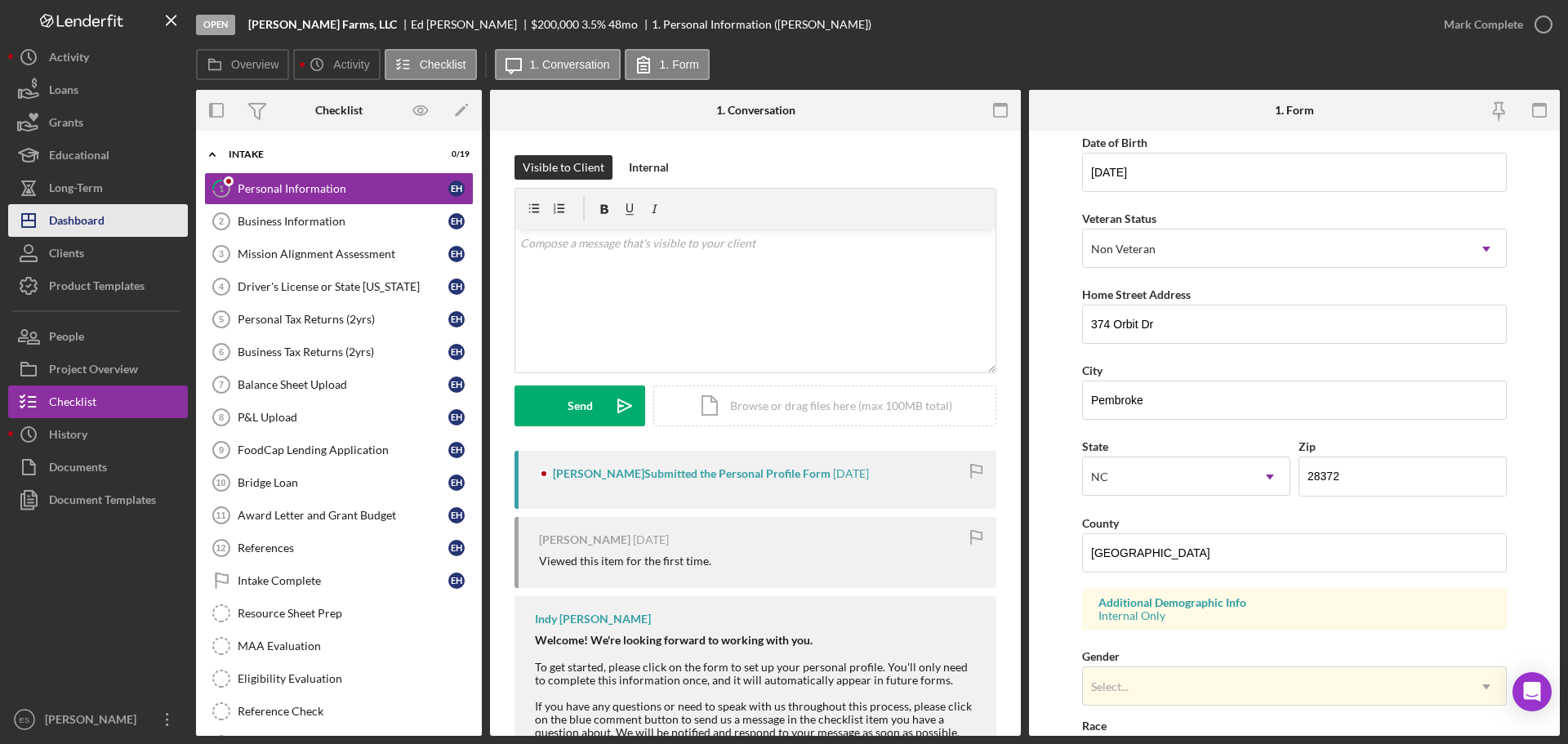
click at [92, 231] on div "Dashboard" at bounding box center [76, 223] width 55 height 36
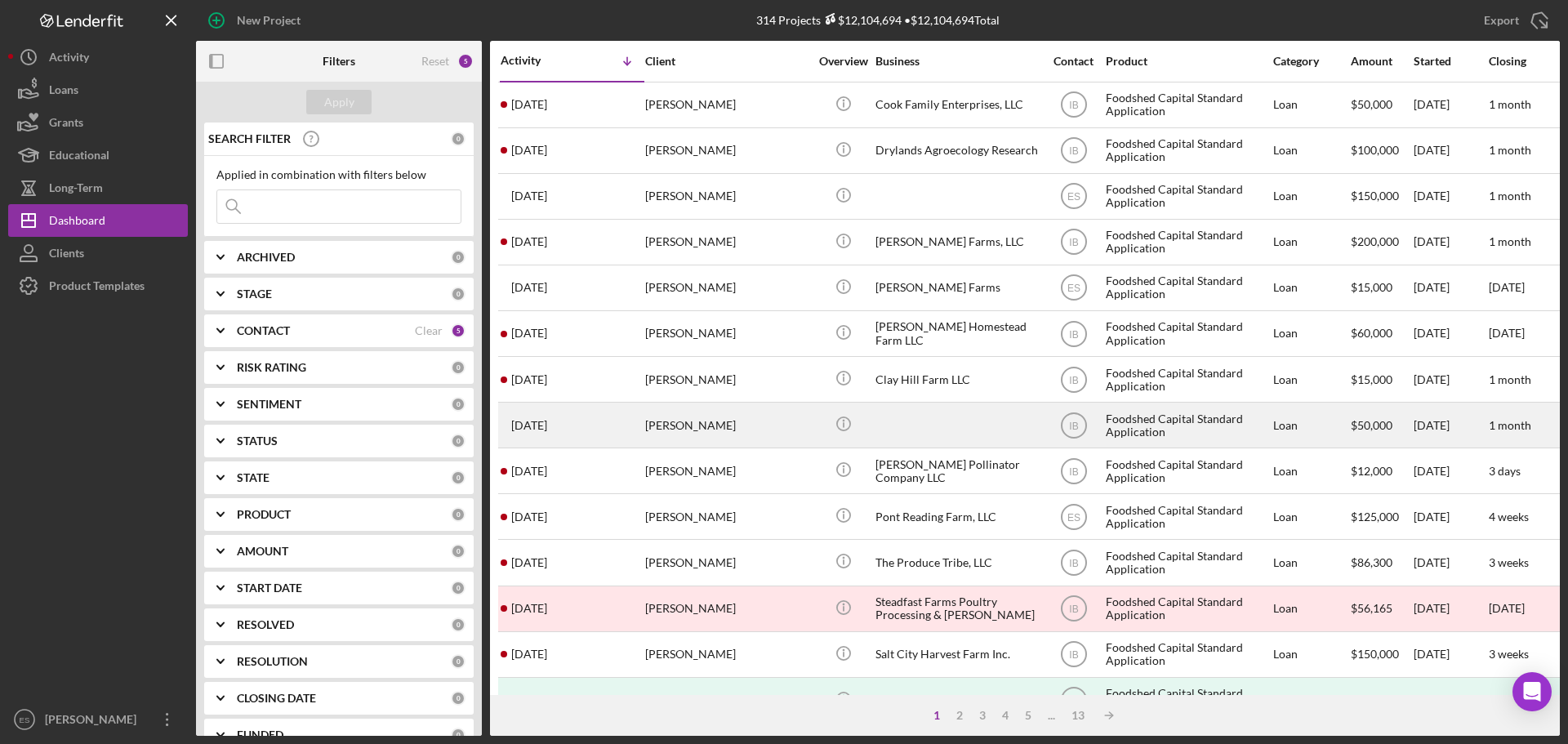
click at [786, 425] on div "Horane Williams" at bounding box center [727, 424] width 163 height 43
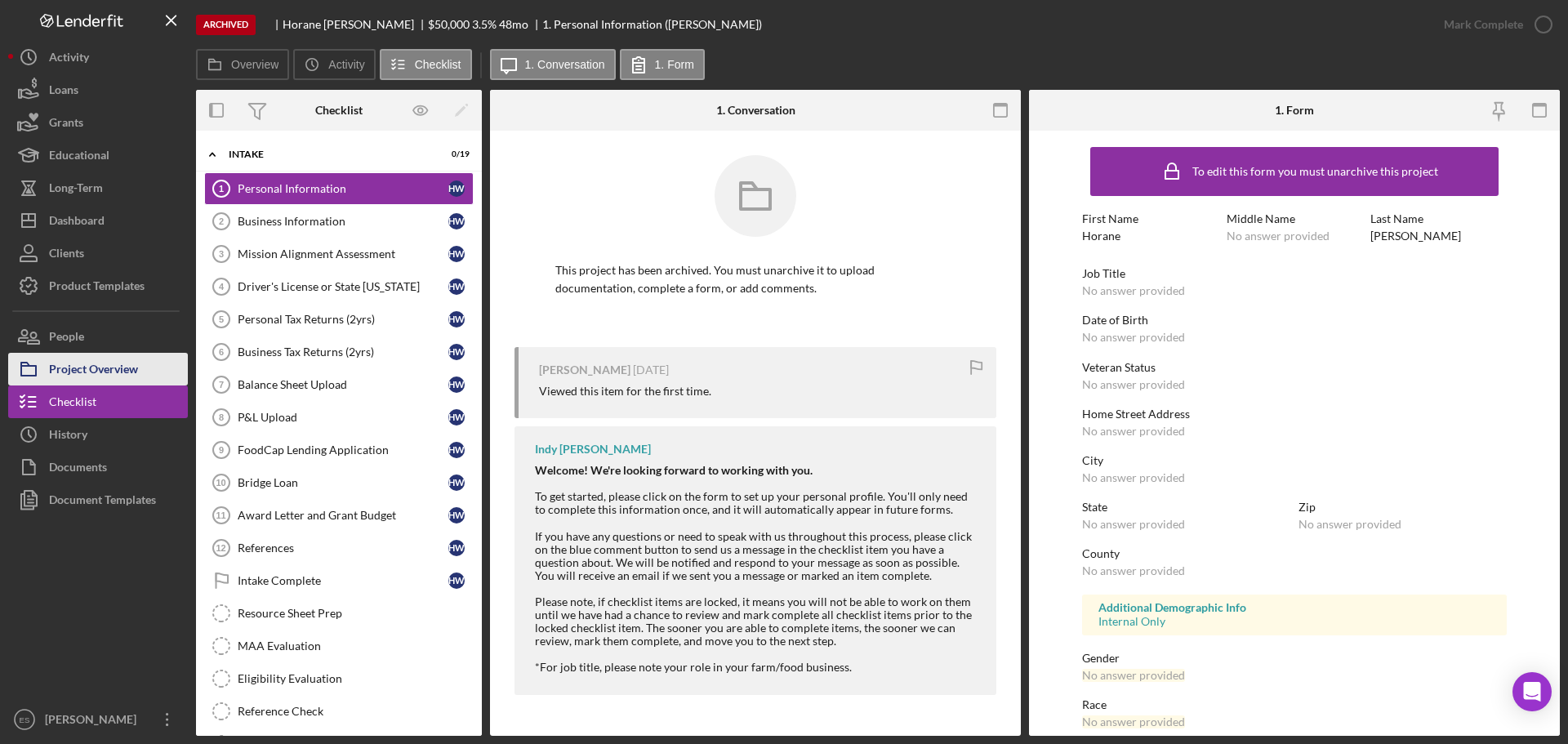
click at [100, 364] on div "Project Overview" at bounding box center [93, 371] width 89 height 36
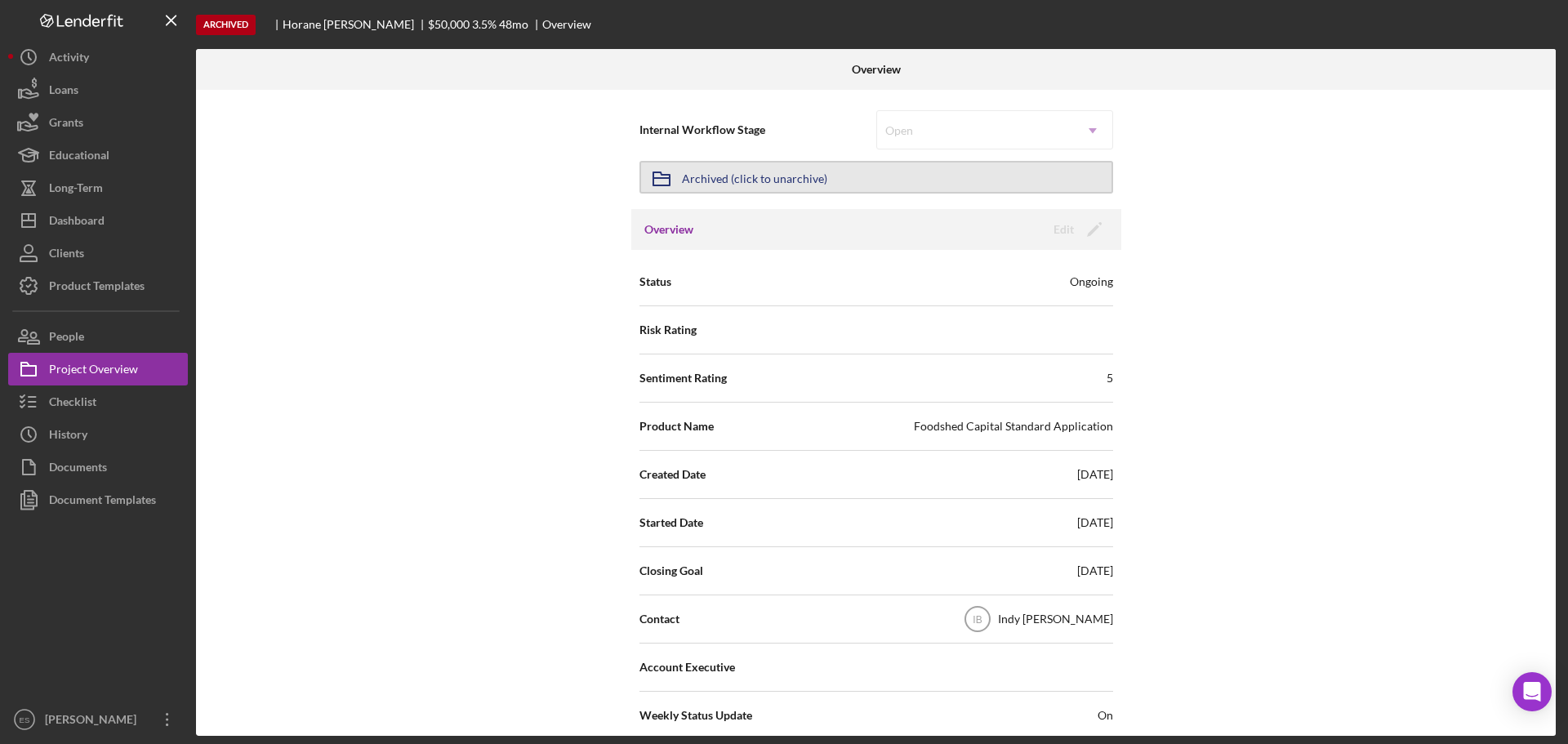
click at [798, 188] on div "Archived (click to unarchive)" at bounding box center [754, 177] width 145 height 30
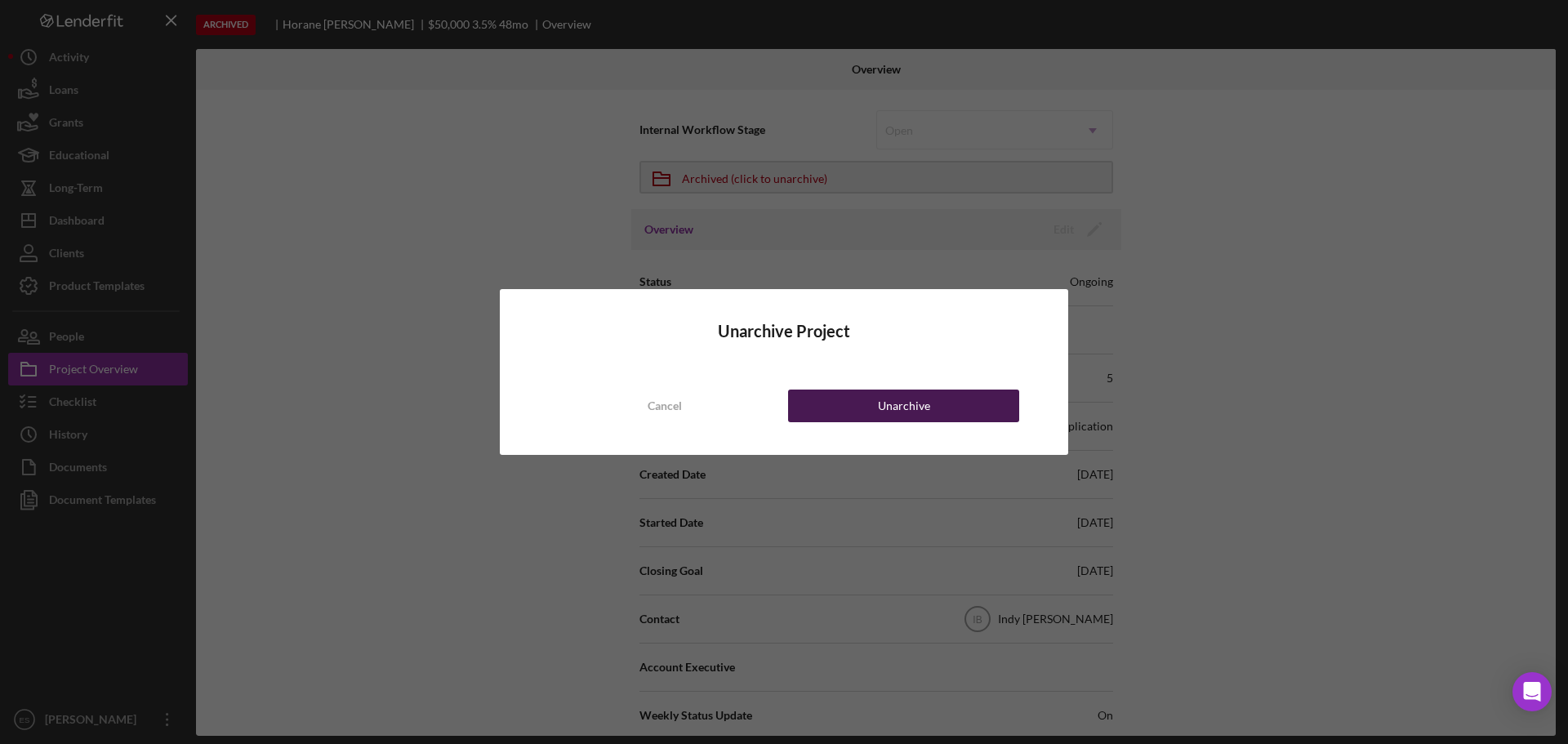
click at [901, 401] on div "Unarchive" at bounding box center [903, 406] width 53 height 32
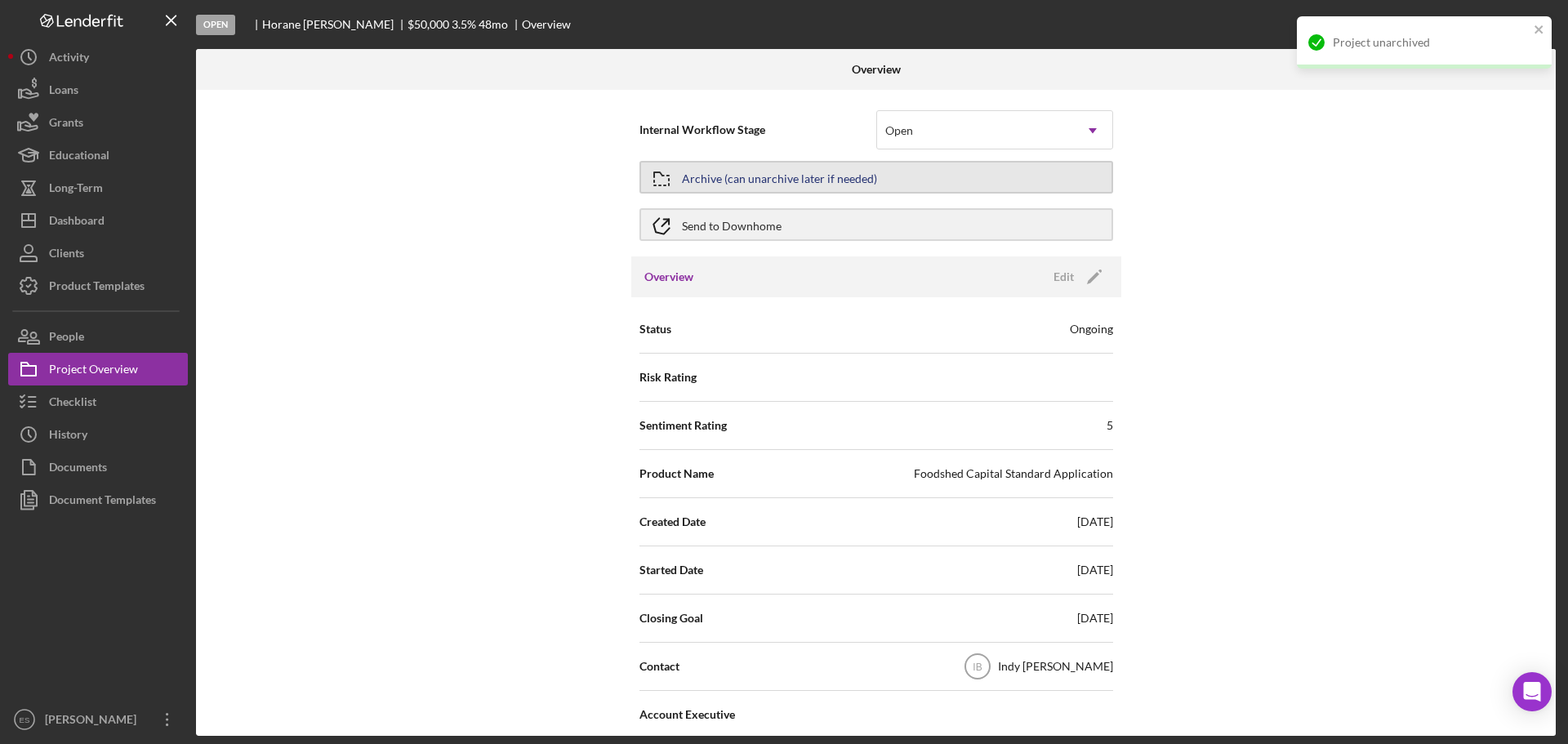
click at [720, 180] on div "Archive (can unarchive later if needed)" at bounding box center [779, 177] width 195 height 30
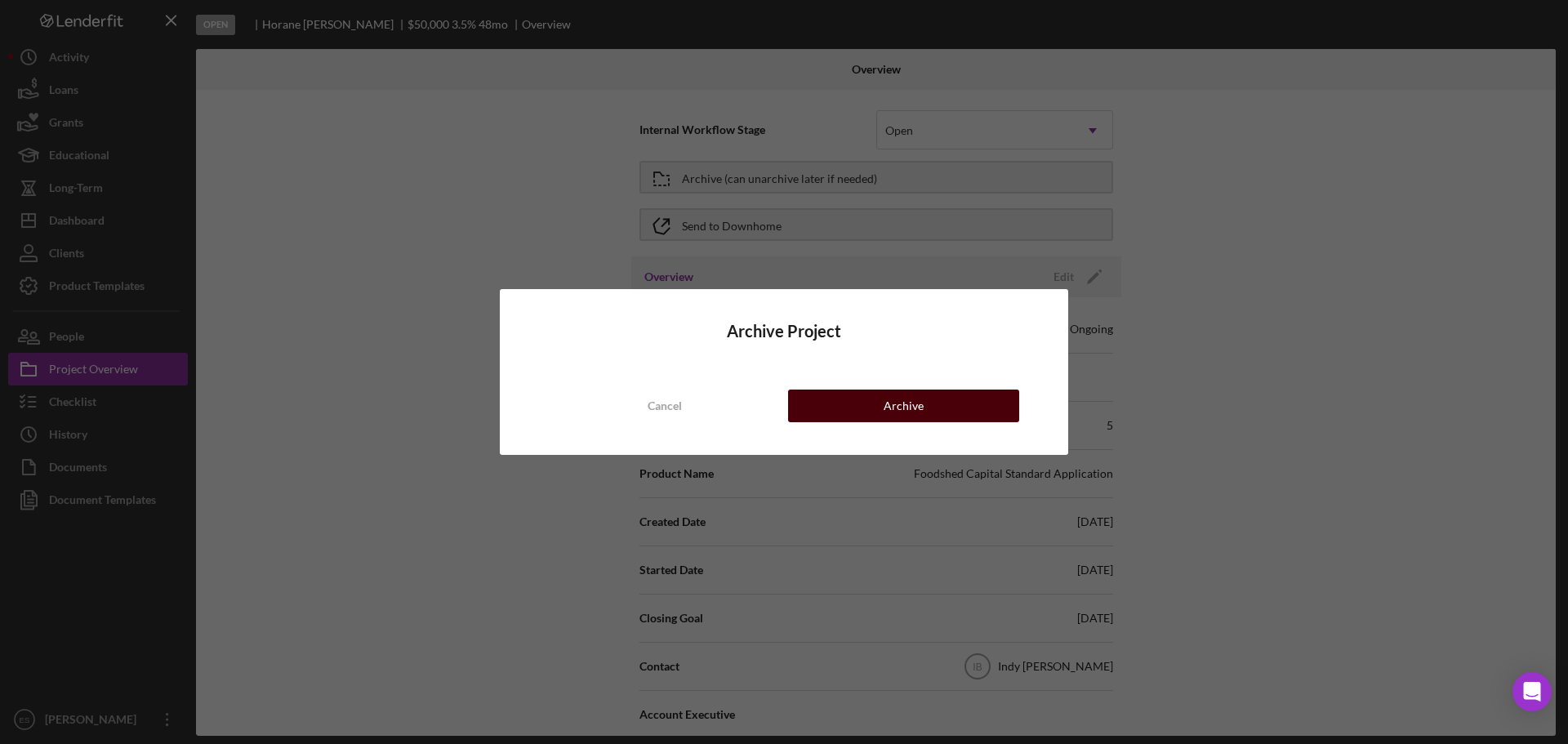
click at [930, 398] on button "Archive" at bounding box center [903, 406] width 231 height 32
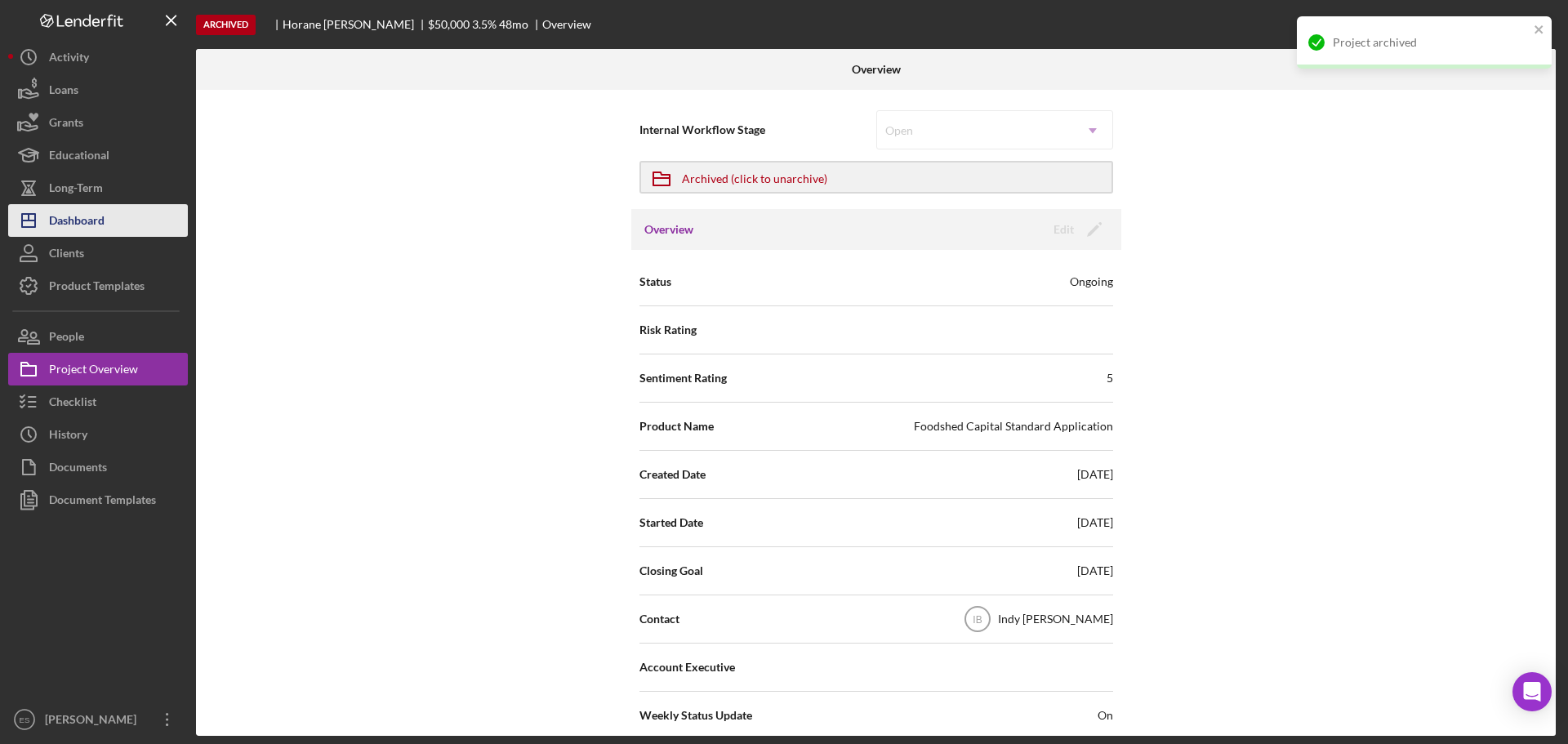
click at [81, 224] on div "Dashboard" at bounding box center [76, 223] width 55 height 36
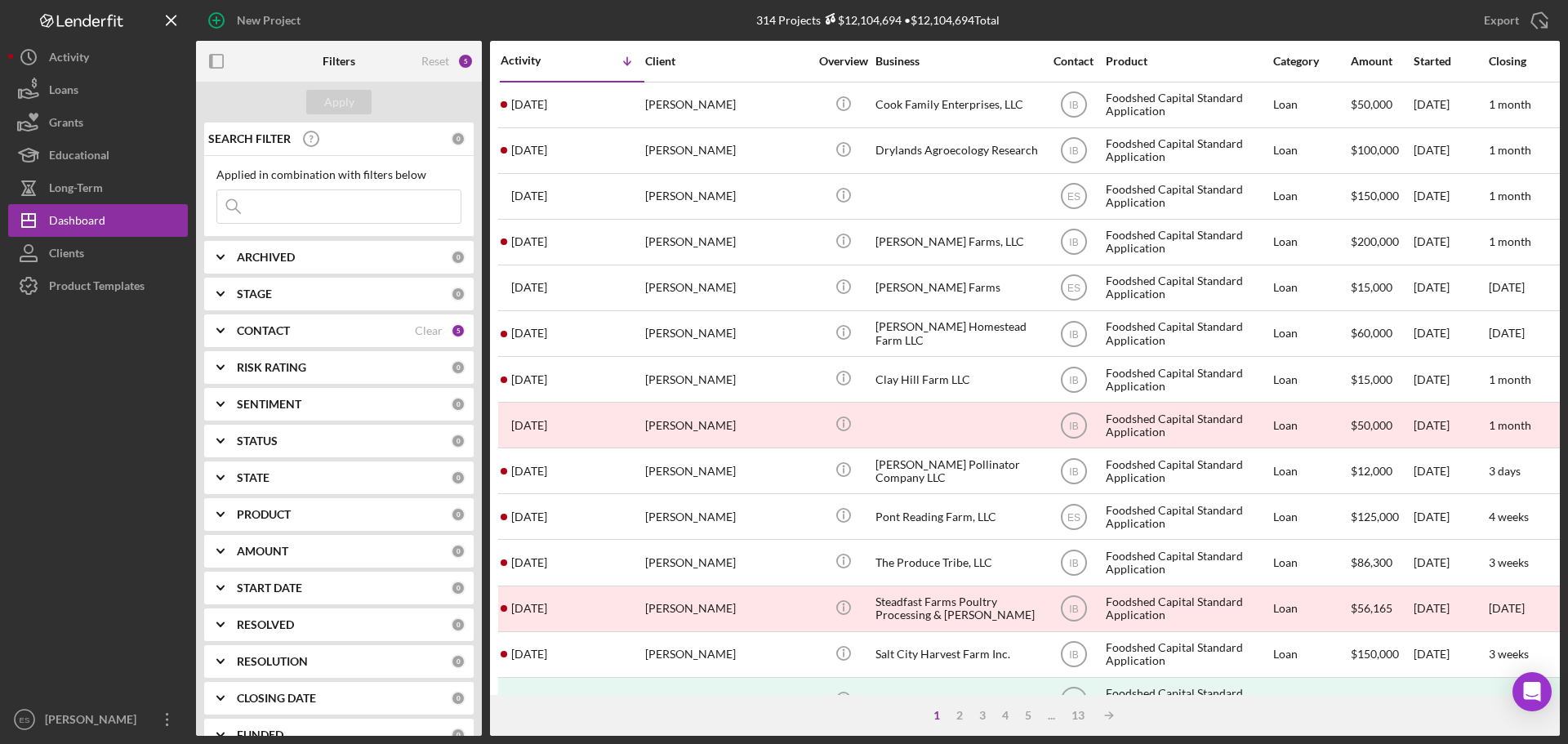
click at [355, 267] on div "ARCHIVED 0" at bounding box center [350, 257] width 228 height 32
click at [228, 320] on input "Active" at bounding box center [224, 324] width 16 height 16
checkbox input "true"
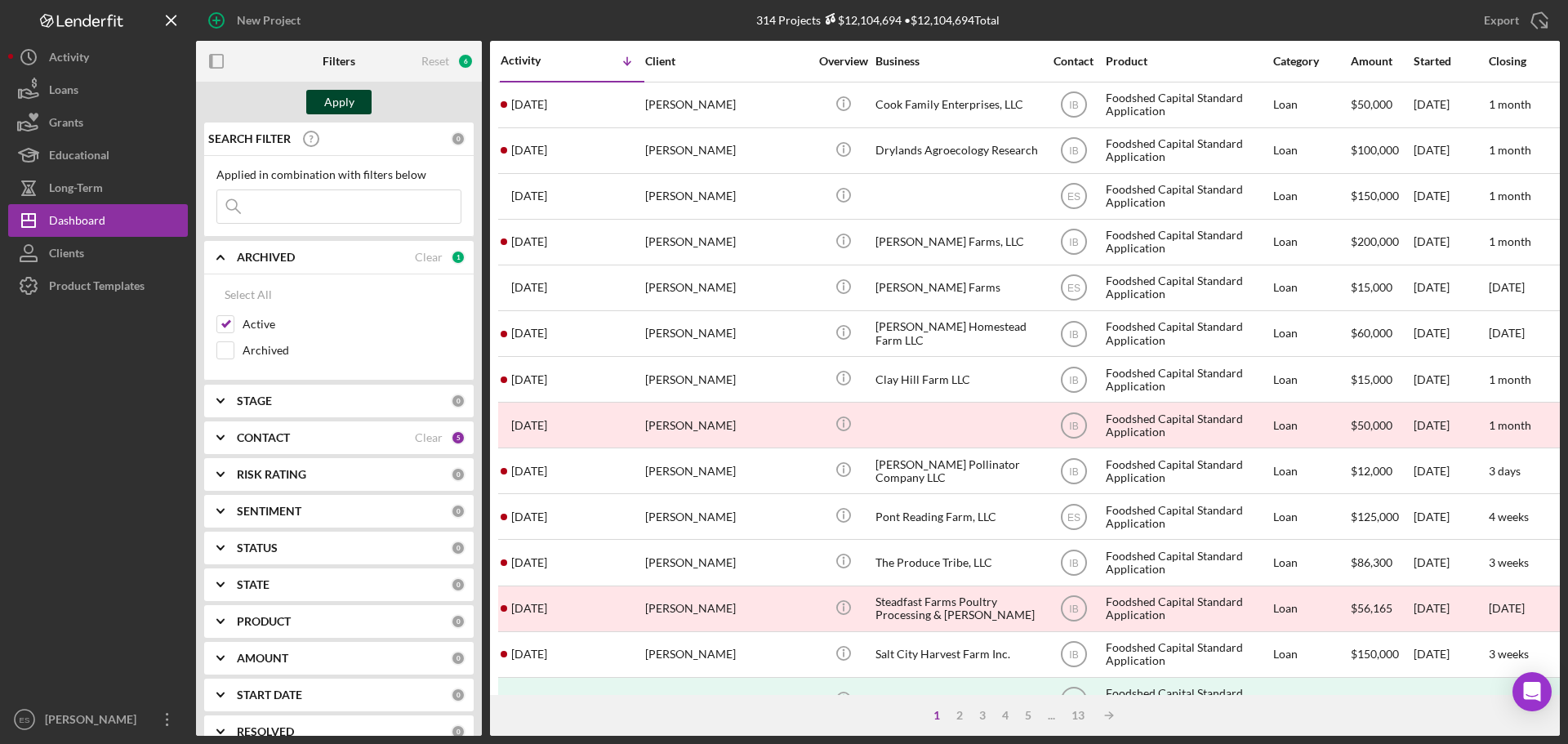
click at [335, 106] on div "Apply" at bounding box center [339, 102] width 31 height 25
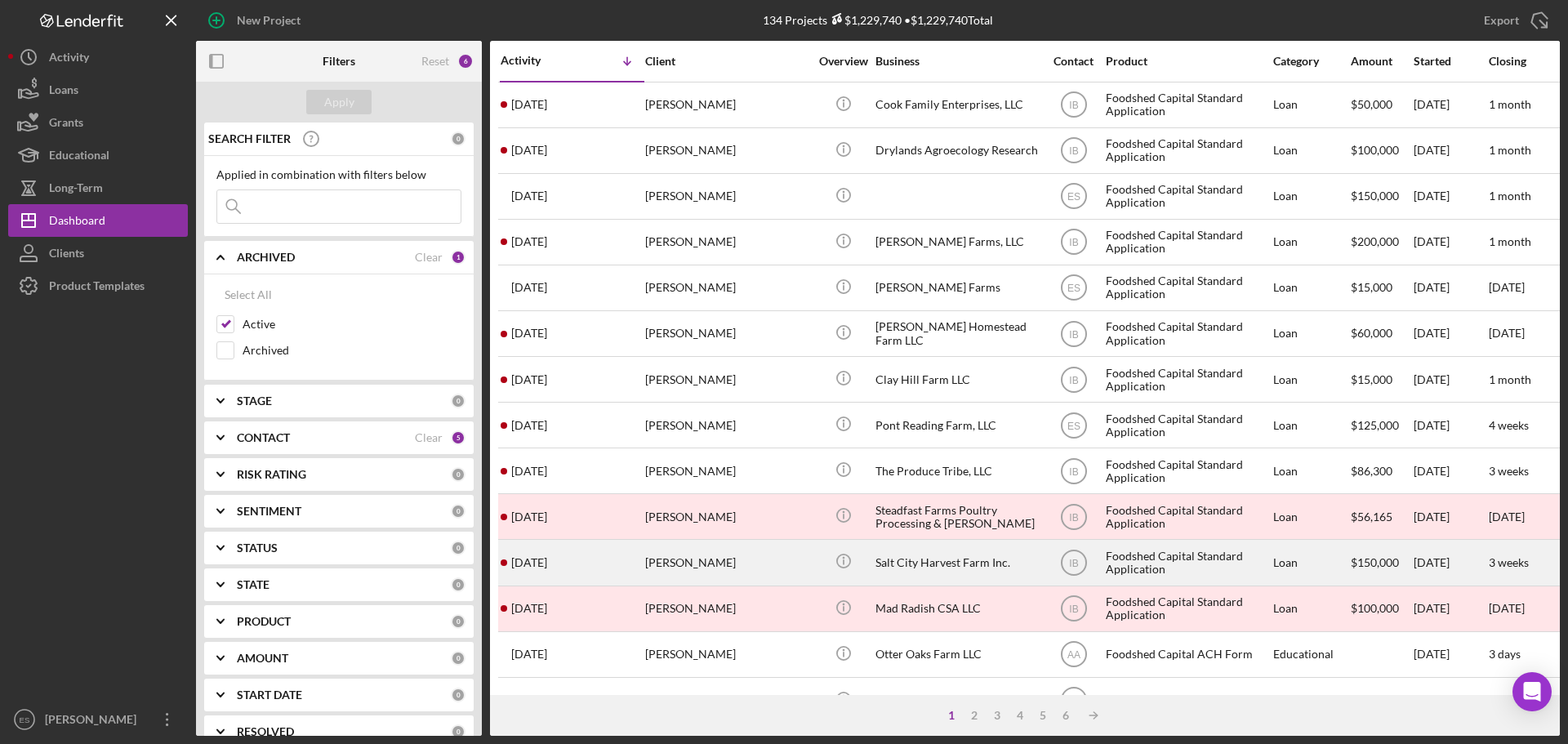
click at [784, 533] on div "Jacob Gigler-Caro" at bounding box center [727, 562] width 163 height 43
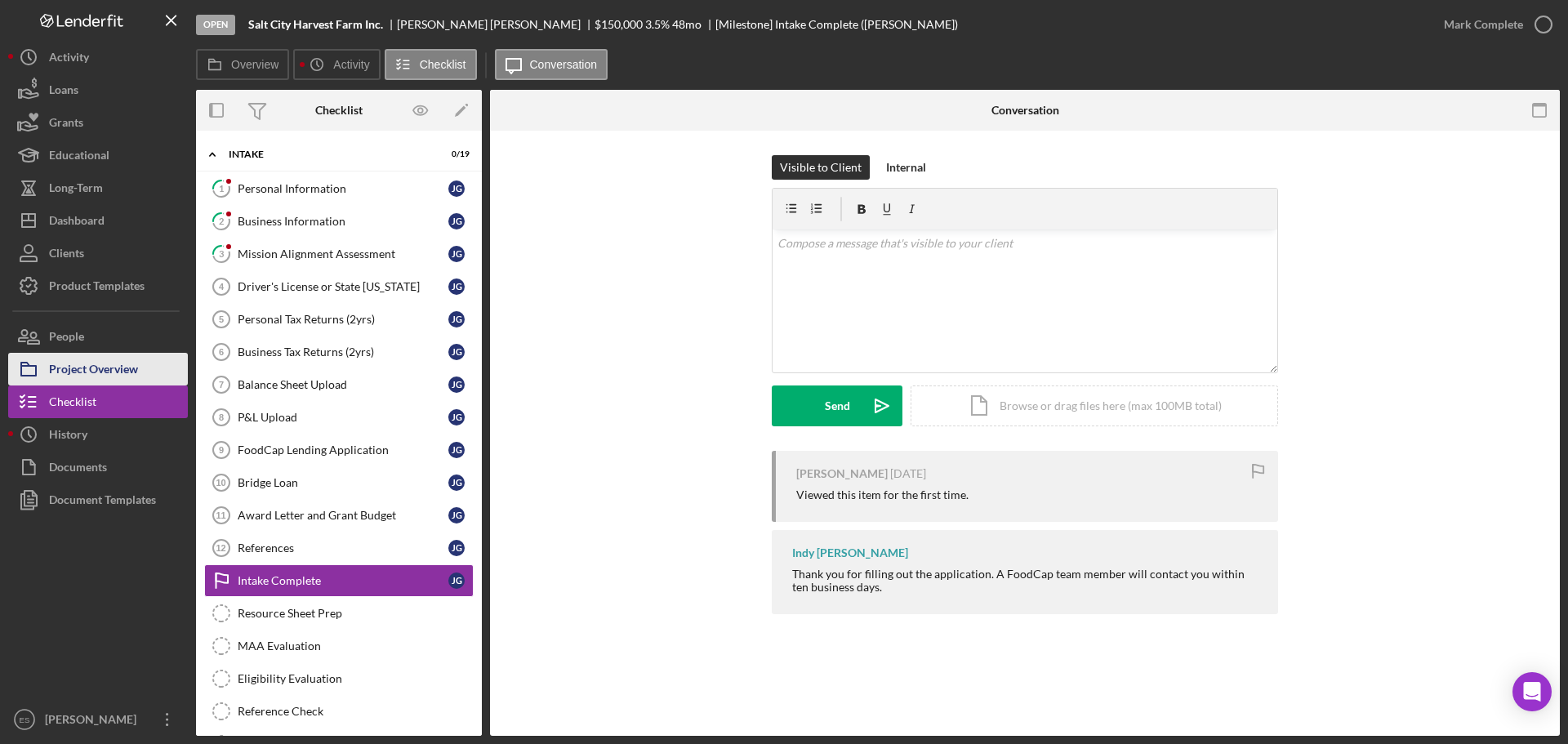
click at [104, 370] on div "Project Overview" at bounding box center [93, 371] width 89 height 36
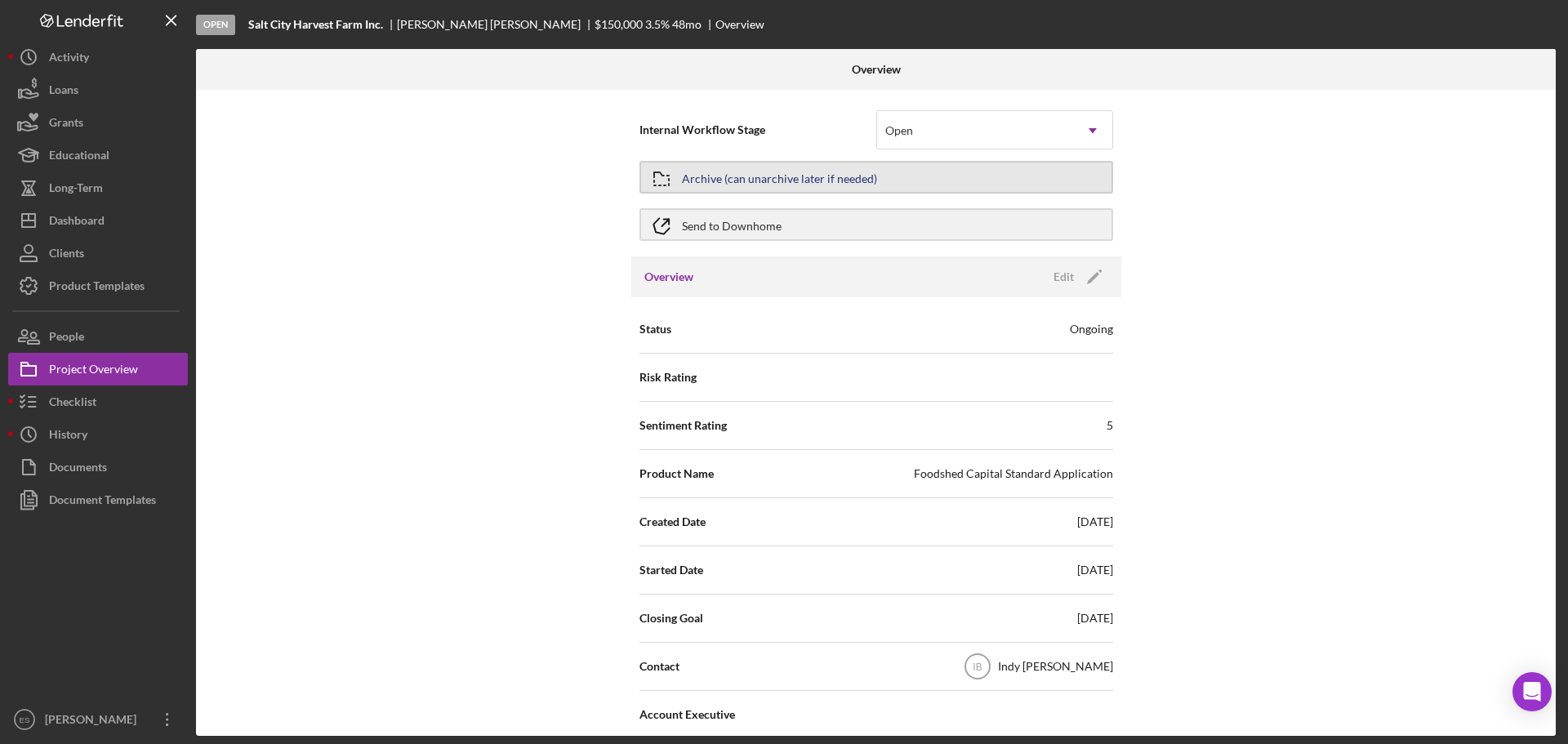
click at [719, 181] on div "Archive (can unarchive later if needed)" at bounding box center [779, 177] width 195 height 30
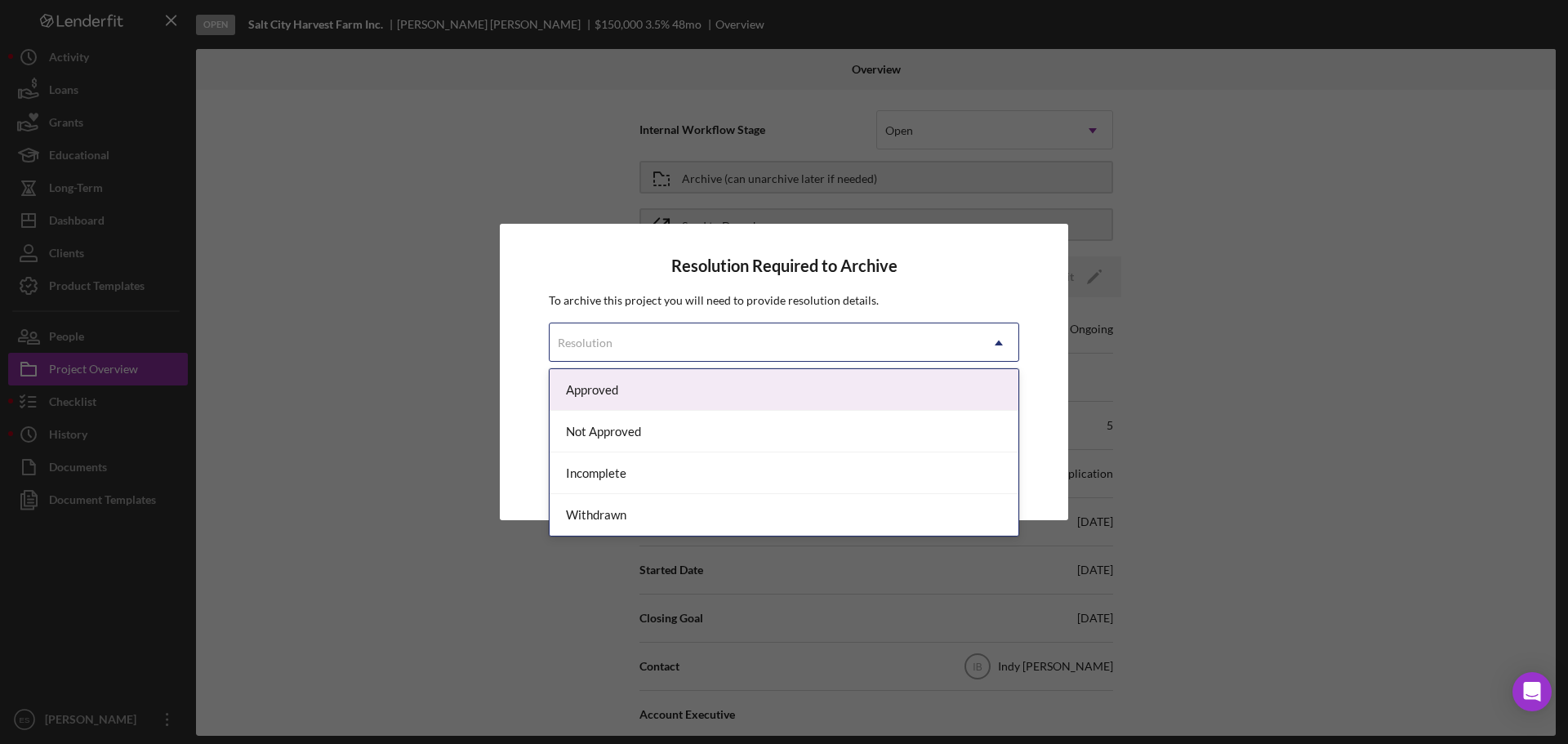
click at [760, 345] on div "Resolution" at bounding box center [765, 342] width 430 height 37
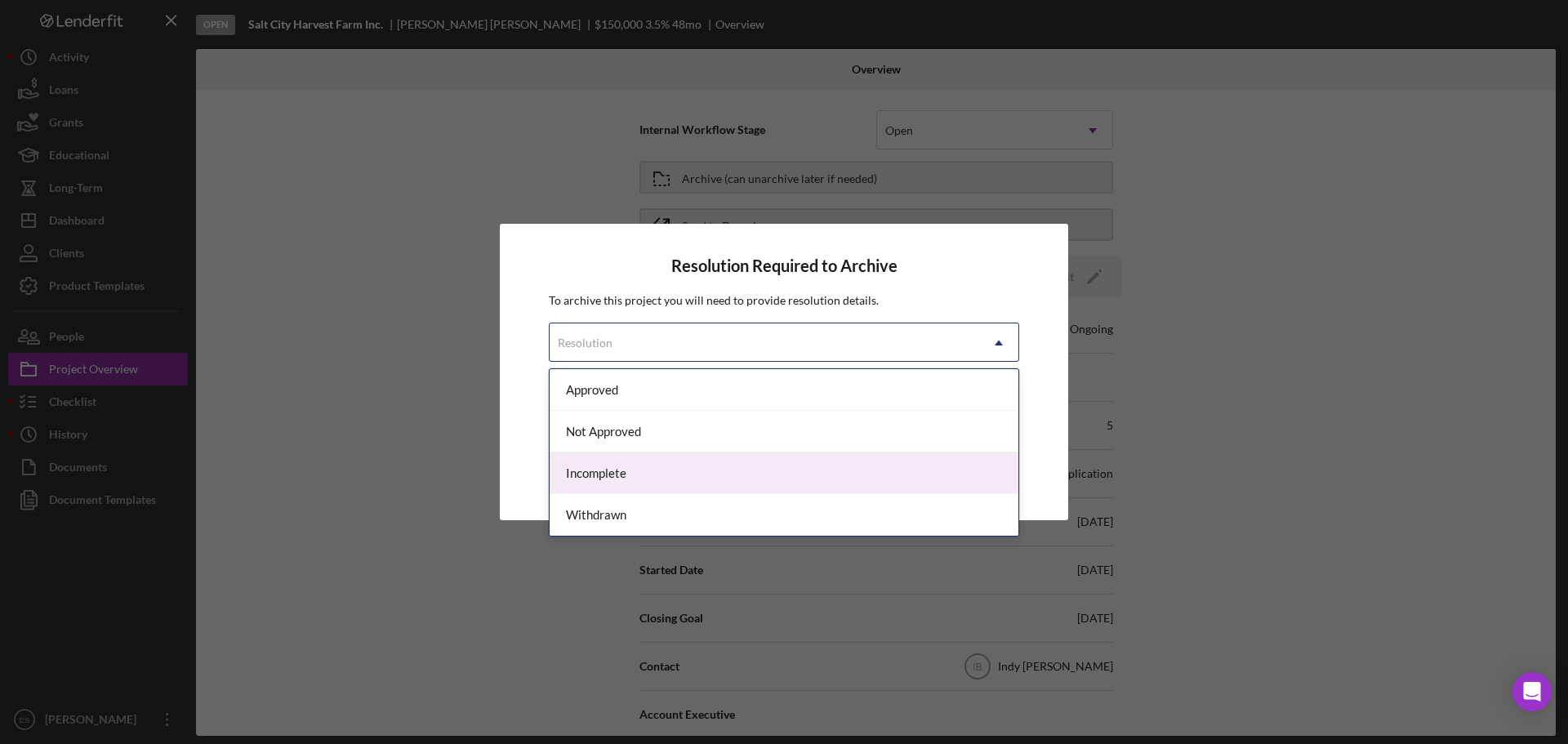
click at [675, 475] on div "Incomplete" at bounding box center [784, 474] width 469 height 42
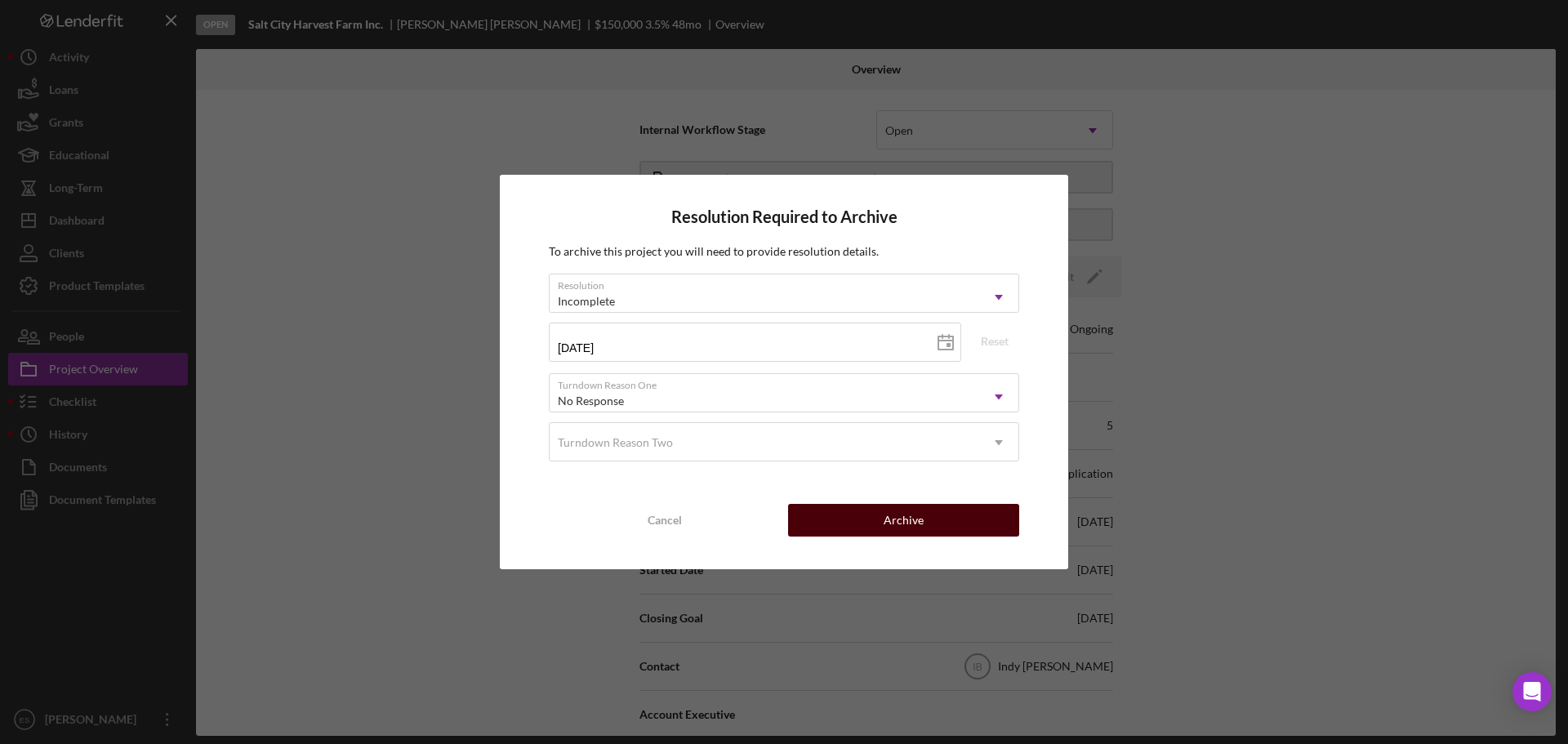
click at [854, 514] on button "Archive" at bounding box center [903, 521] width 231 height 32
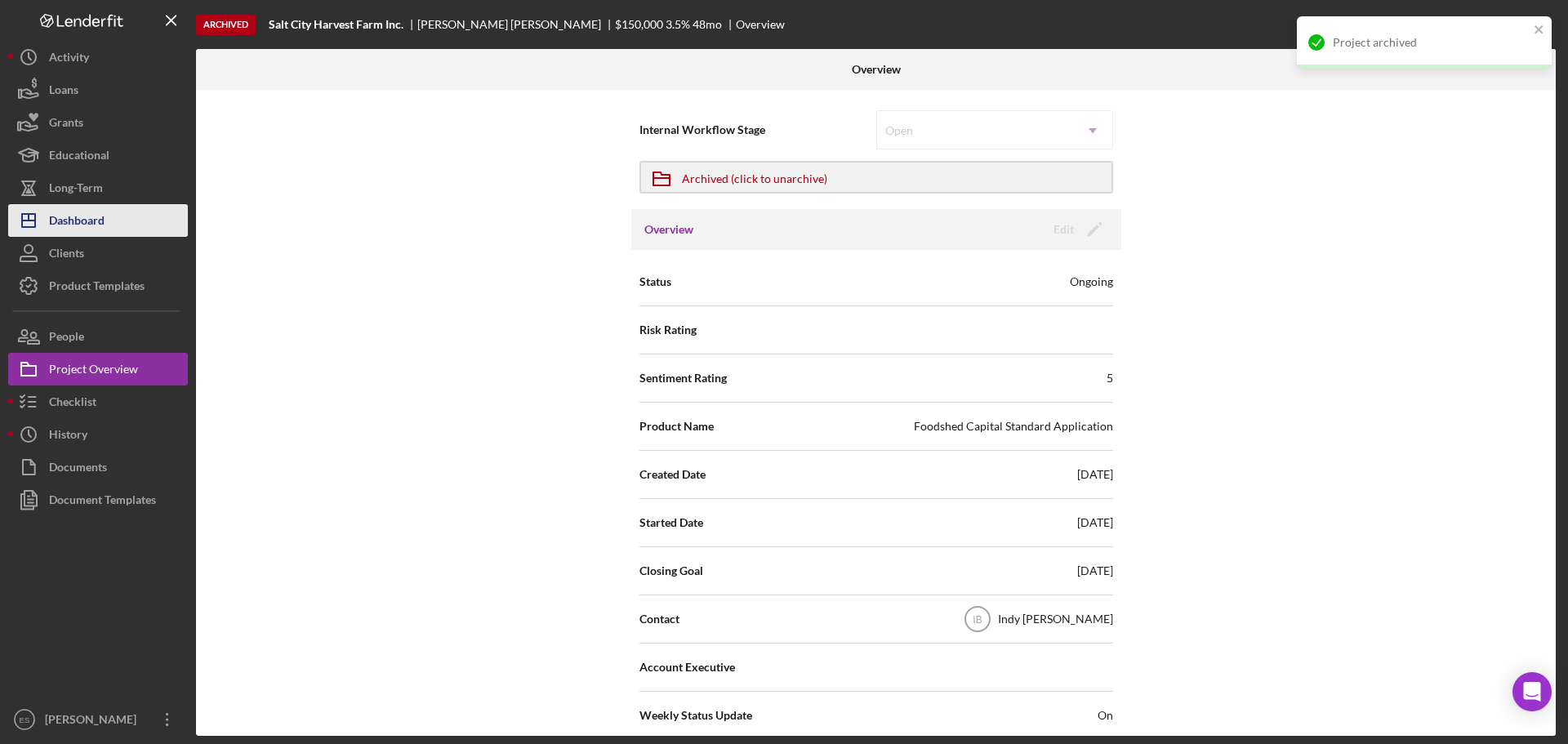
click at [82, 221] on div "Dashboard" at bounding box center [76, 223] width 55 height 36
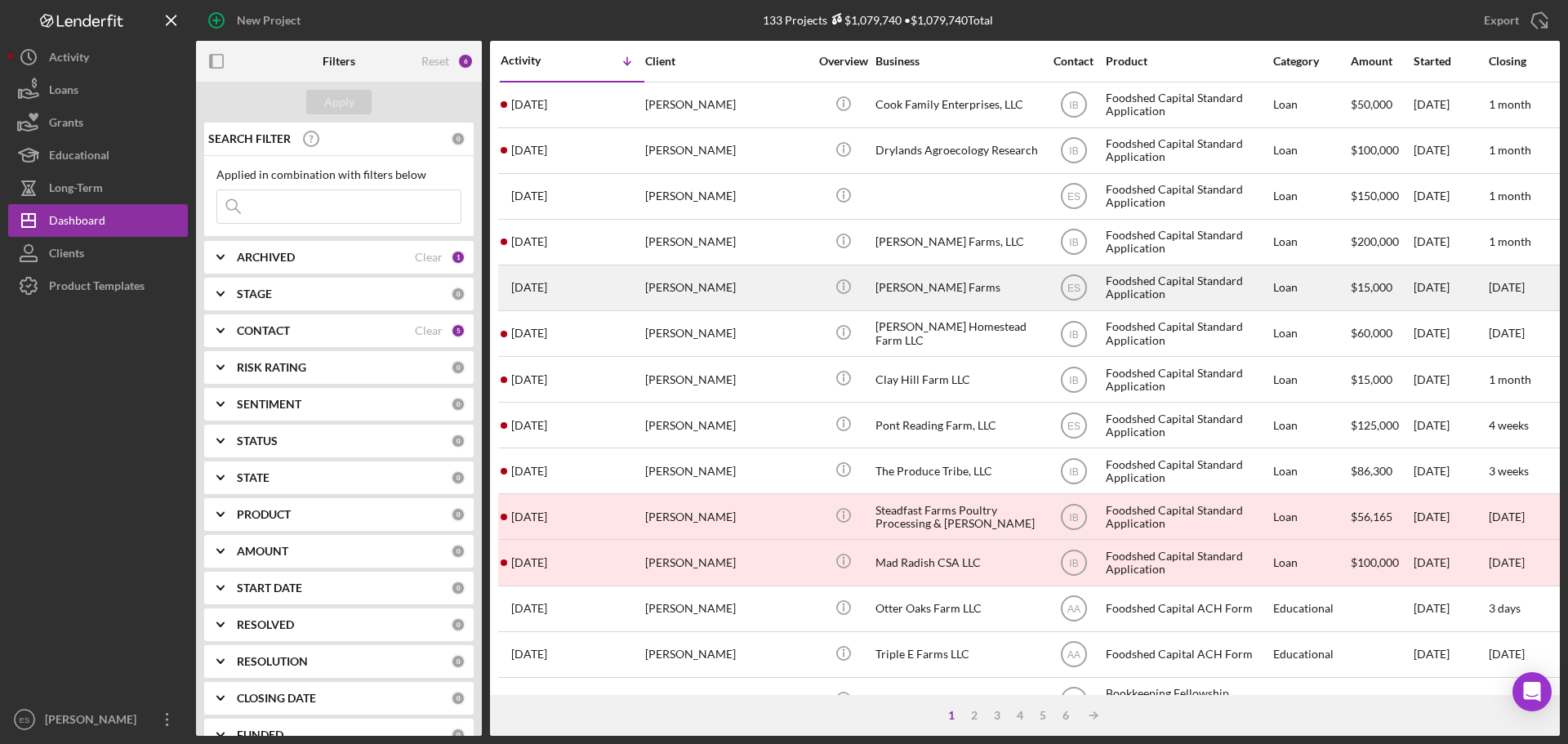
click at [791, 287] on div "[PERSON_NAME]" at bounding box center [727, 287] width 163 height 43
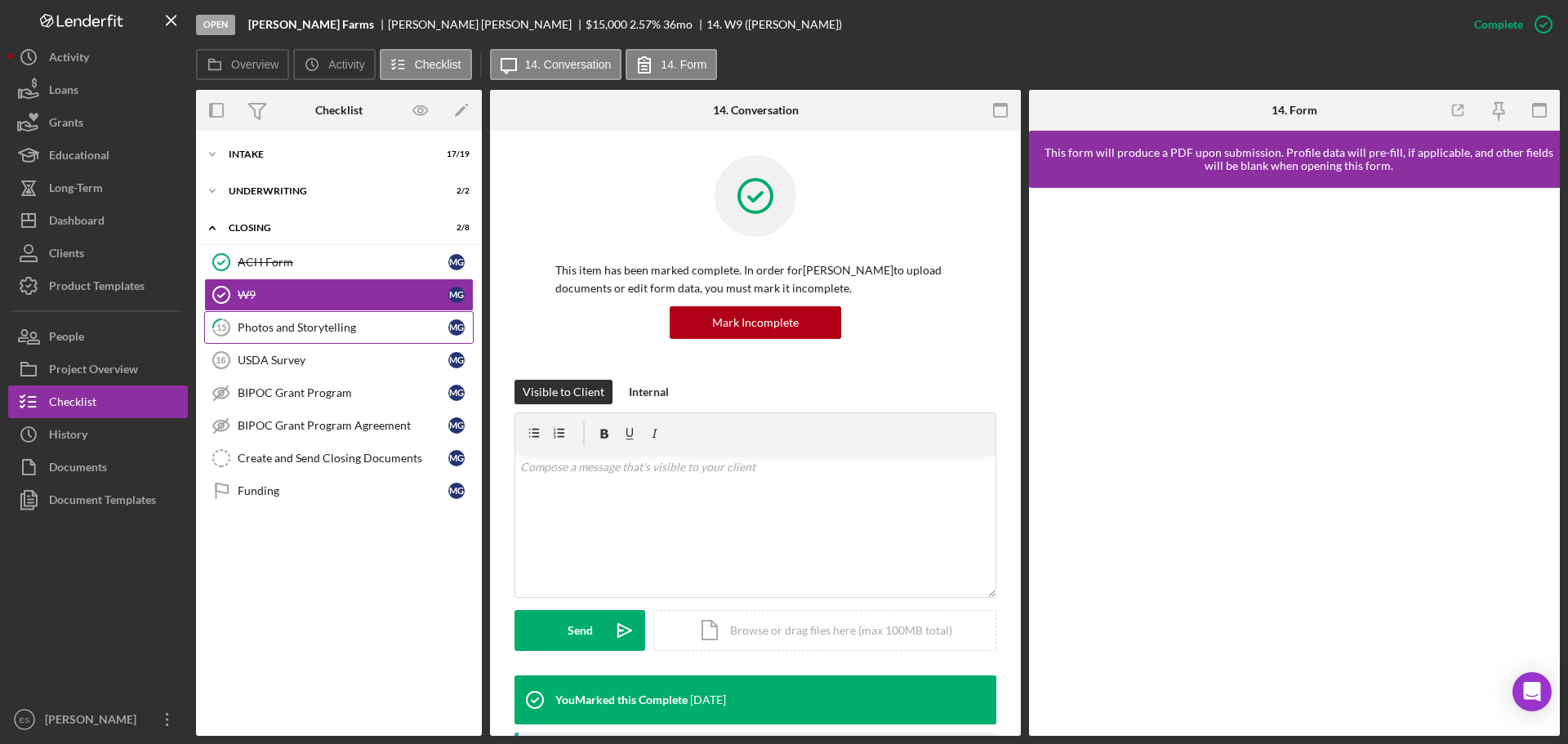
click at [308, 324] on div "Photos and Storytelling" at bounding box center [343, 328] width 211 height 13
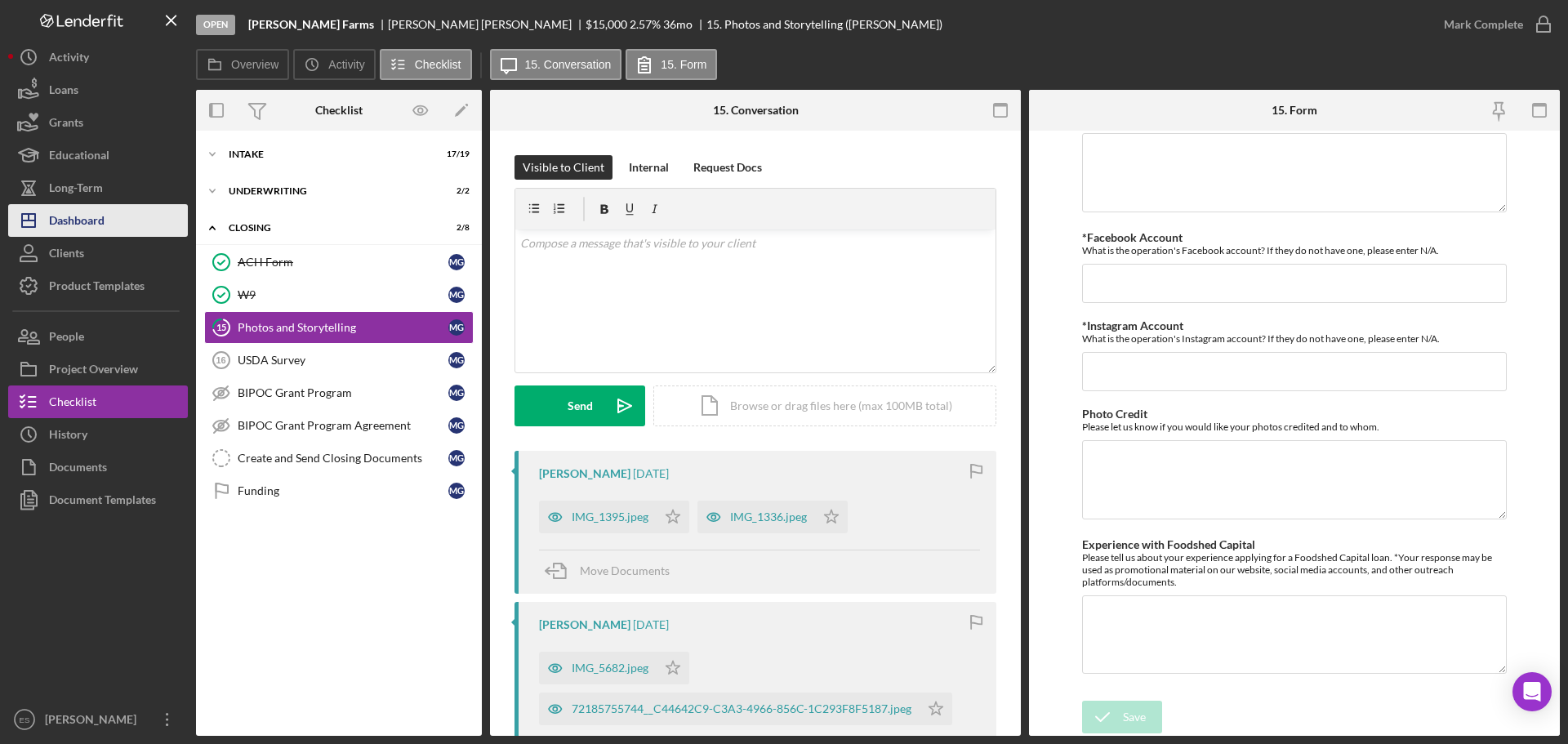
click at [98, 217] on div "Dashboard" at bounding box center [76, 223] width 55 height 36
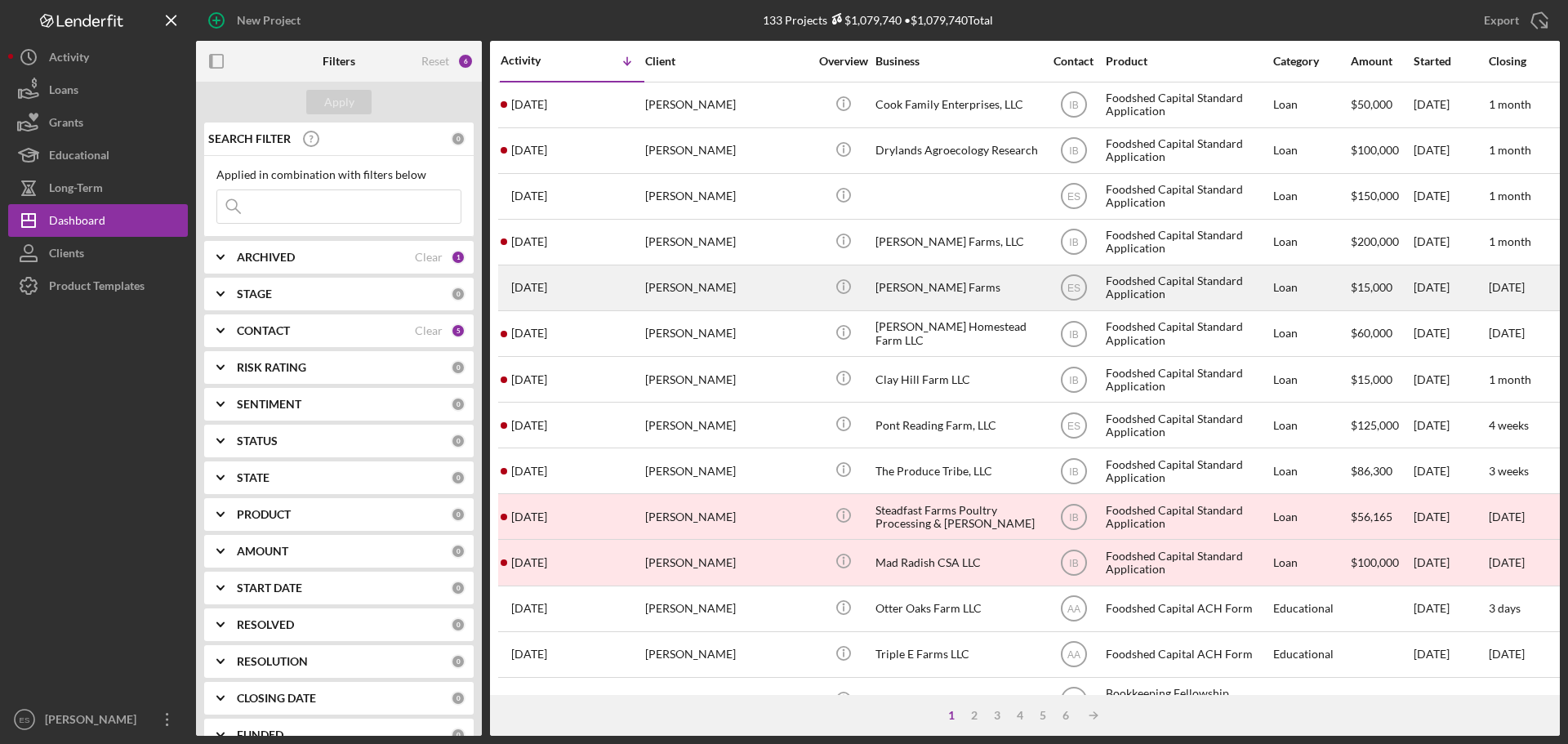
click at [964, 277] on div "[PERSON_NAME] Farms" at bounding box center [957, 287] width 163 height 43
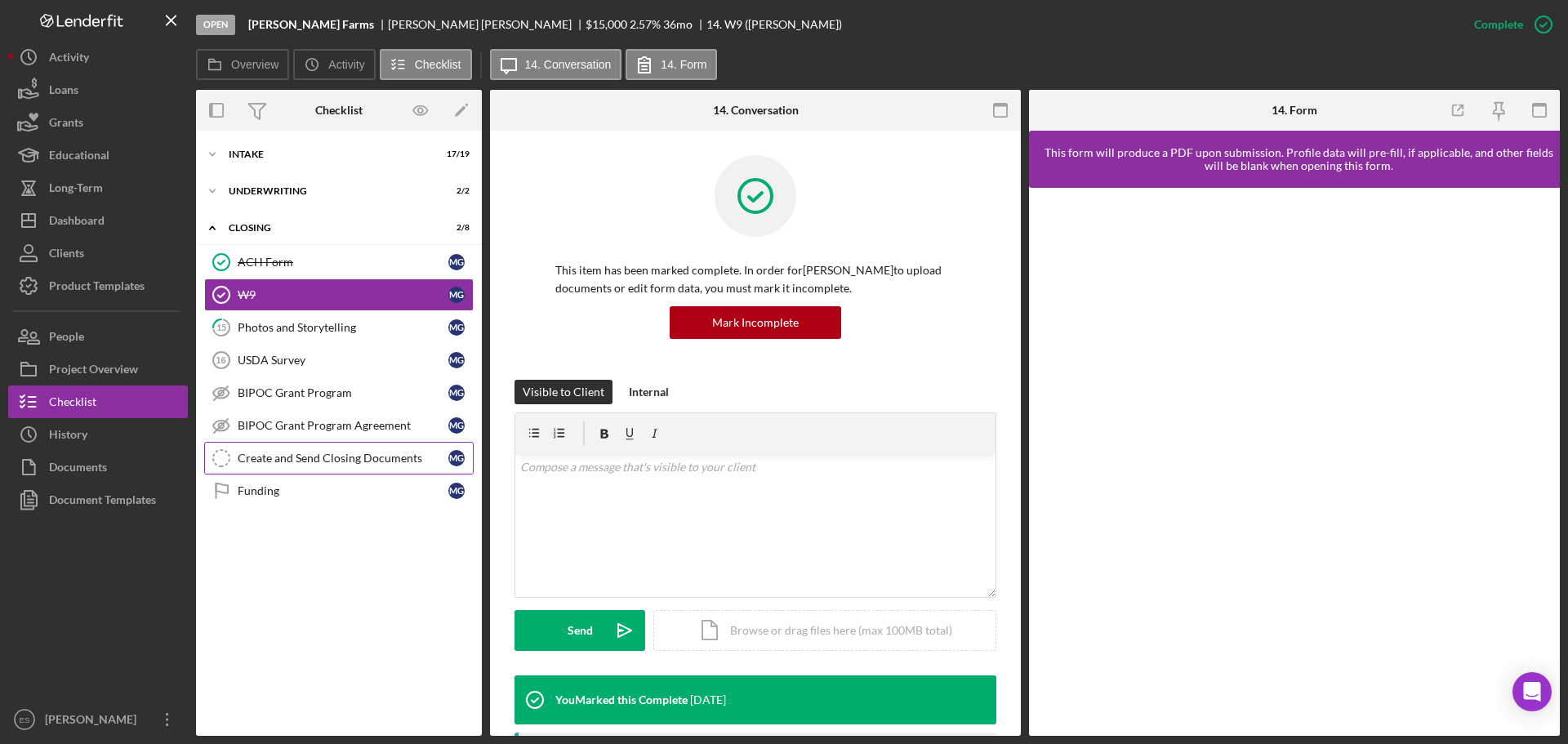
click at [331, 458] on div "Create and Send Closing Documents" at bounding box center [343, 458] width 211 height 13
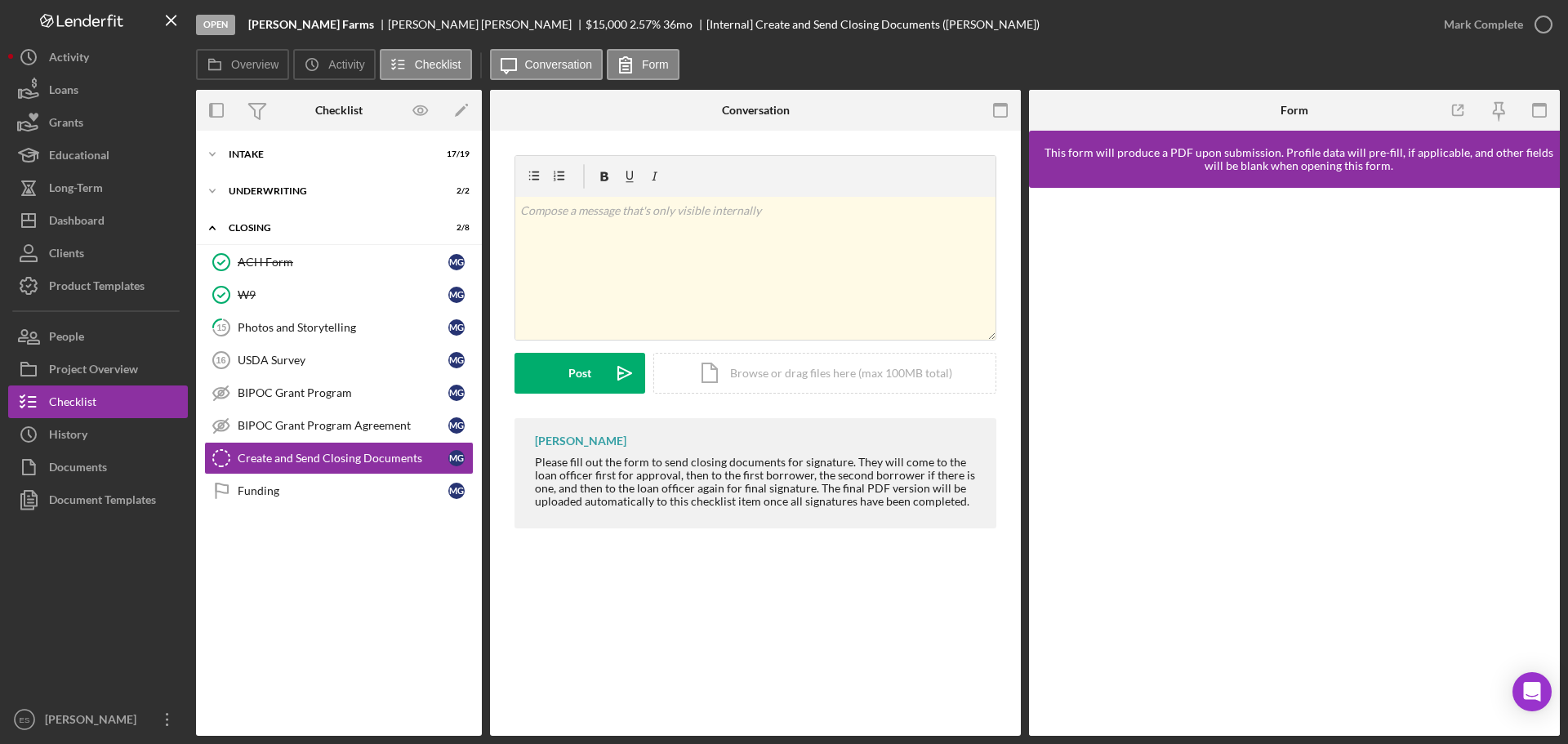
click at [1351, 70] on div "Overview Icon/History Activity Checklist Icon/Message Conversation Form" at bounding box center [878, 65] width 1364 height 32
click at [107, 224] on button "Icon/Dashboard Dashboard" at bounding box center [98, 221] width 180 height 32
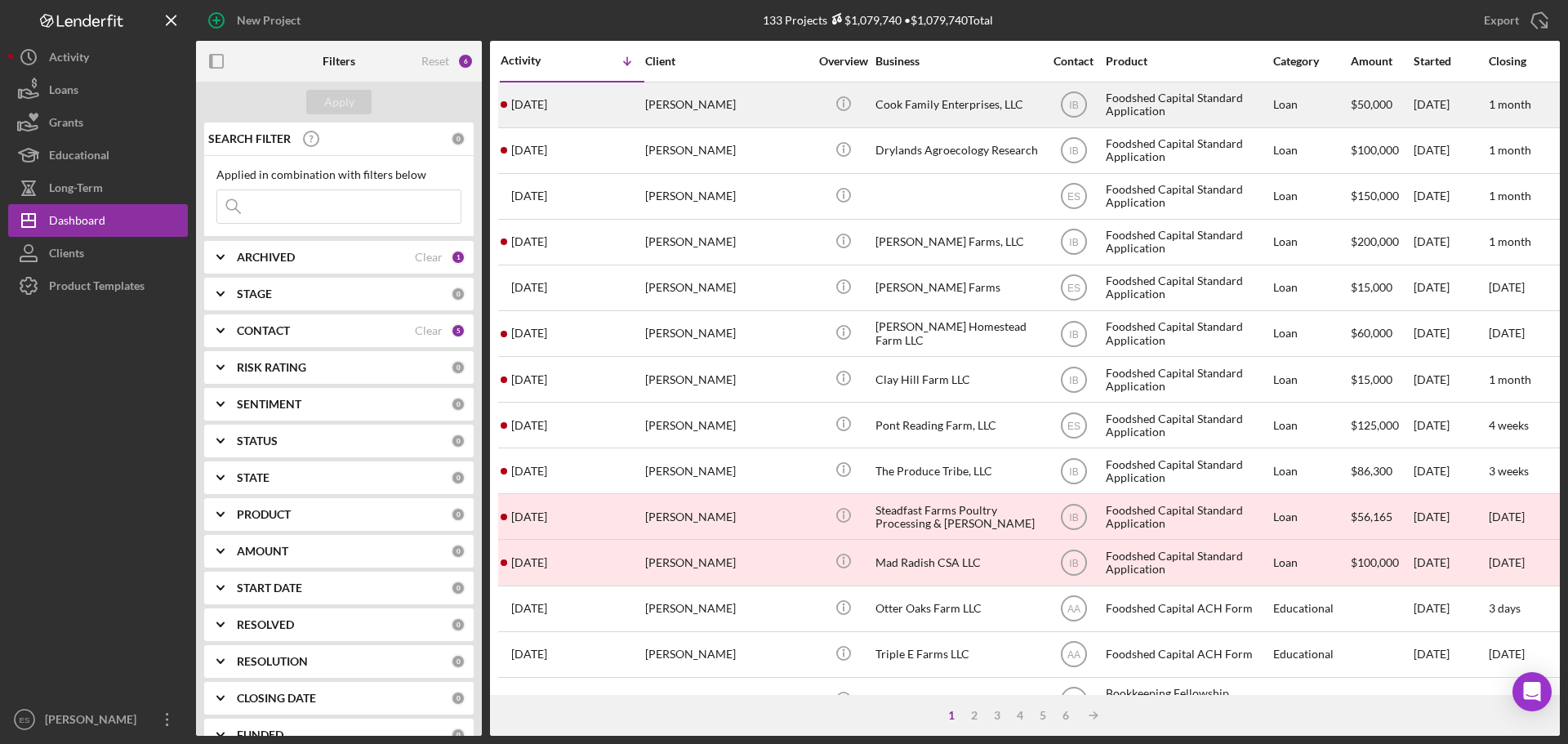
click at [750, 95] on div "[PERSON_NAME]" at bounding box center [727, 104] width 163 height 43
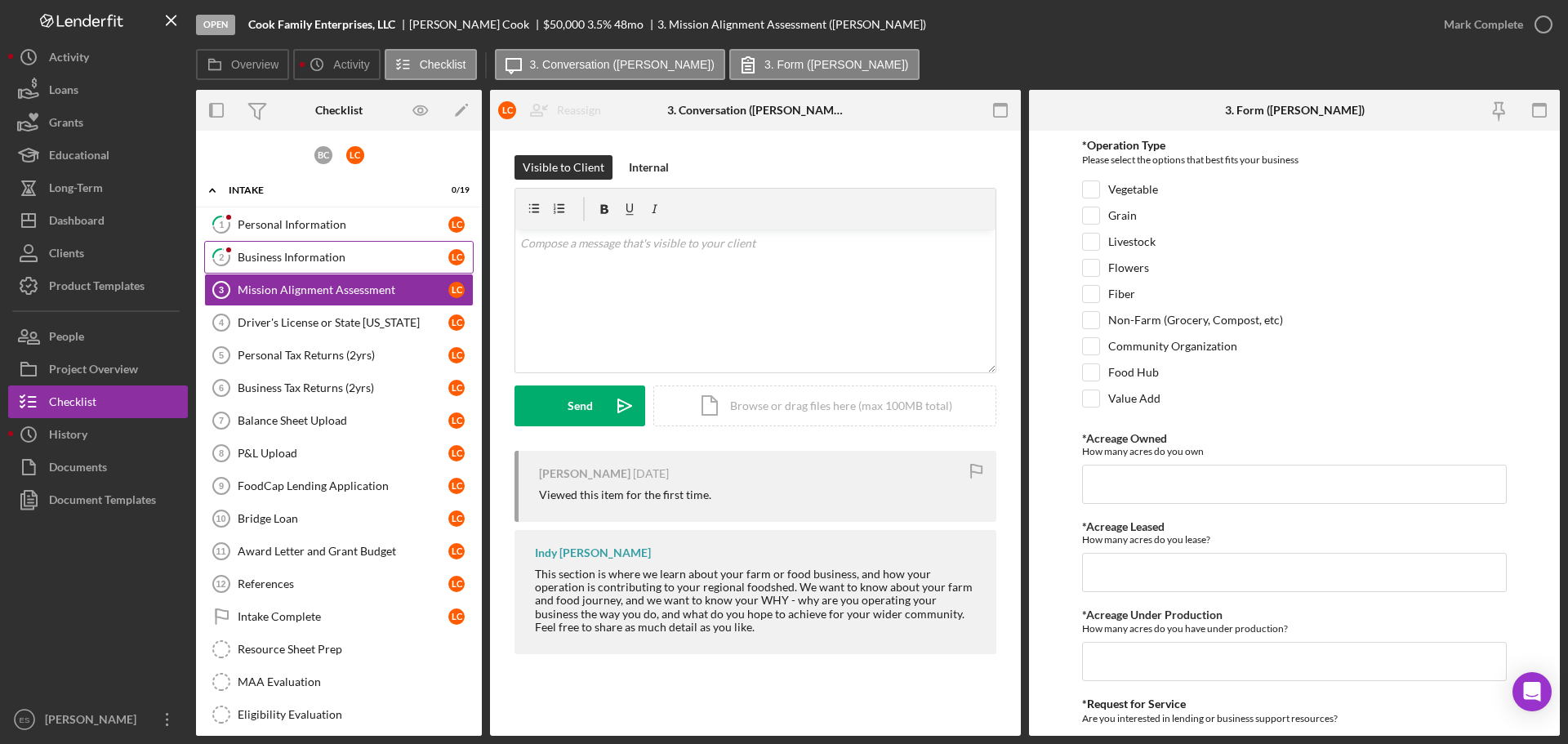
click at [296, 254] on div "Business Information" at bounding box center [343, 258] width 211 height 13
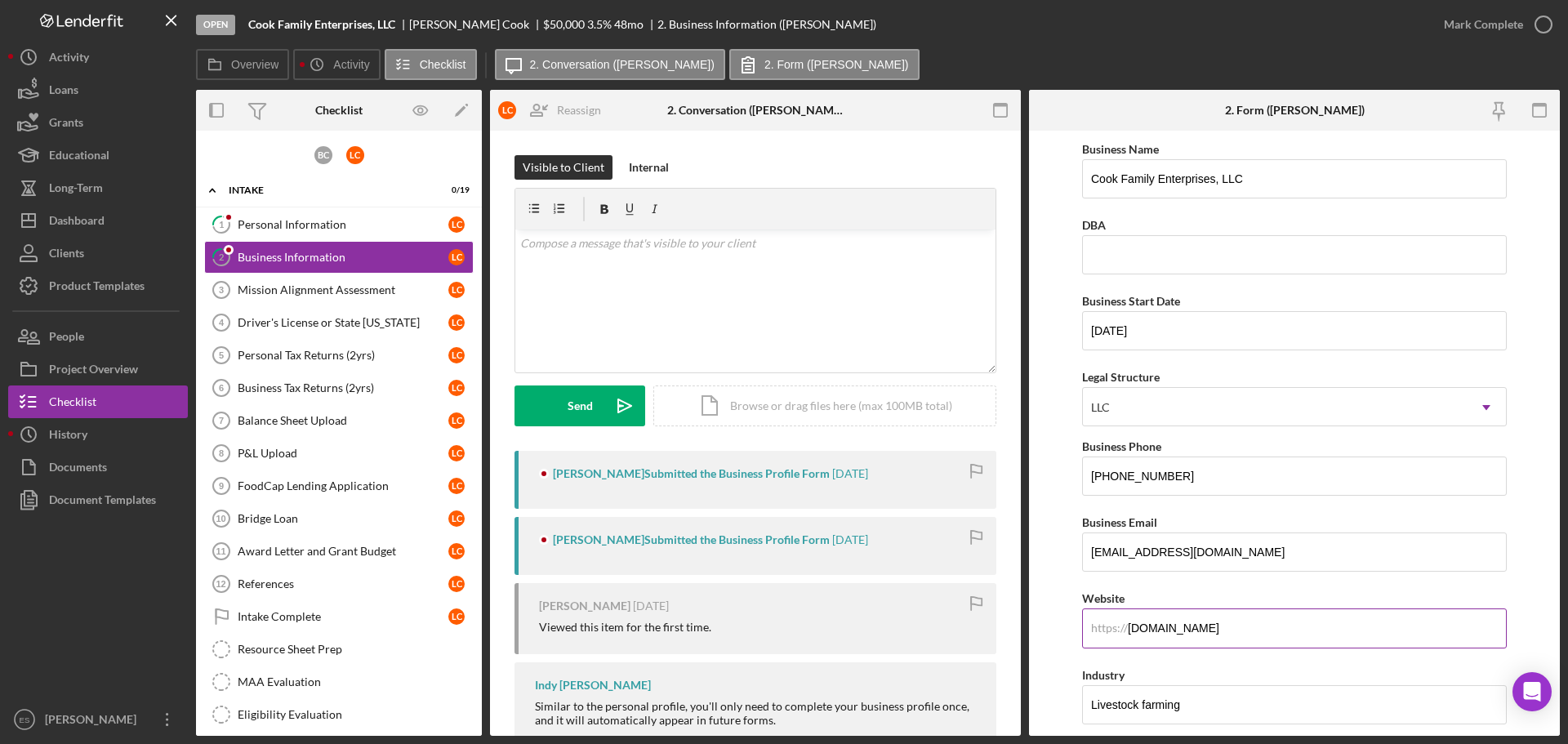
scroll to position [82, 0]
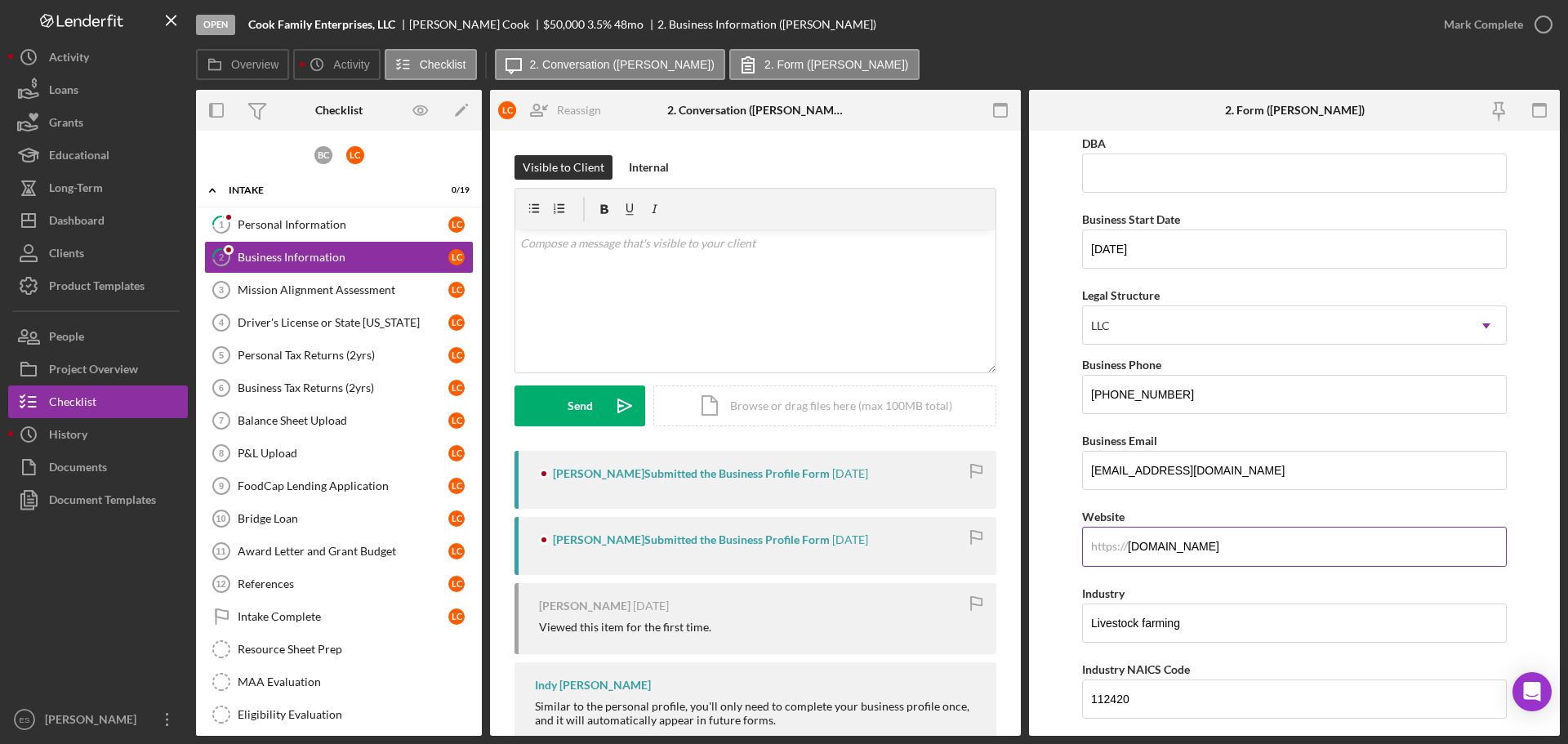
click at [1242, 546] on input "[DOMAIN_NAME]" at bounding box center [1294, 546] width 425 height 39
click at [1241, 546] on input "[DOMAIN_NAME]" at bounding box center [1294, 546] width 425 height 39
click at [1240, 546] on input "[DOMAIN_NAME]" at bounding box center [1294, 546] width 425 height 39
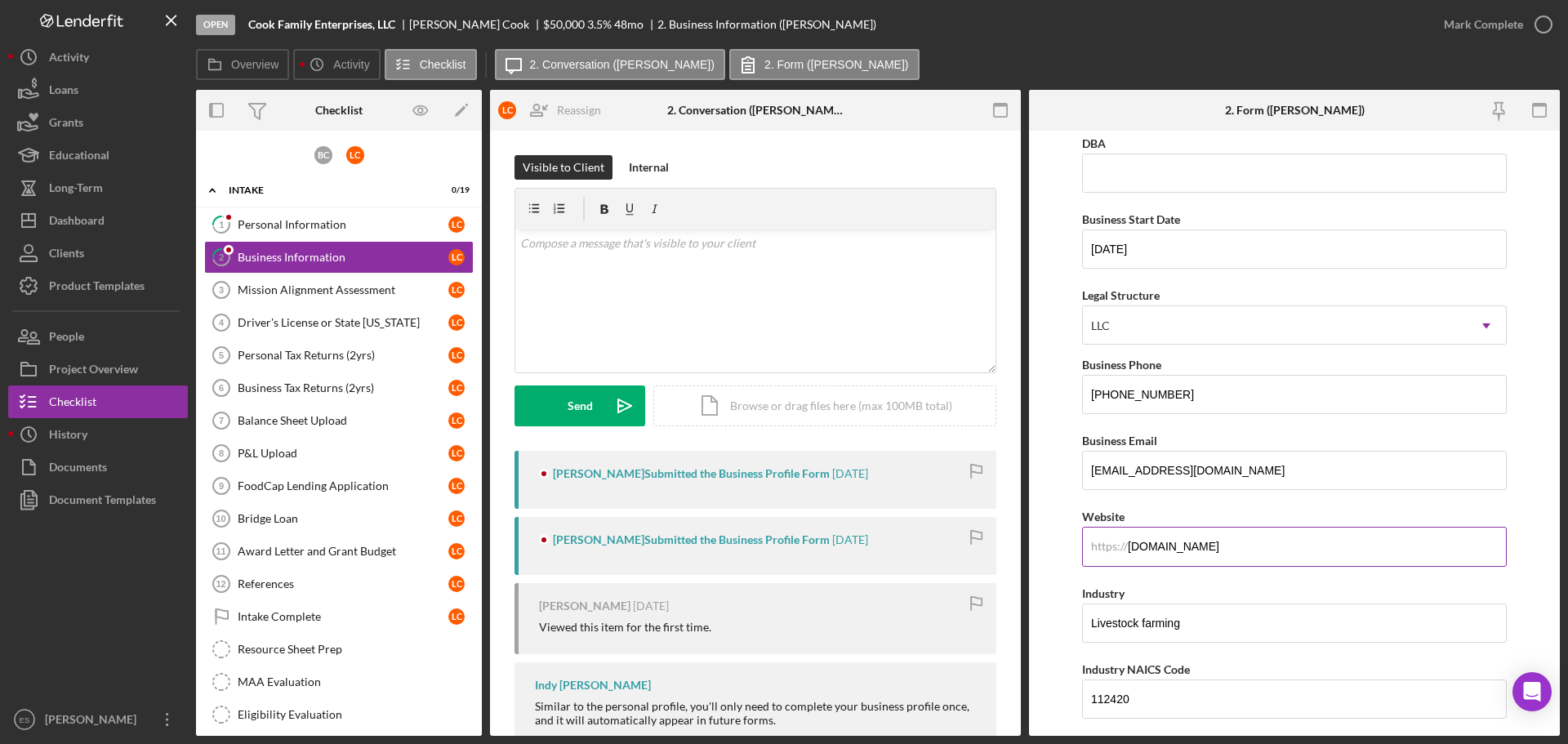
click at [1240, 546] on input "[DOMAIN_NAME]" at bounding box center [1294, 546] width 425 height 39
